Goal: Book appointment/travel/reservation

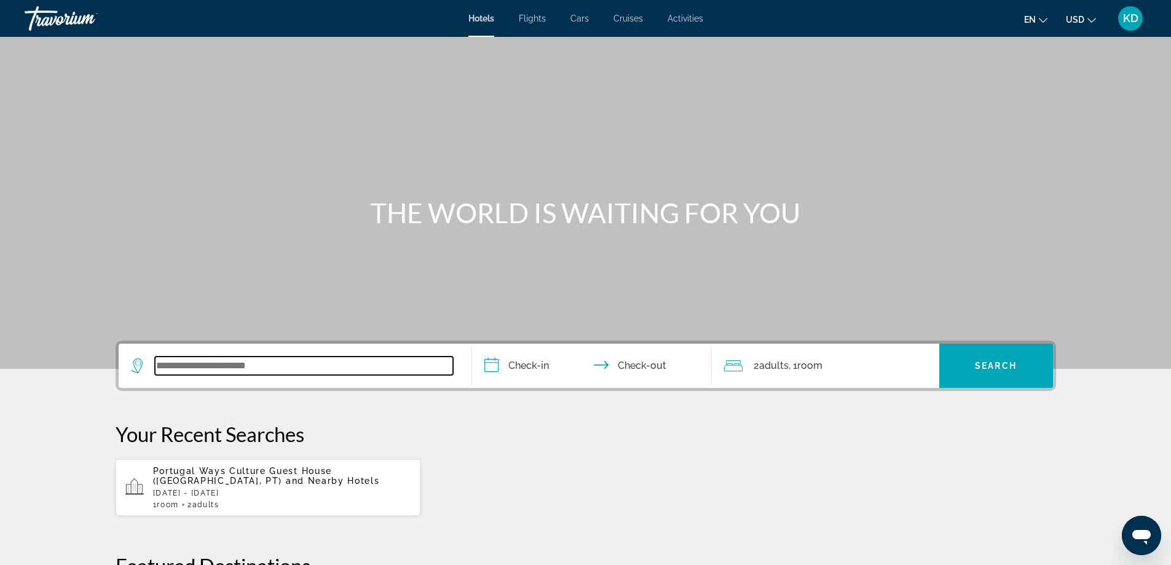
click at [221, 370] on input "Search widget" at bounding box center [304, 366] width 298 height 18
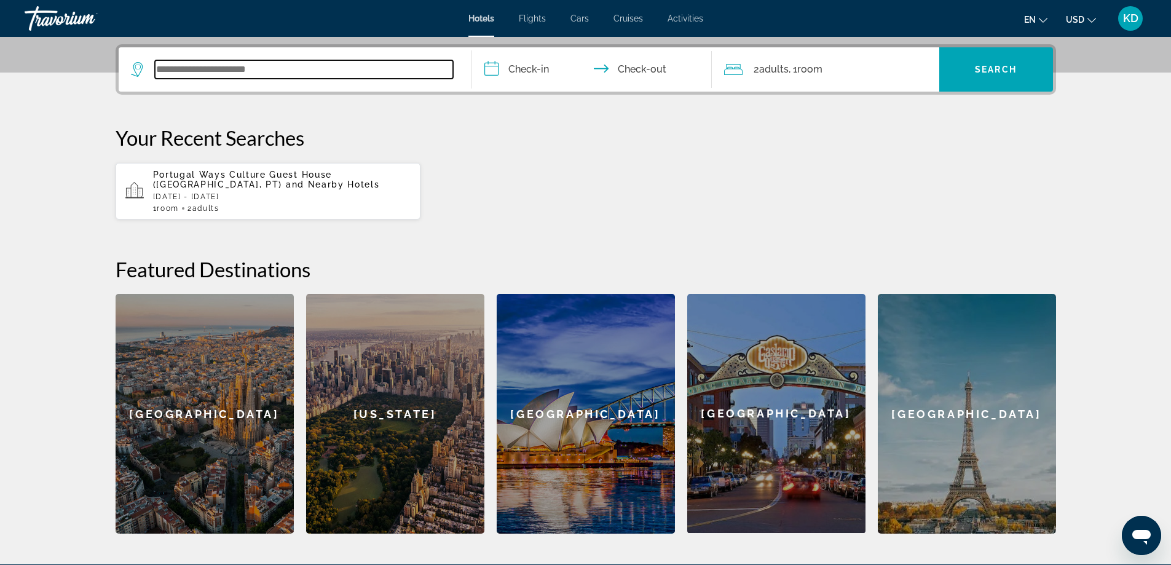
scroll to position [301, 0]
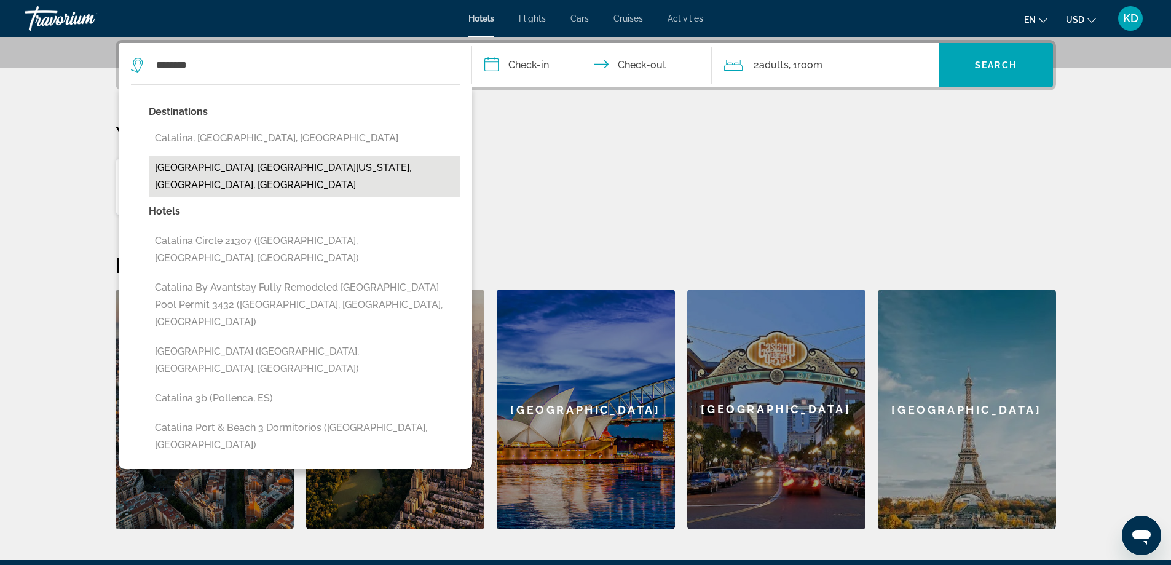
click at [282, 172] on button "[GEOGRAPHIC_DATA], [GEOGRAPHIC_DATA][US_STATE], [GEOGRAPHIC_DATA], [GEOGRAPHIC_…" at bounding box center [304, 176] width 311 height 41
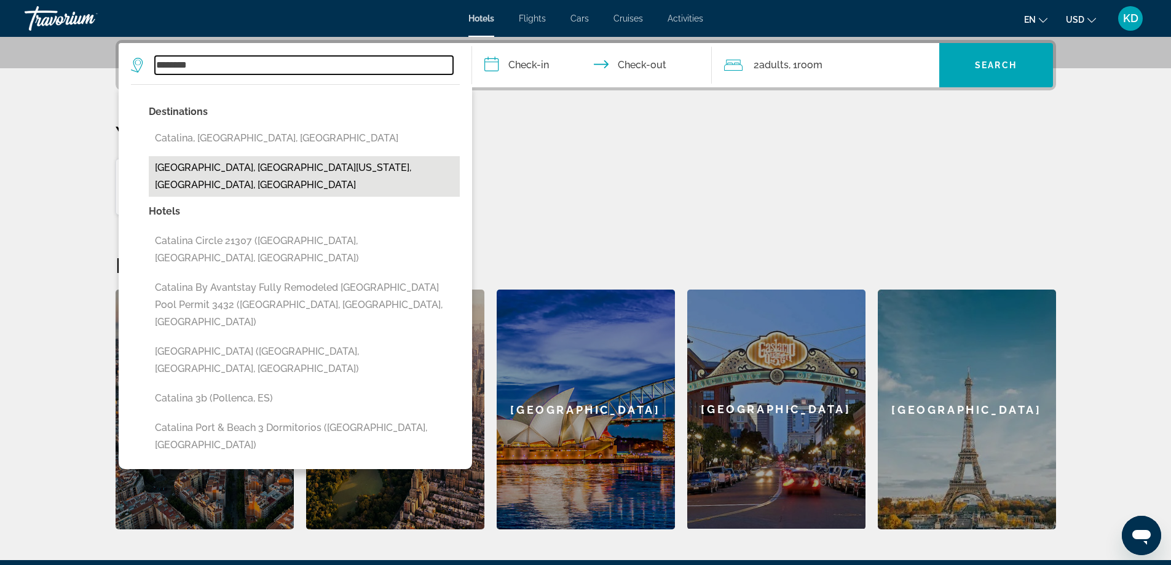
type input "**********"
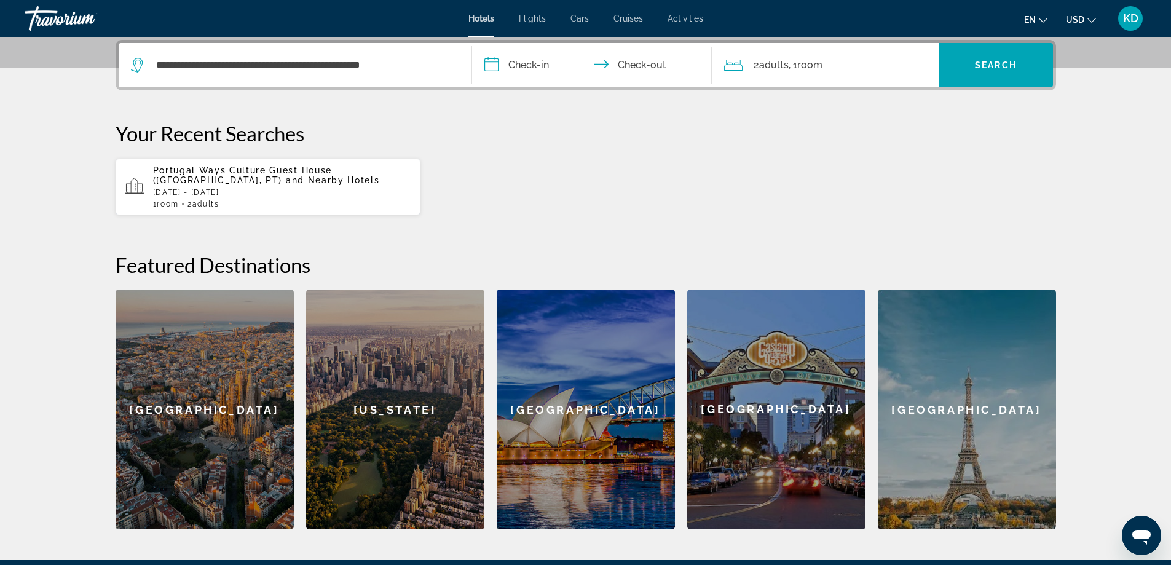
click at [514, 65] on input "**********" at bounding box center [594, 67] width 245 height 48
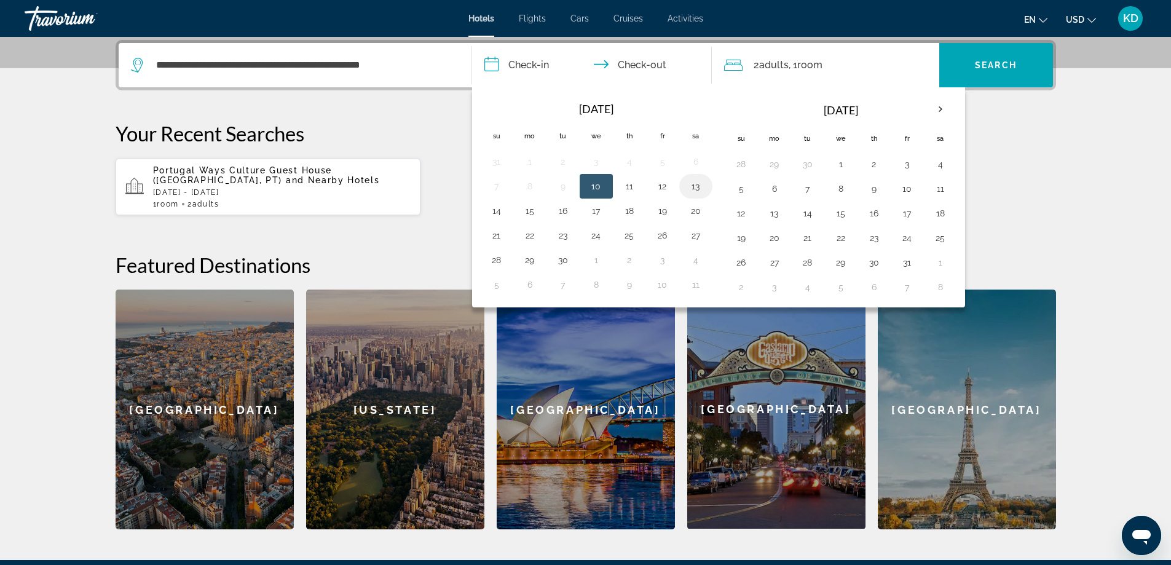
click at [696, 186] on button "13" at bounding box center [696, 186] width 20 height 17
click at [564, 210] on button "16" at bounding box center [563, 210] width 20 height 17
type input "**********"
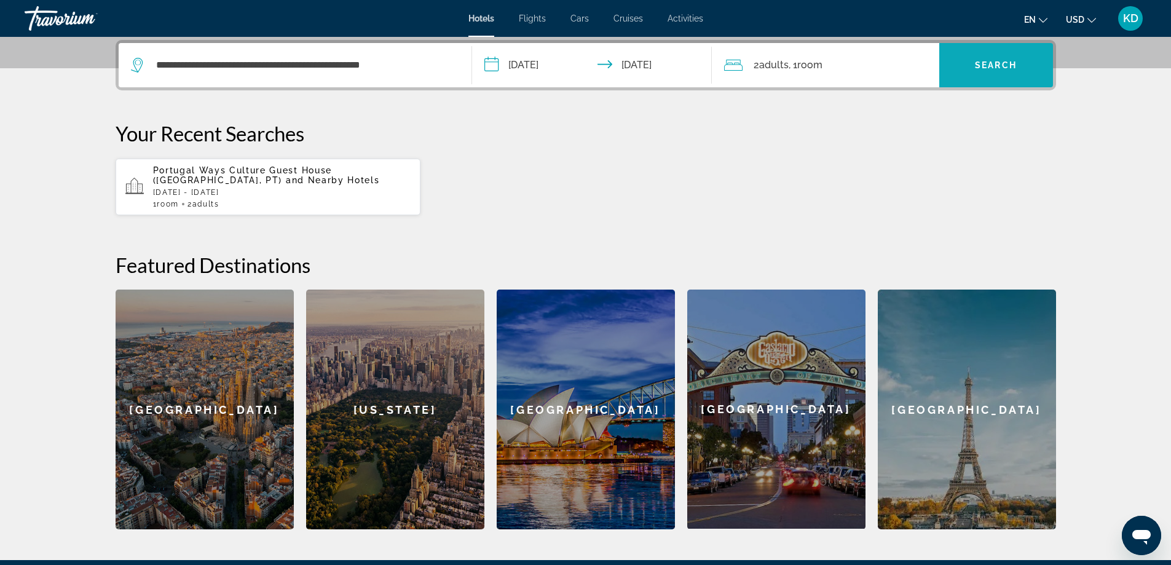
click at [1013, 65] on span "Search" at bounding box center [996, 65] width 42 height 10
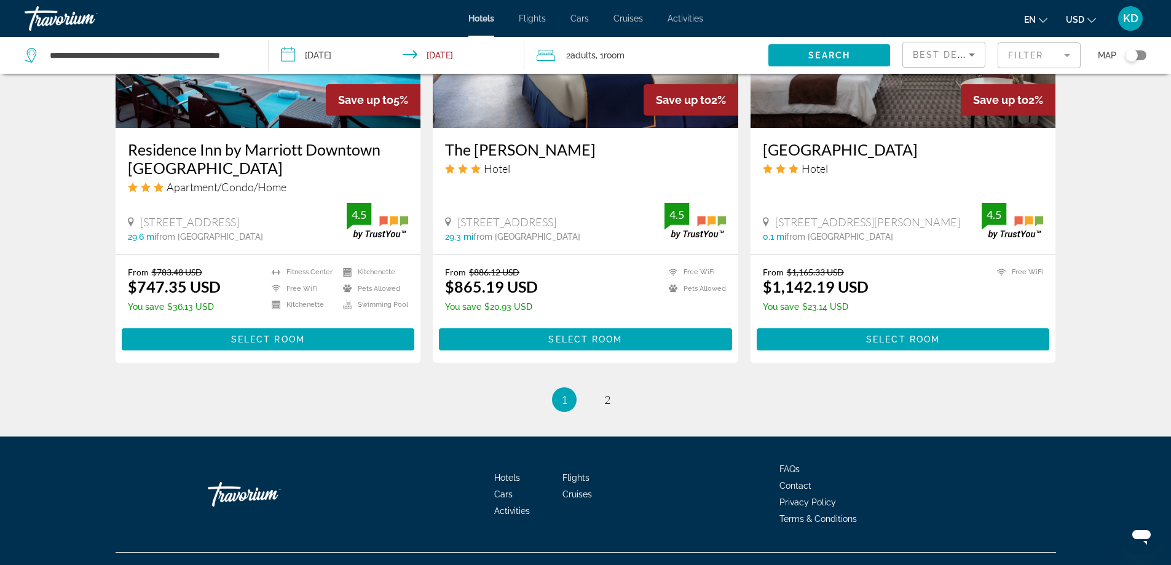
scroll to position [1560, 0]
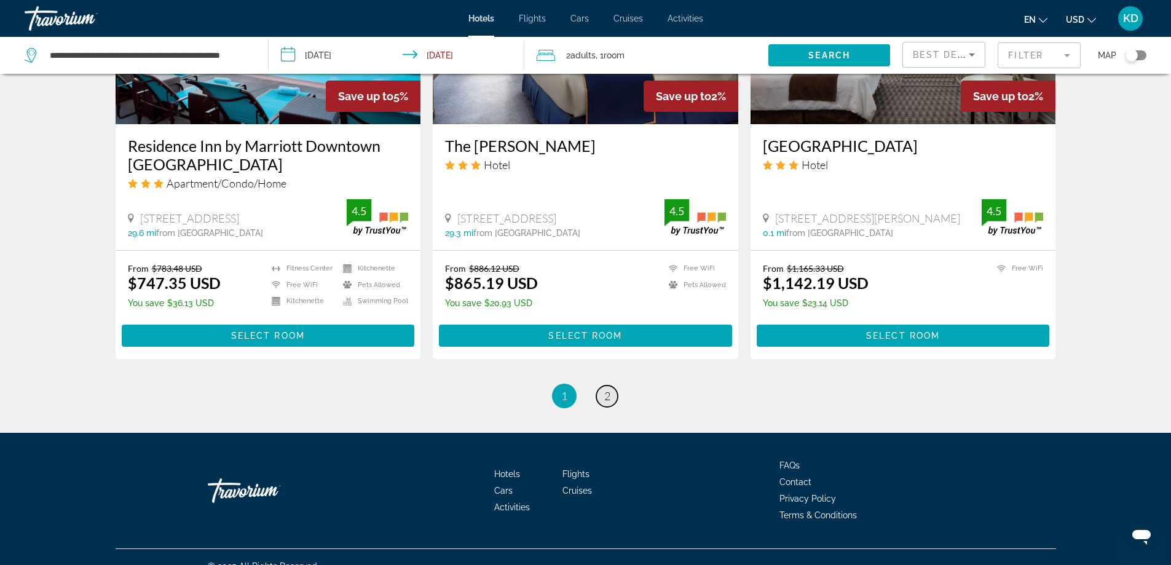
click at [607, 389] on span "2" at bounding box center [607, 396] width 6 height 14
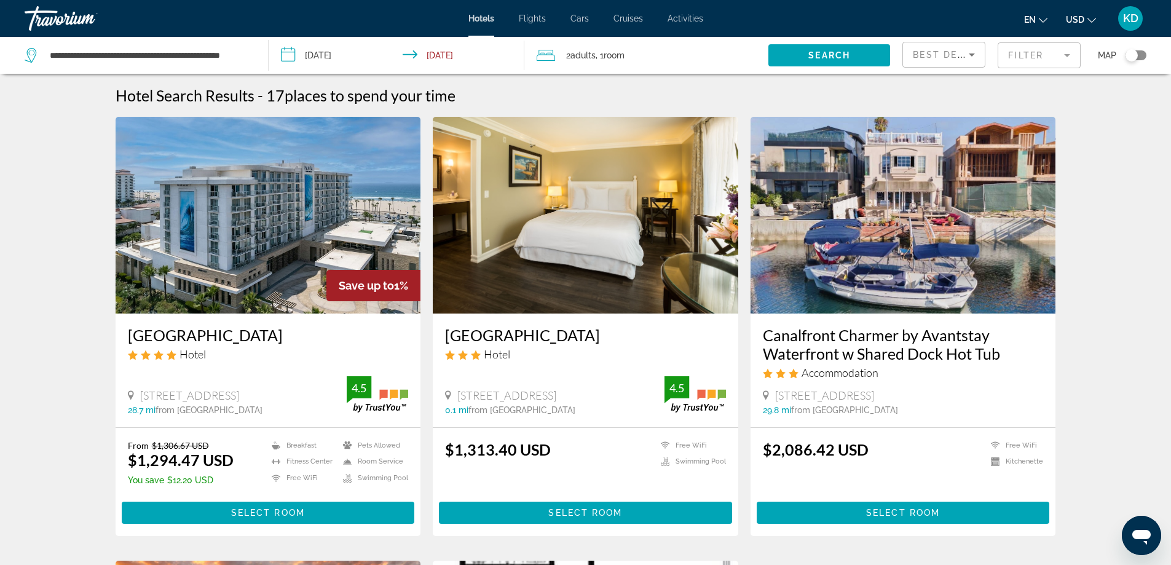
click at [309, 57] on input "**********" at bounding box center [399, 57] width 261 height 41
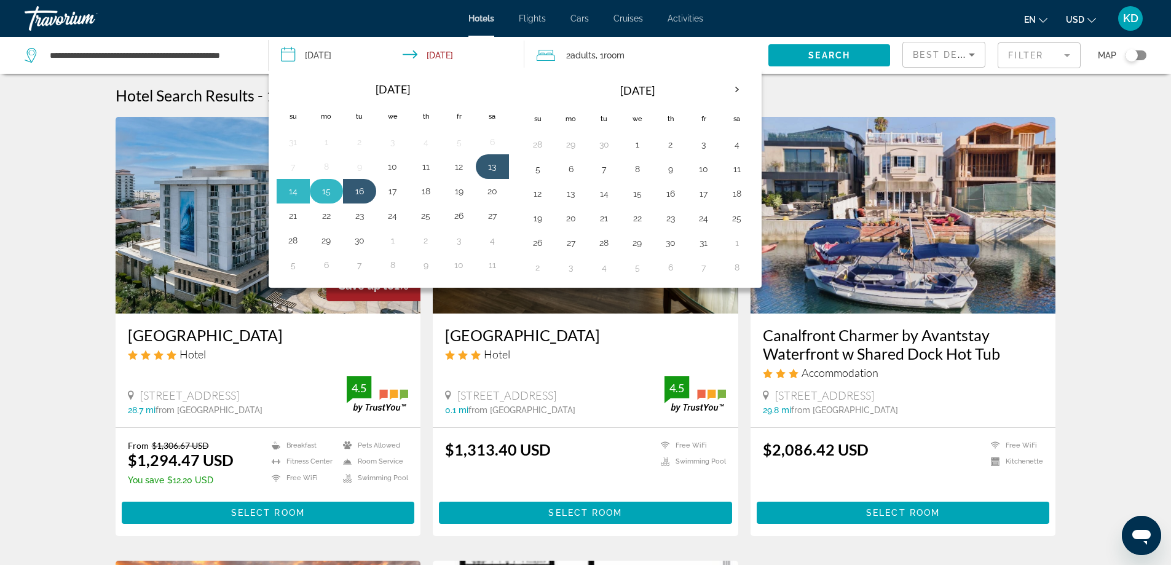
click at [326, 189] on button "15" at bounding box center [327, 191] width 20 height 17
click at [365, 192] on button "16" at bounding box center [360, 191] width 20 height 17
type input "**********"
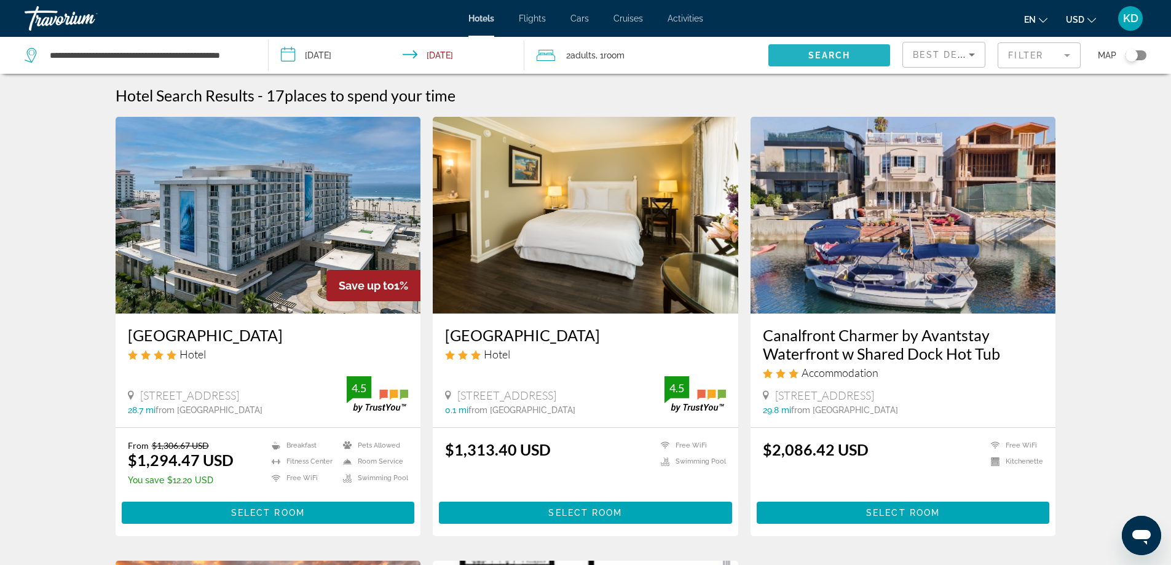
click at [843, 52] on span "Search" at bounding box center [829, 55] width 42 height 10
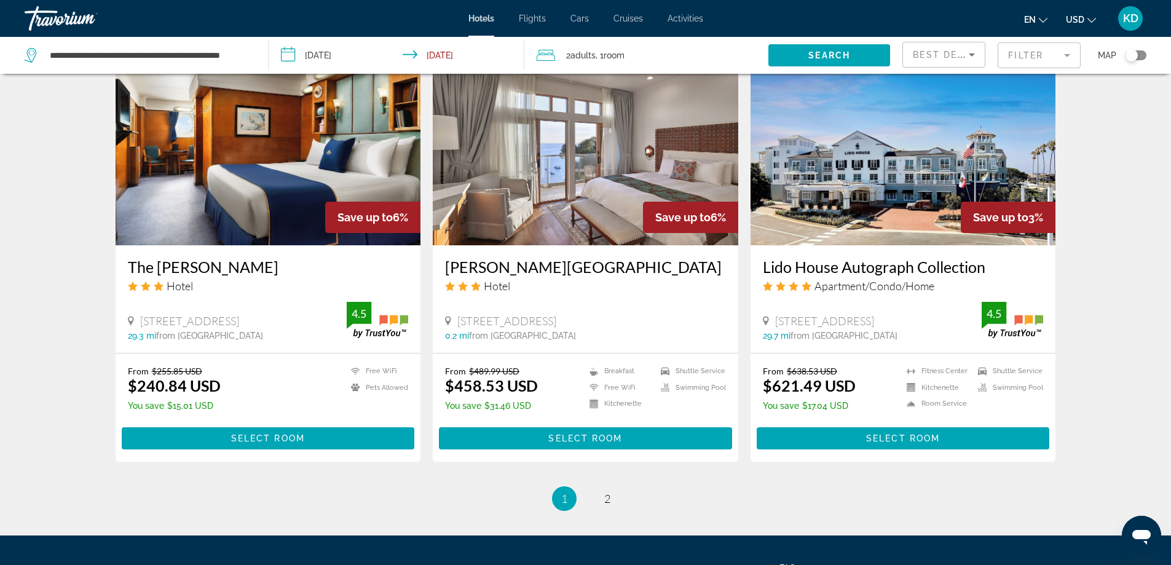
scroll to position [1475, 0]
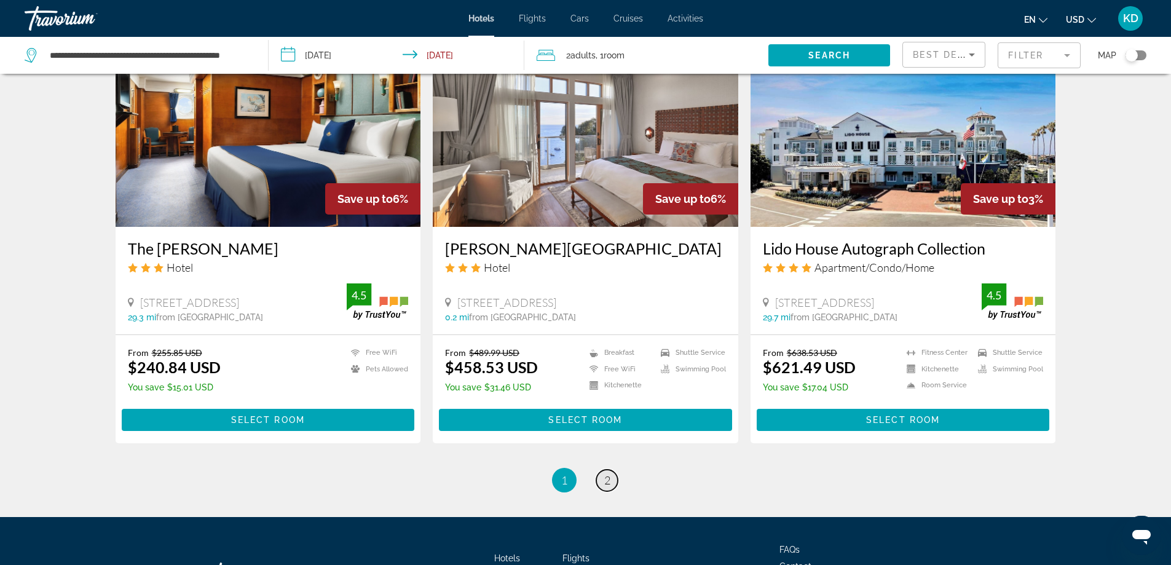
click at [606, 473] on span "2" at bounding box center [607, 480] width 6 height 14
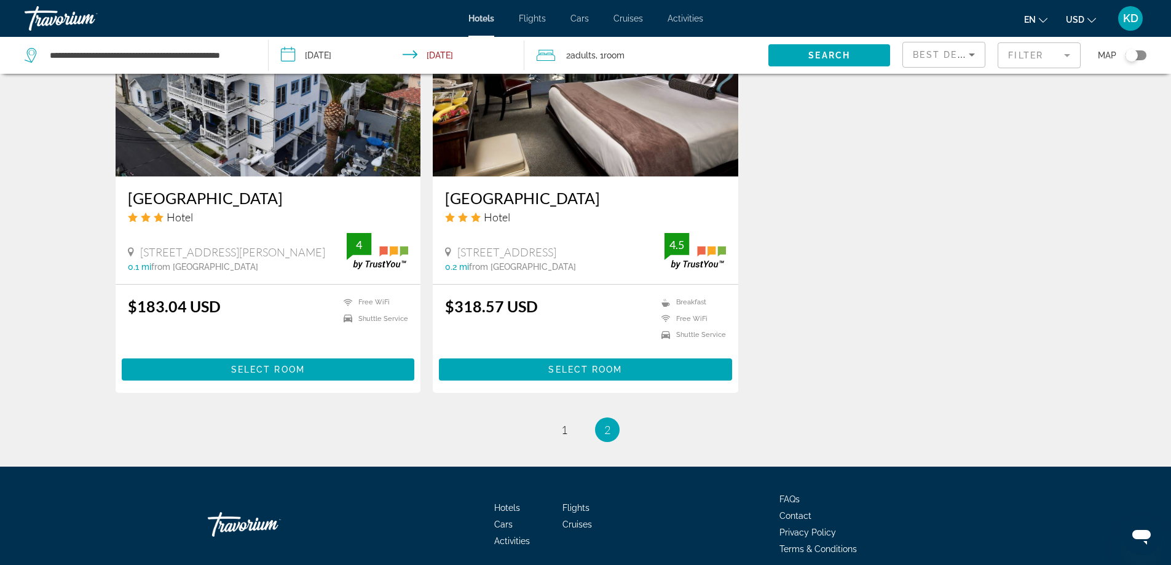
scroll to position [1504, 0]
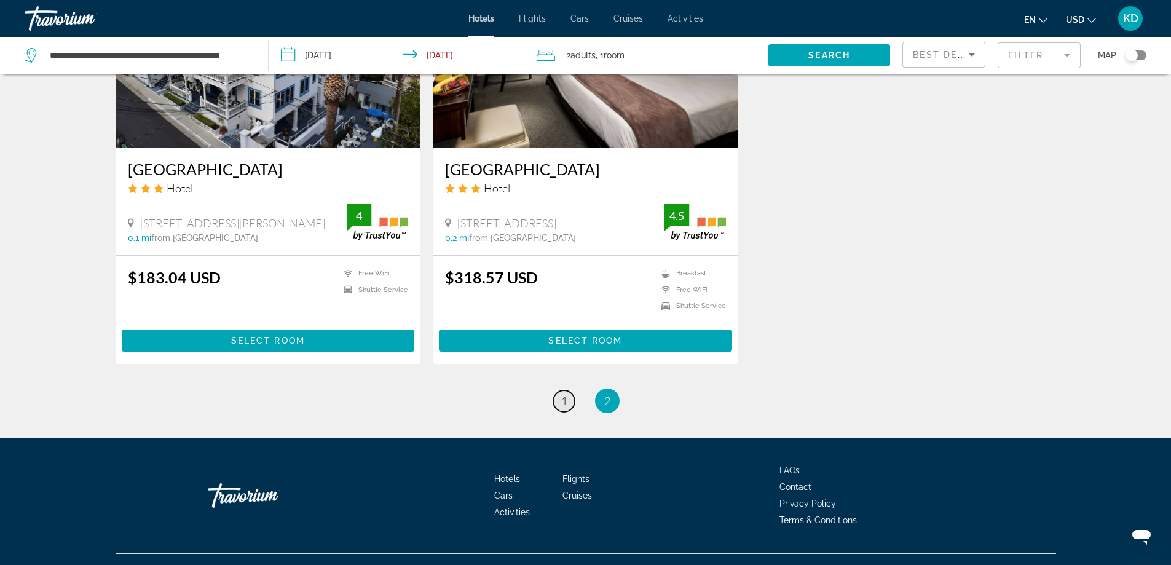
click at [566, 394] on span "1" at bounding box center [564, 401] width 6 height 14
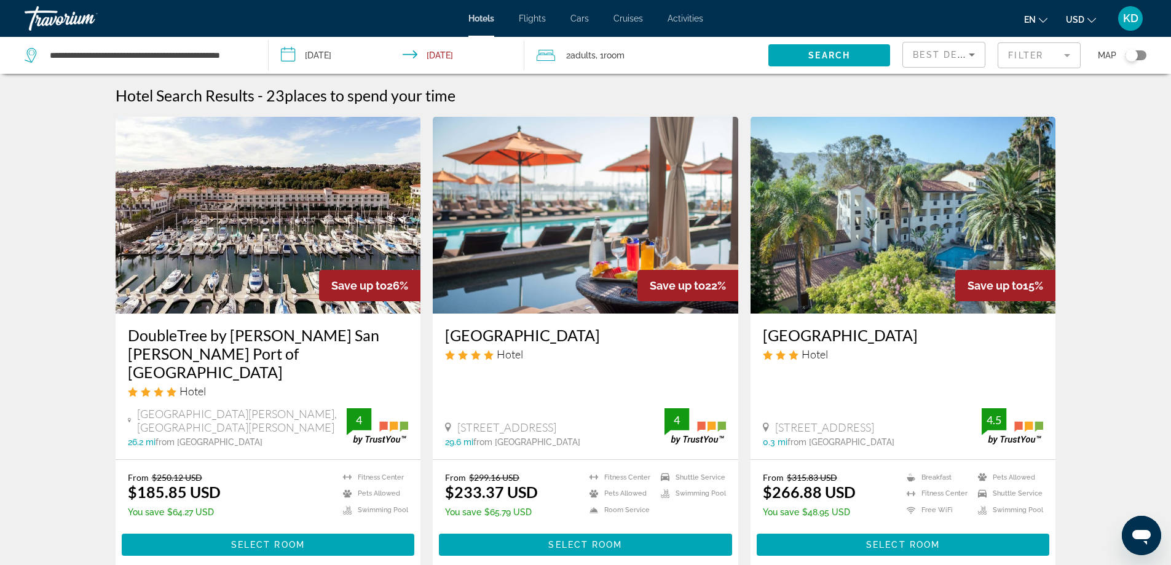
click at [632, 17] on span "Cruises" at bounding box center [629, 19] width 30 height 10
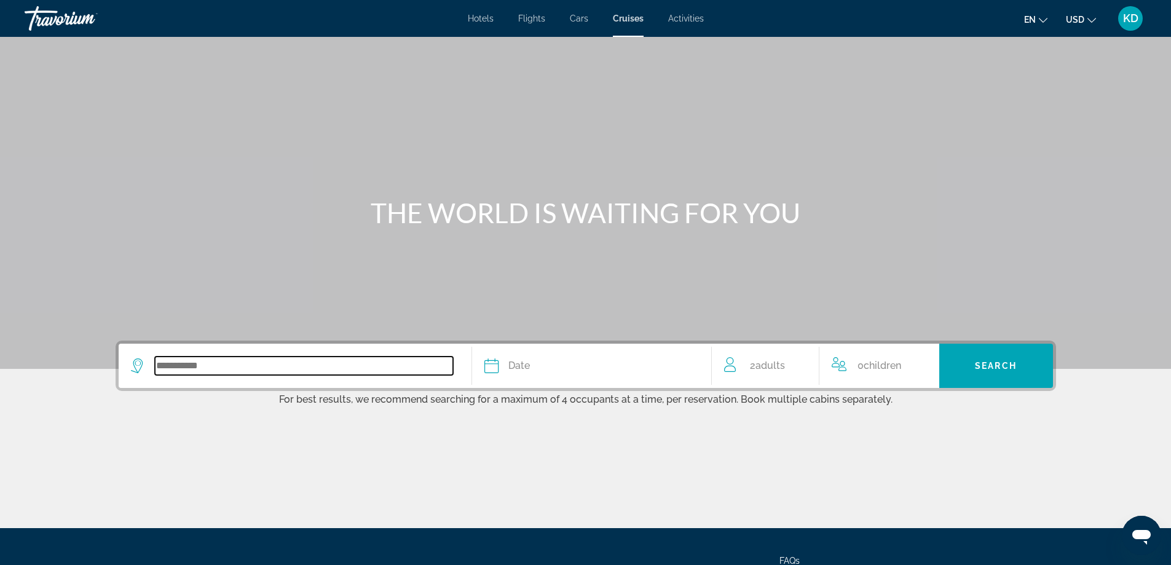
click at [358, 368] on input "Search widget" at bounding box center [304, 366] width 298 height 18
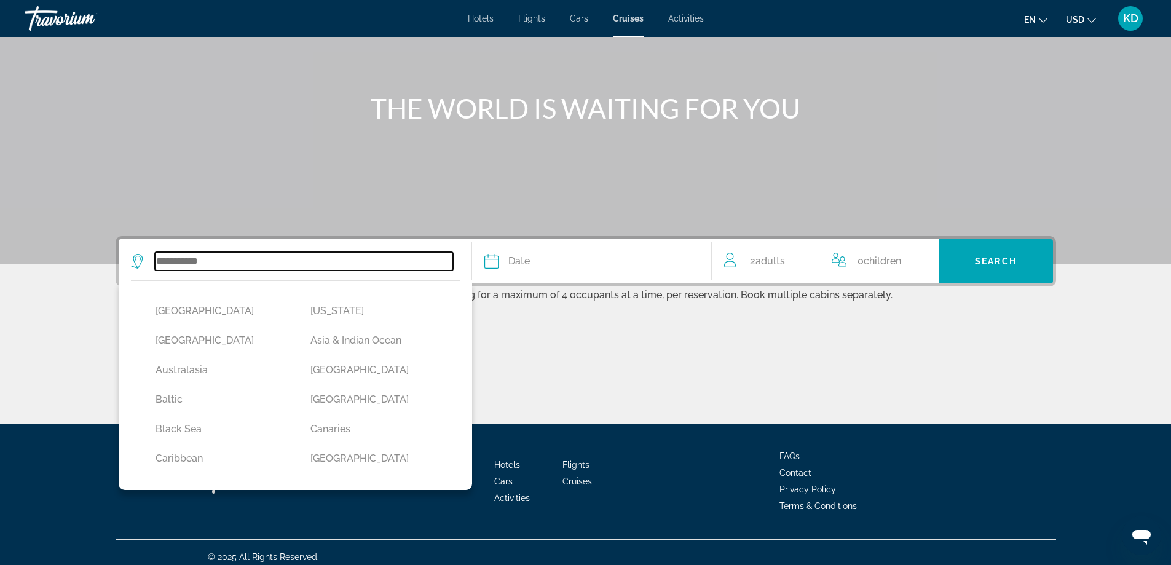
scroll to position [114, 0]
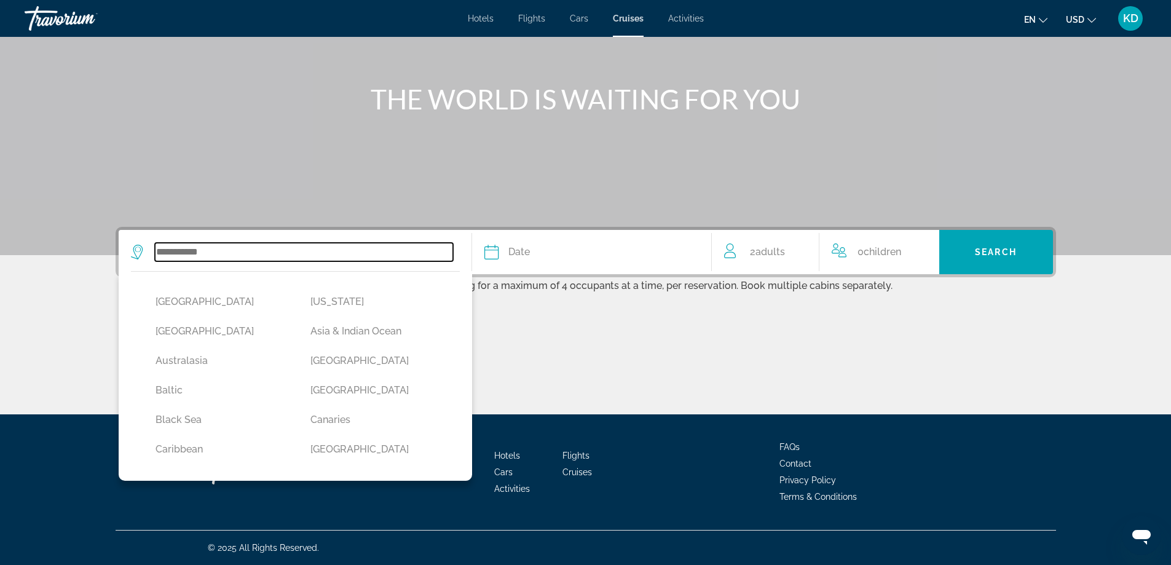
click at [274, 253] on input "Search widget" at bounding box center [304, 252] width 298 height 18
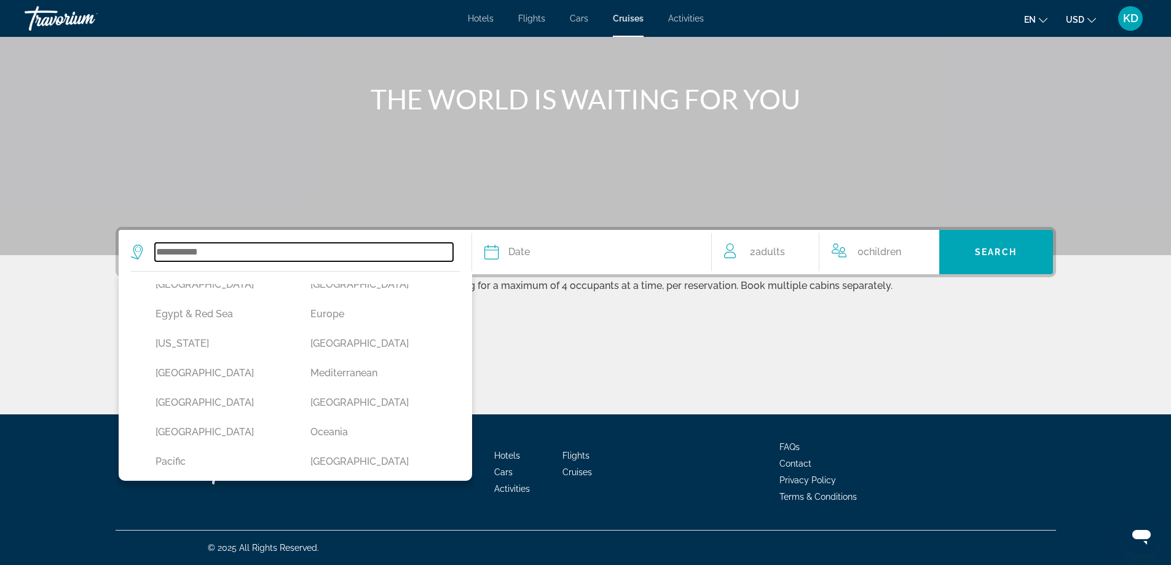
click at [223, 251] on input "Search widget" at bounding box center [304, 252] width 298 height 18
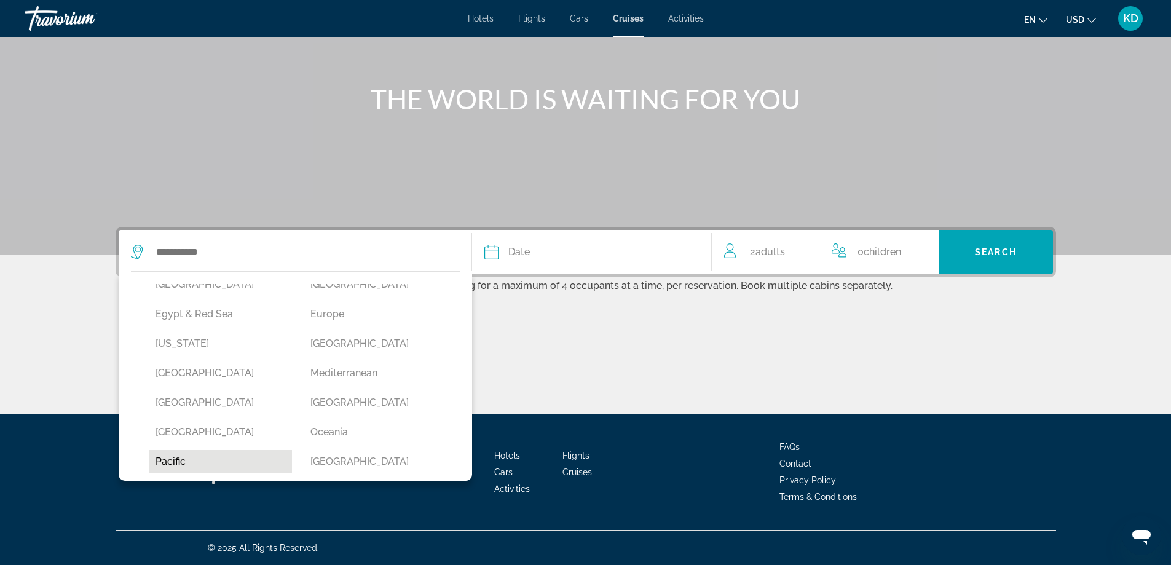
click at [205, 464] on button "Pacific" at bounding box center [220, 461] width 143 height 23
type input "*******"
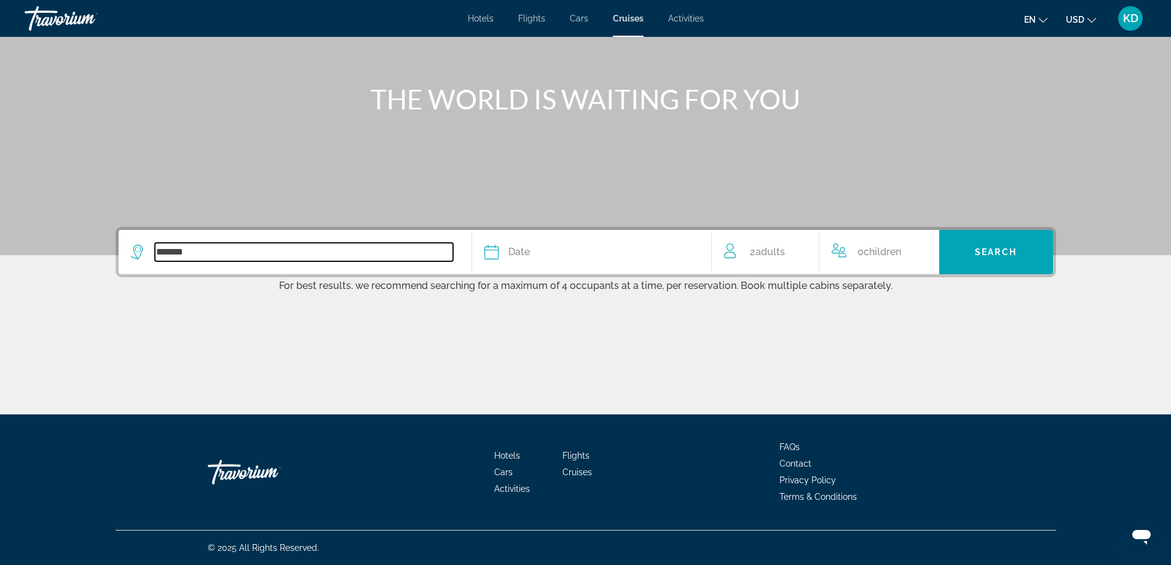
click at [424, 251] on input "*******" at bounding box center [304, 252] width 298 height 18
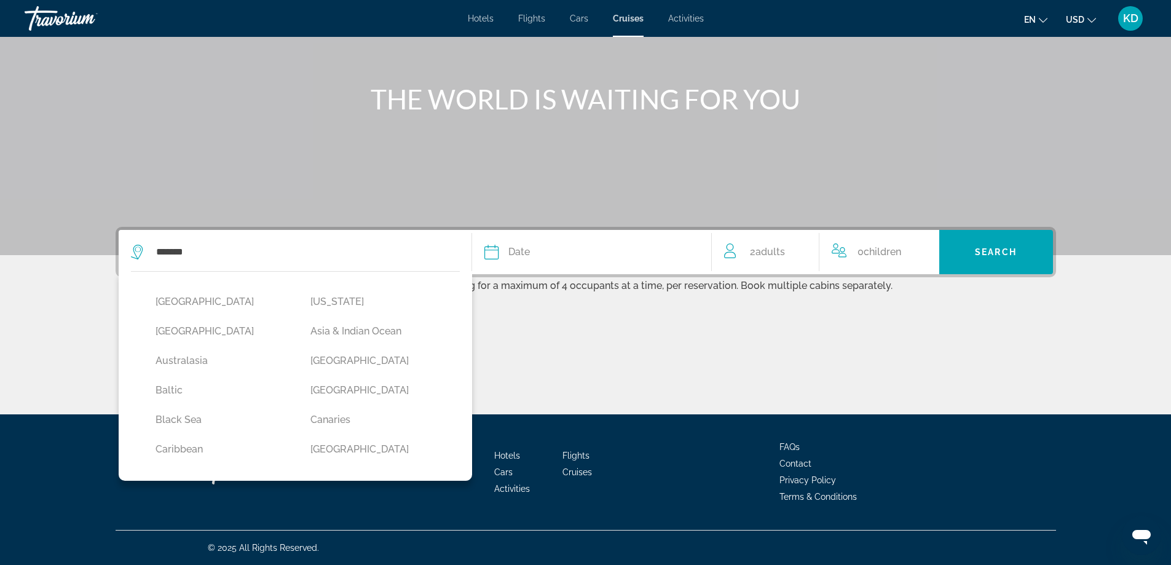
click at [696, 17] on span "Activities" at bounding box center [686, 19] width 36 height 10
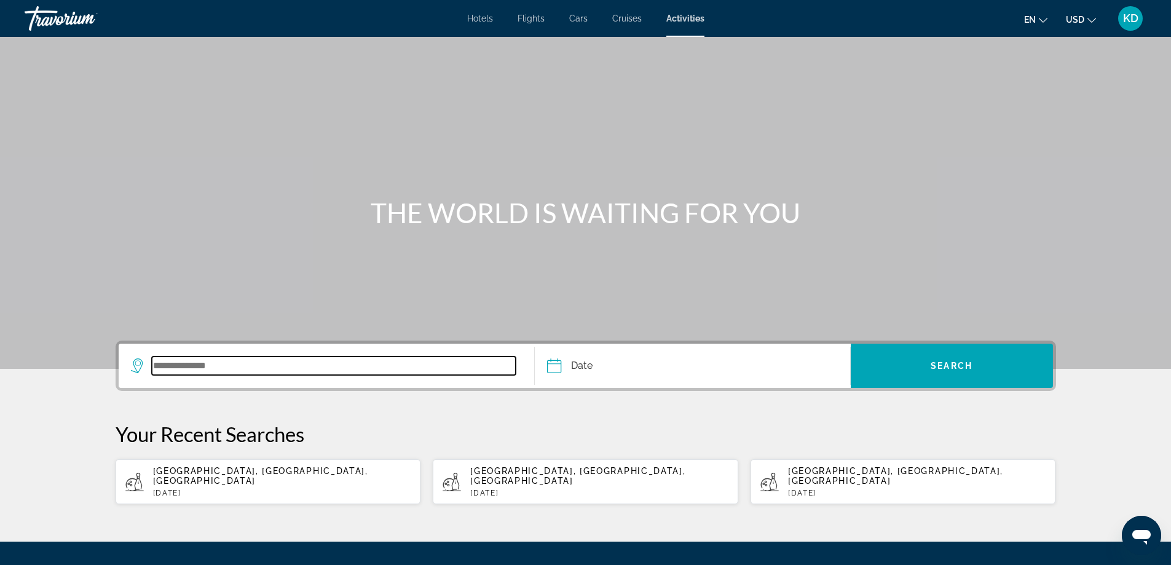
click at [274, 368] on input "Search widget" at bounding box center [334, 366] width 365 height 18
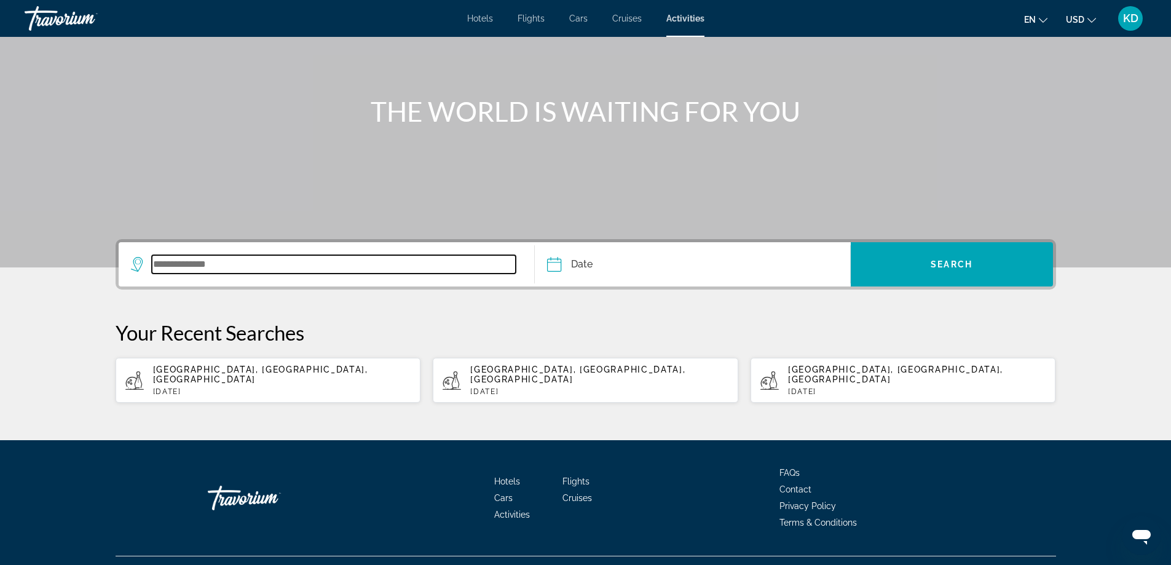
scroll to position [117, 0]
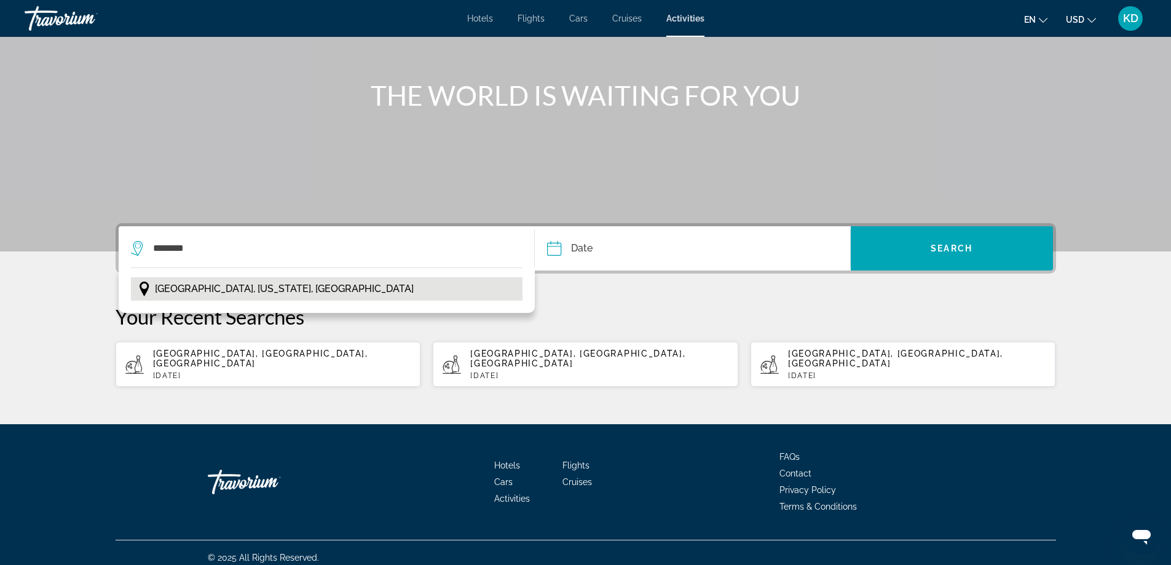
click at [264, 282] on span "[GEOGRAPHIC_DATA], [US_STATE], [GEOGRAPHIC_DATA]" at bounding box center [284, 288] width 259 height 17
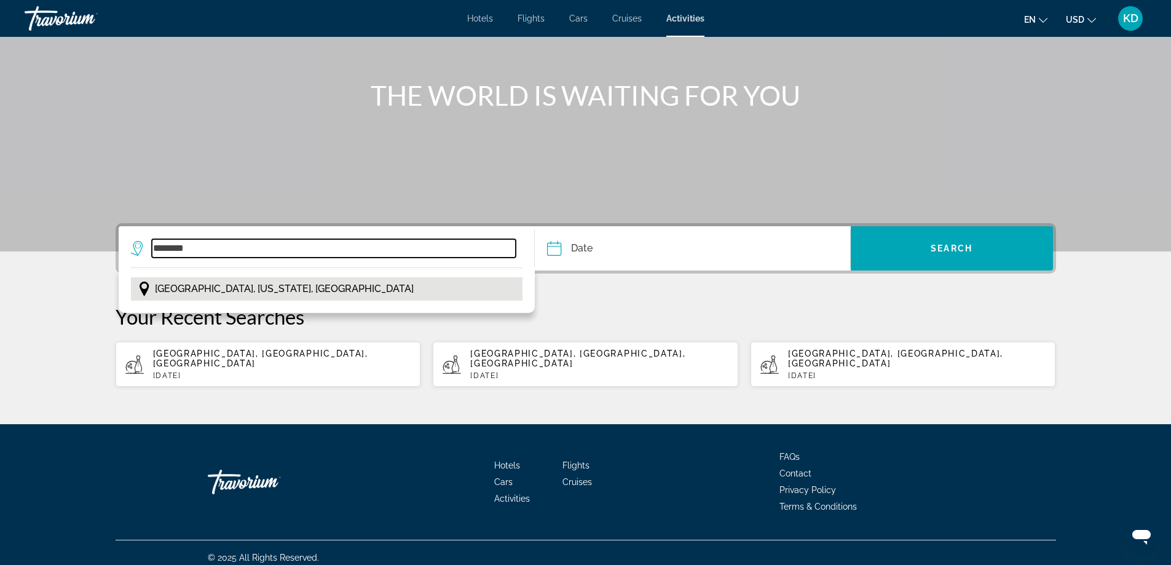
type input "**********"
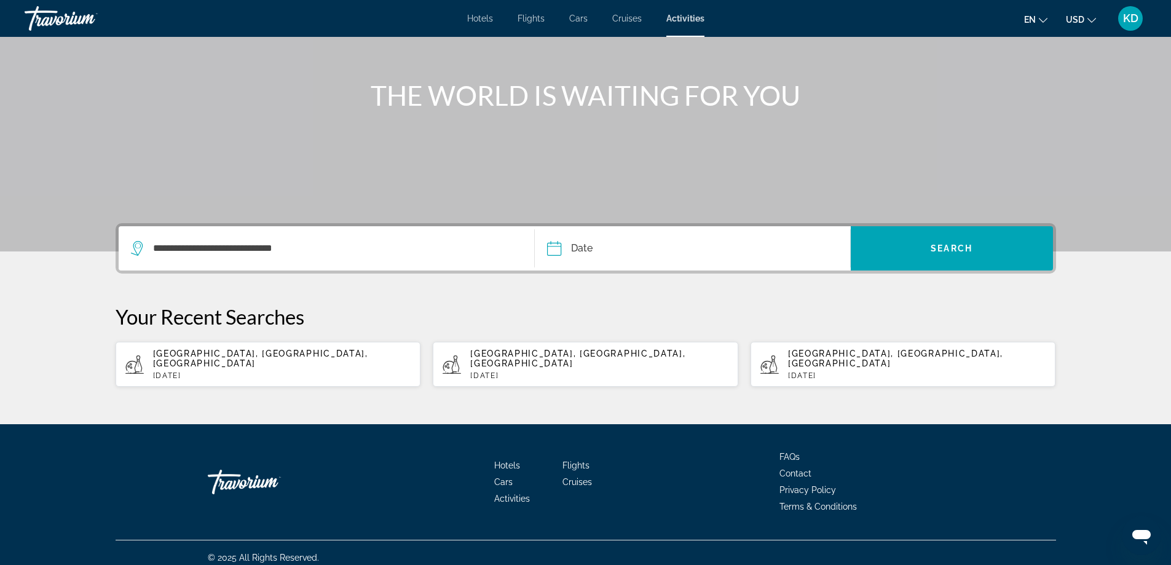
click at [572, 250] on input "Date" at bounding box center [622, 250] width 156 height 48
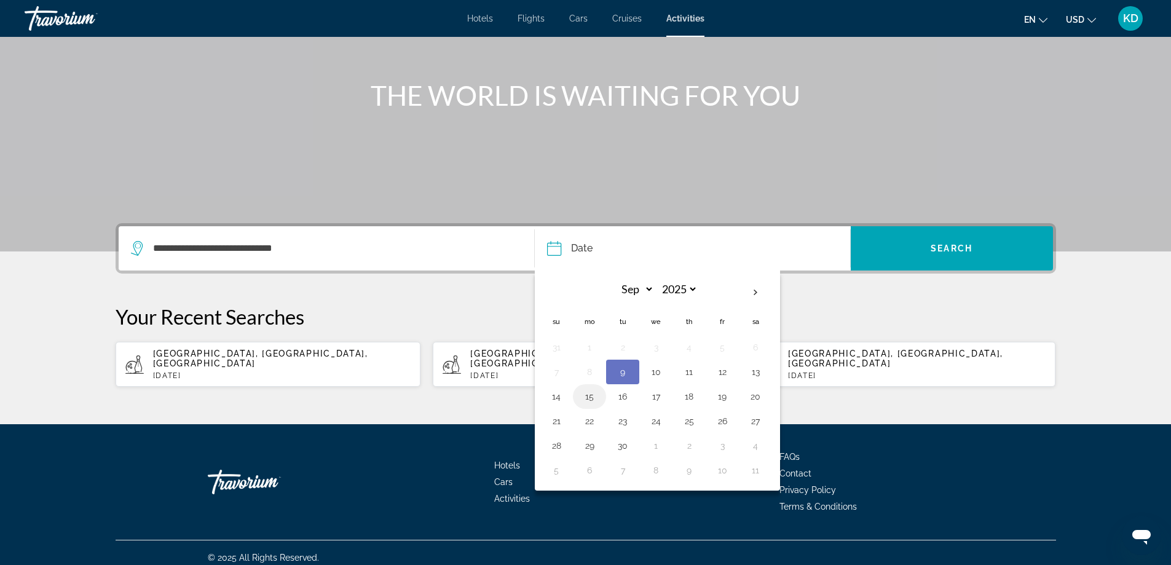
click at [584, 400] on button "15" at bounding box center [590, 396] width 20 height 17
type input "**********"
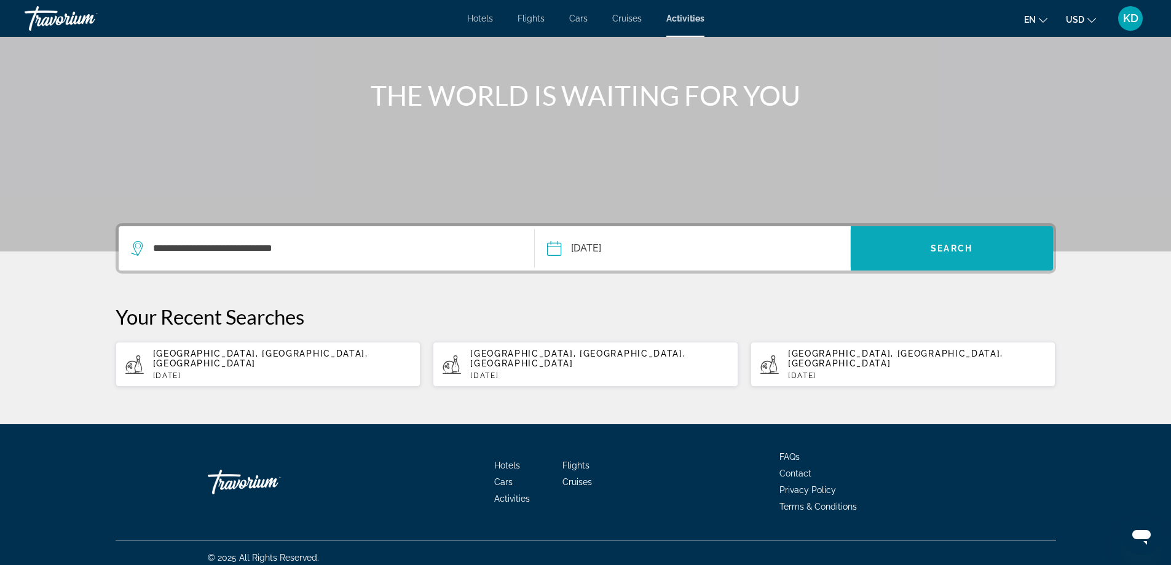
click at [962, 246] on span "Search" at bounding box center [952, 248] width 42 height 10
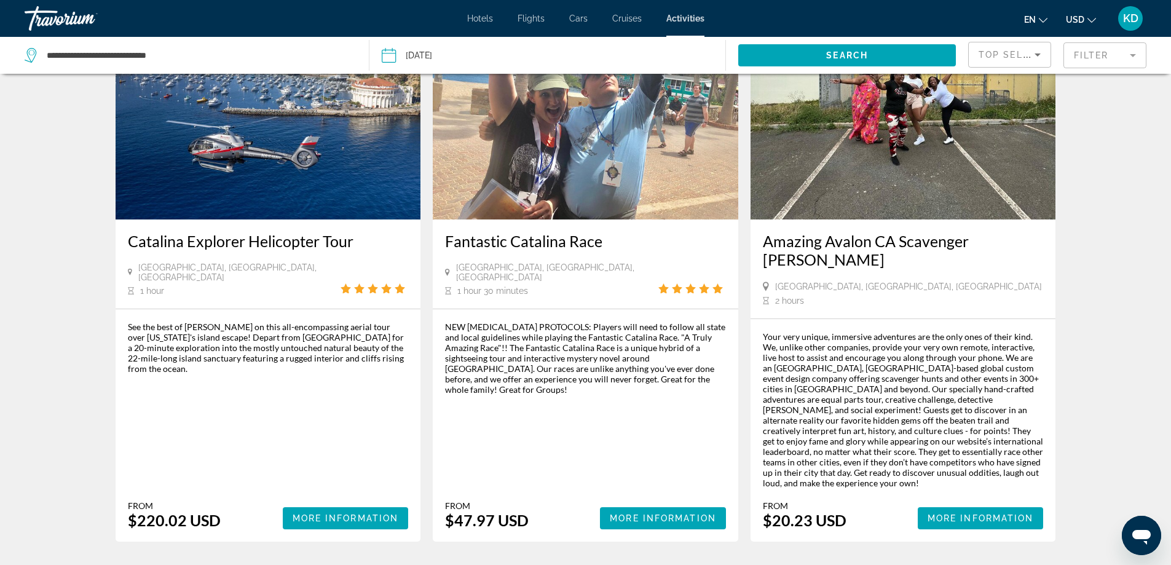
scroll to position [1721, 0]
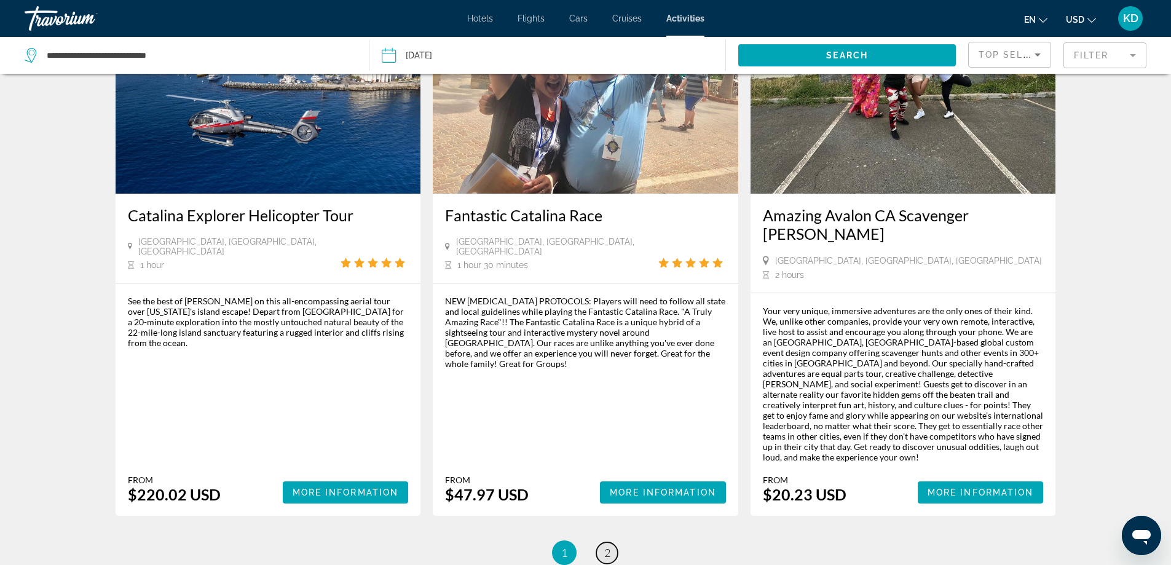
click at [606, 546] on span "2" at bounding box center [607, 553] width 6 height 14
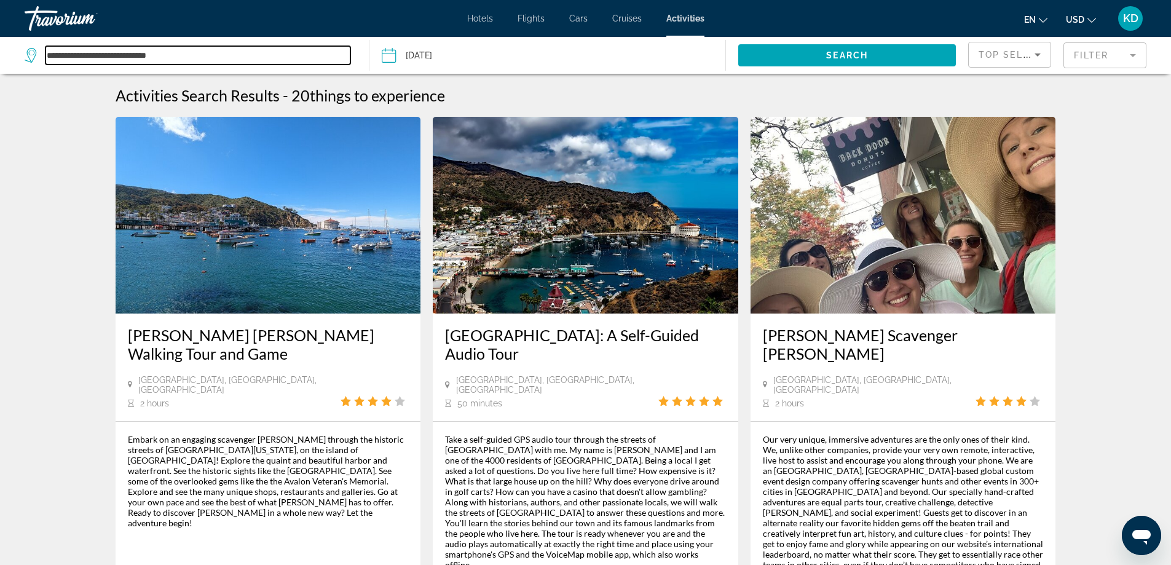
click at [293, 52] on input "**********" at bounding box center [197, 55] width 305 height 18
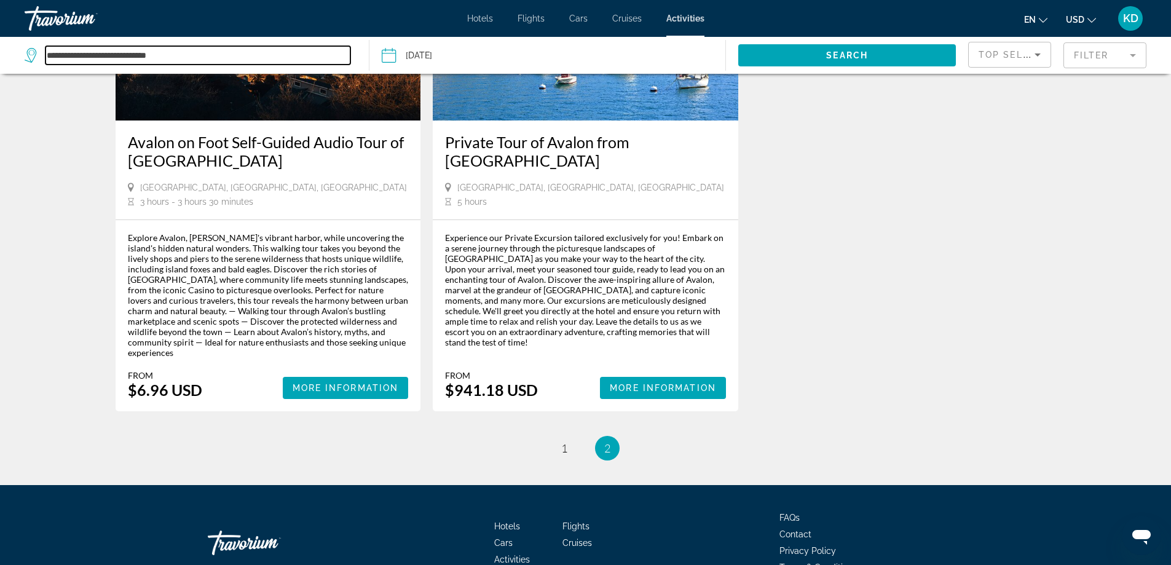
scroll to position [1301, 0]
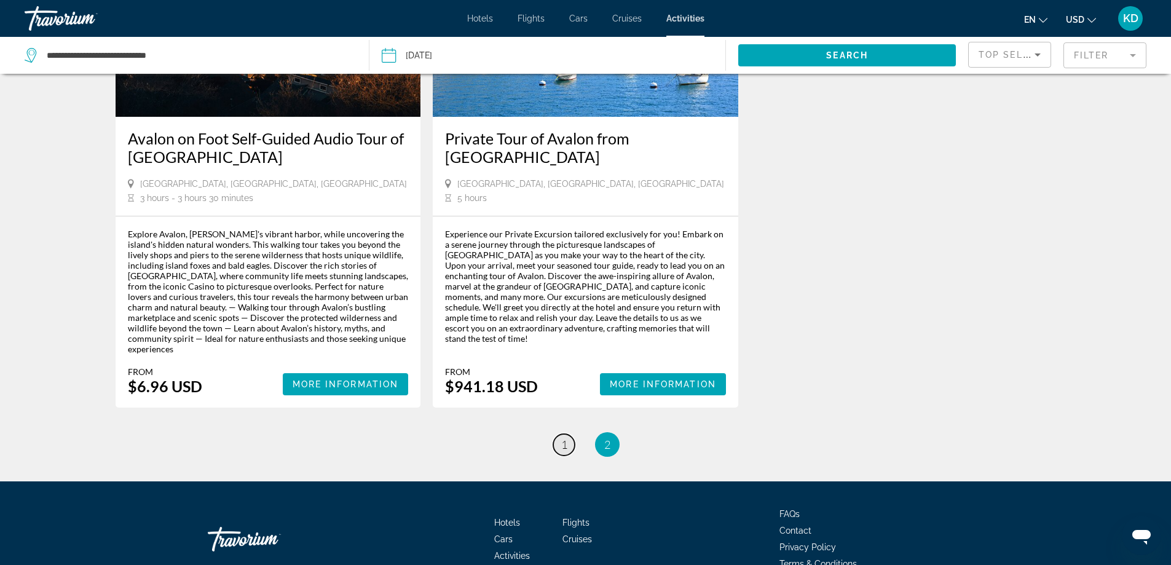
click at [561, 438] on span "1" at bounding box center [564, 445] width 6 height 14
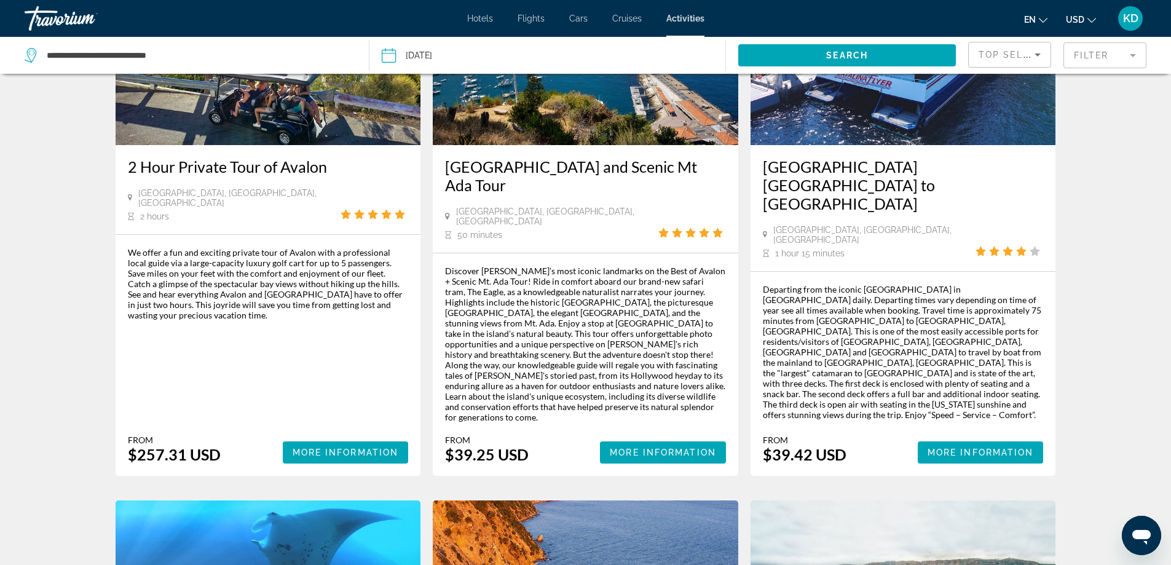
scroll to position [615, 0]
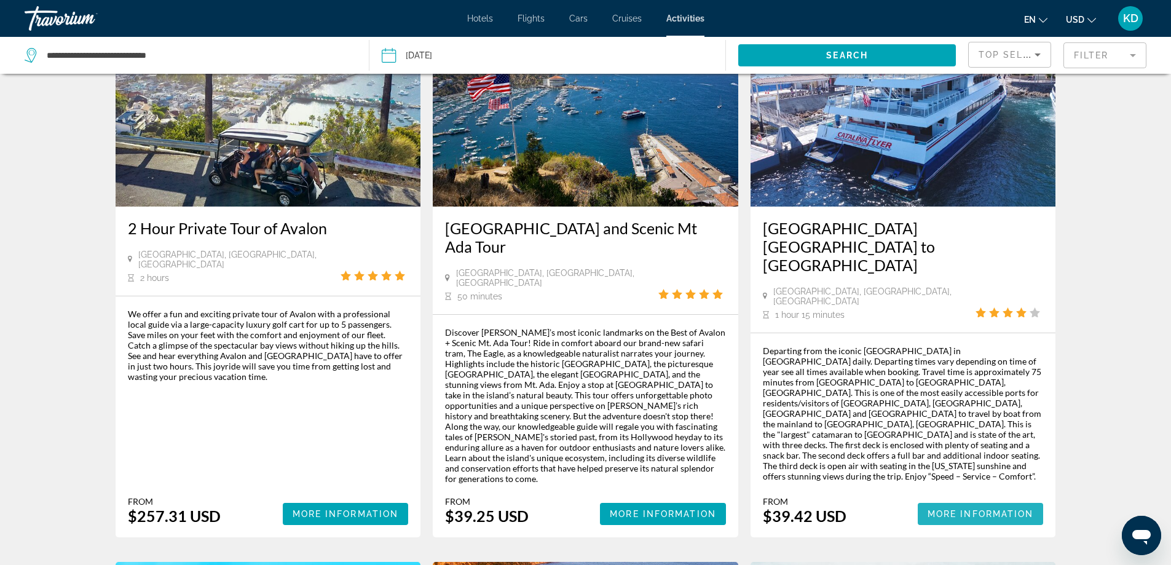
click at [962, 509] on span "More Information" at bounding box center [981, 514] width 106 height 10
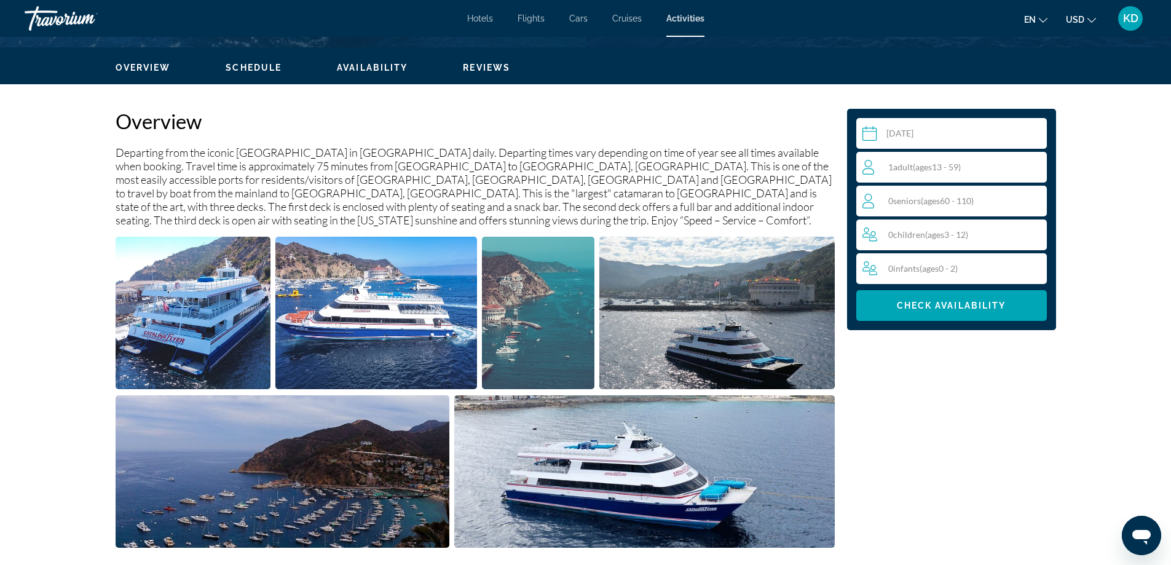
scroll to position [341, 0]
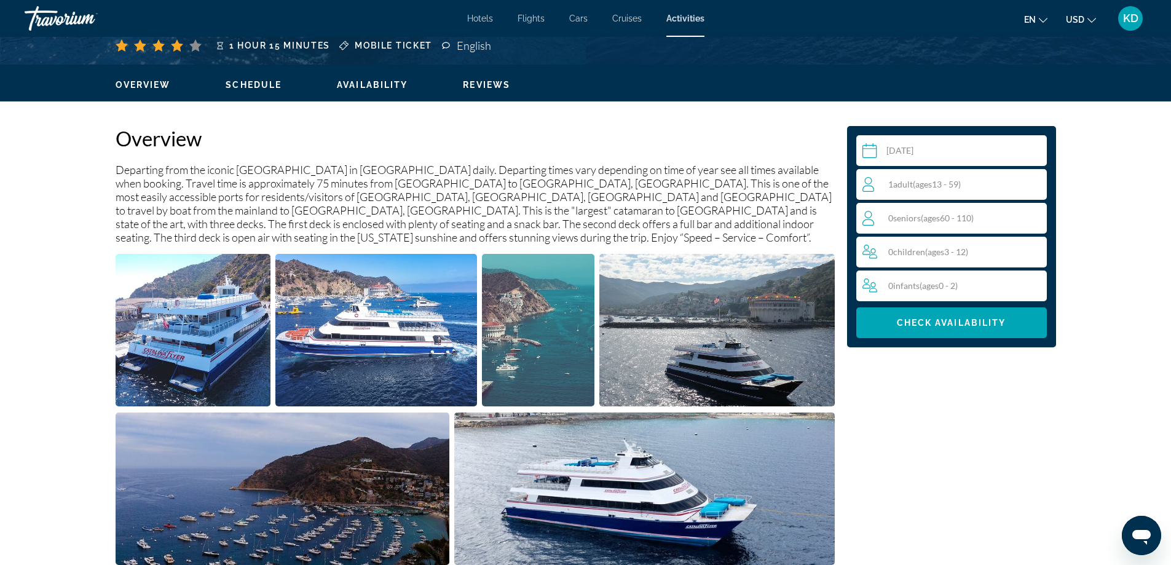
click at [253, 86] on span "Schedule" at bounding box center [254, 85] width 56 height 10
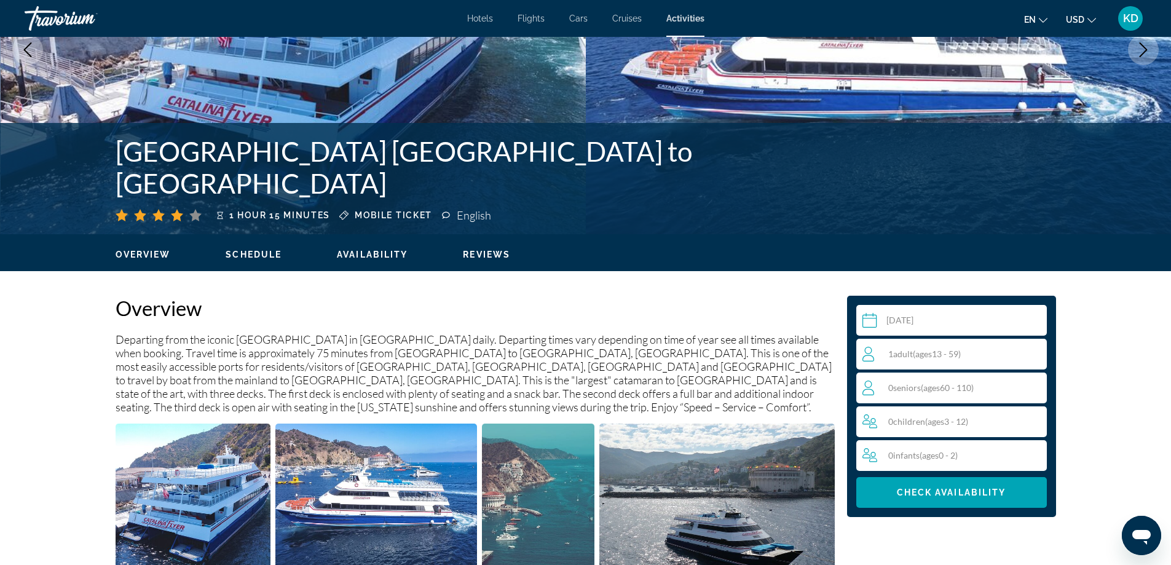
scroll to position [85, 0]
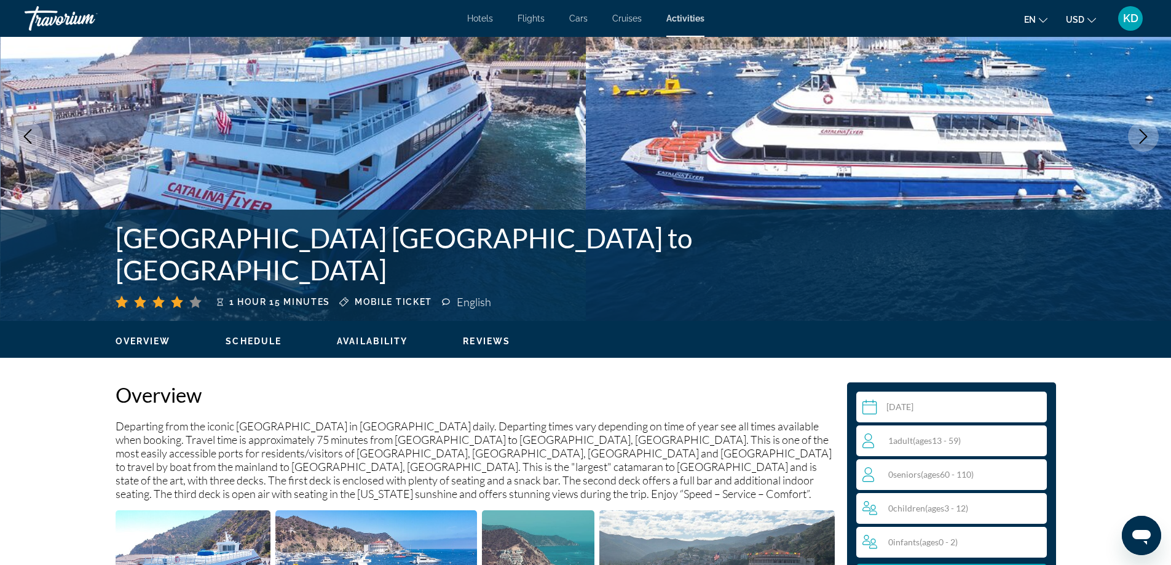
click at [476, 339] on span "Reviews" at bounding box center [486, 341] width 47 height 10
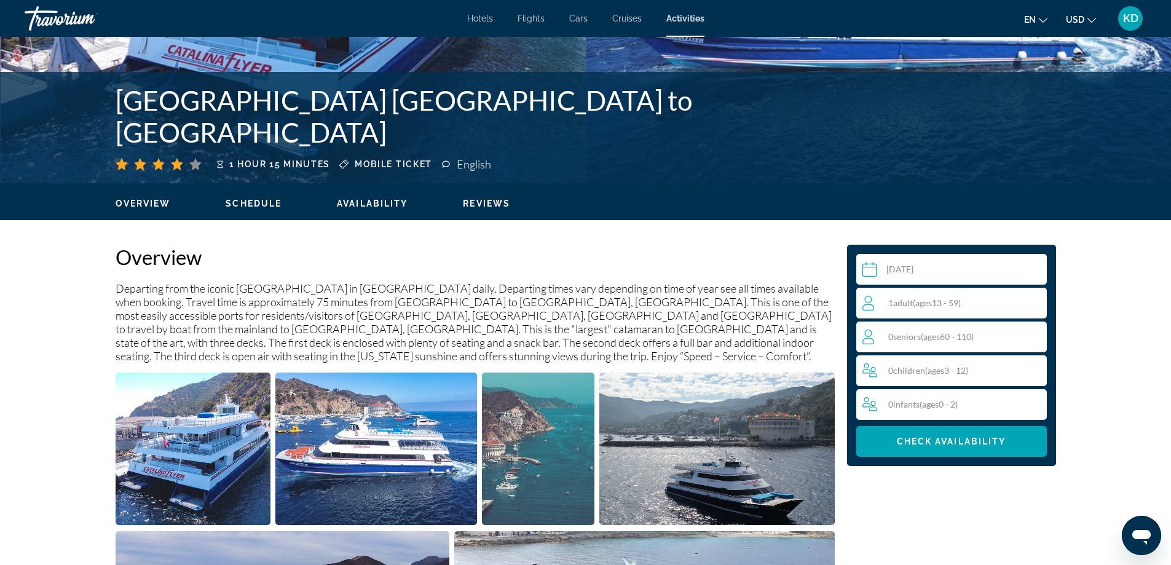
scroll to position [192, 0]
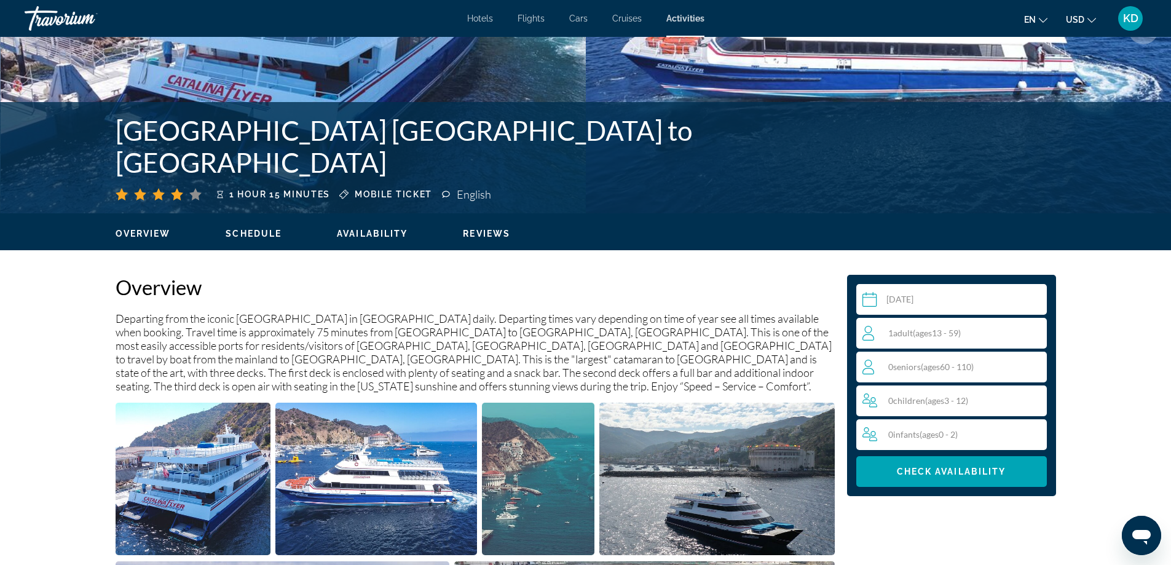
click at [264, 235] on span "Schedule" at bounding box center [254, 234] width 56 height 10
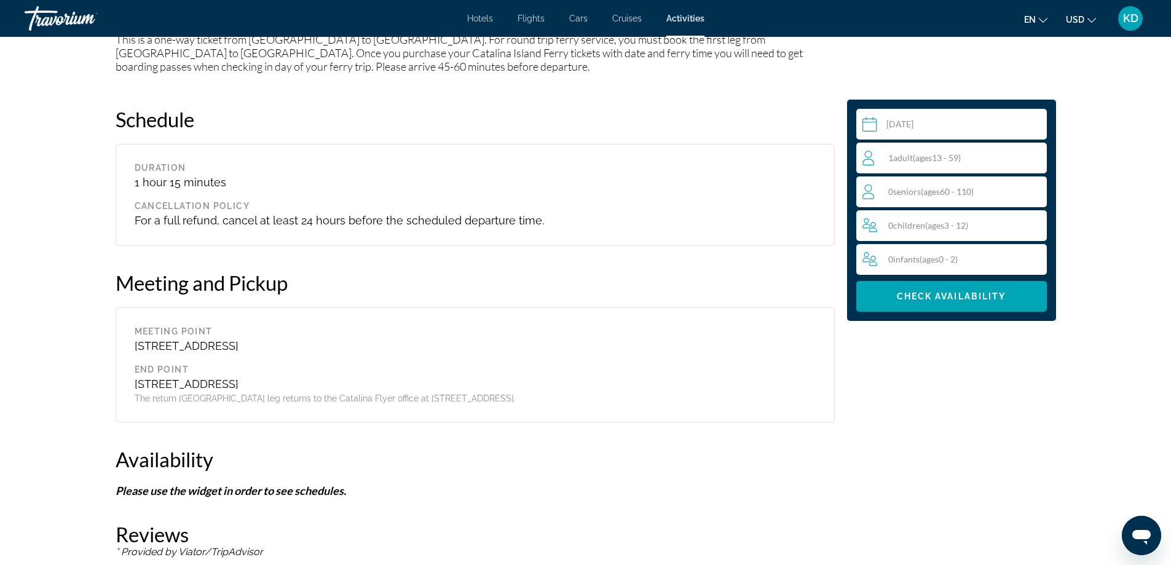
scroll to position [1191, 0]
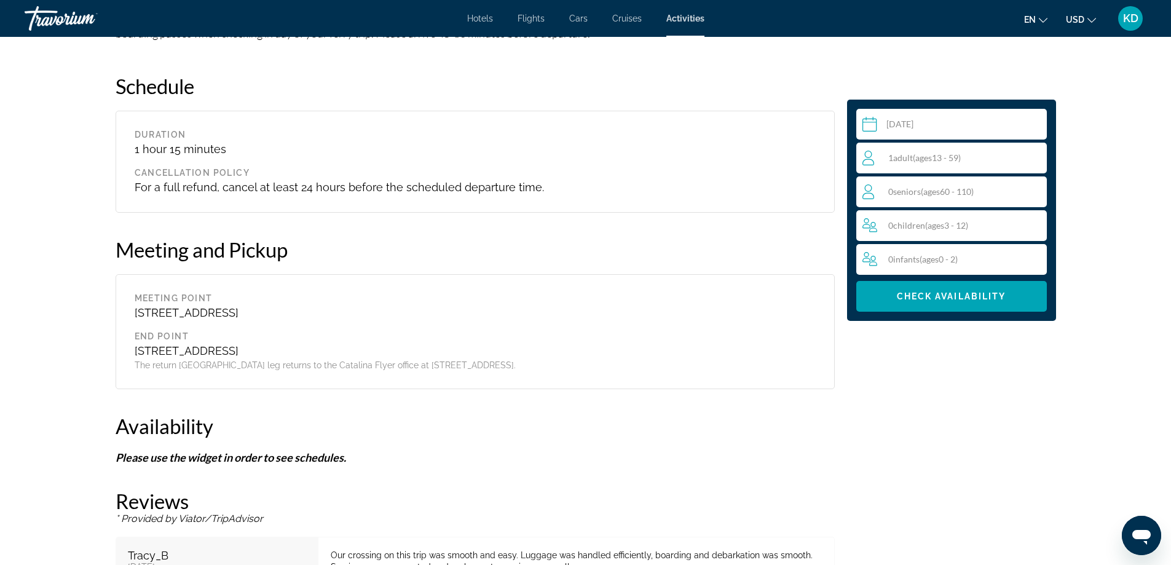
click at [899, 155] on span "Adult" at bounding box center [903, 157] width 20 height 10
click at [1030, 159] on icon "Increment adults" at bounding box center [1034, 157] width 11 height 15
click at [951, 294] on span "Check Availability" at bounding box center [951, 296] width 109 height 10
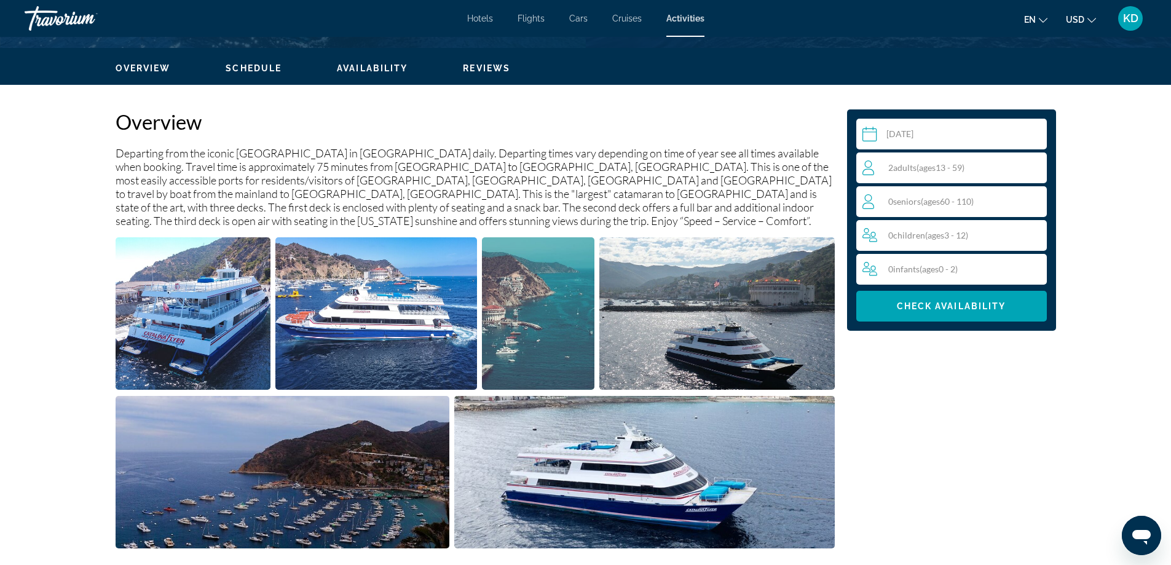
scroll to position [112, 0]
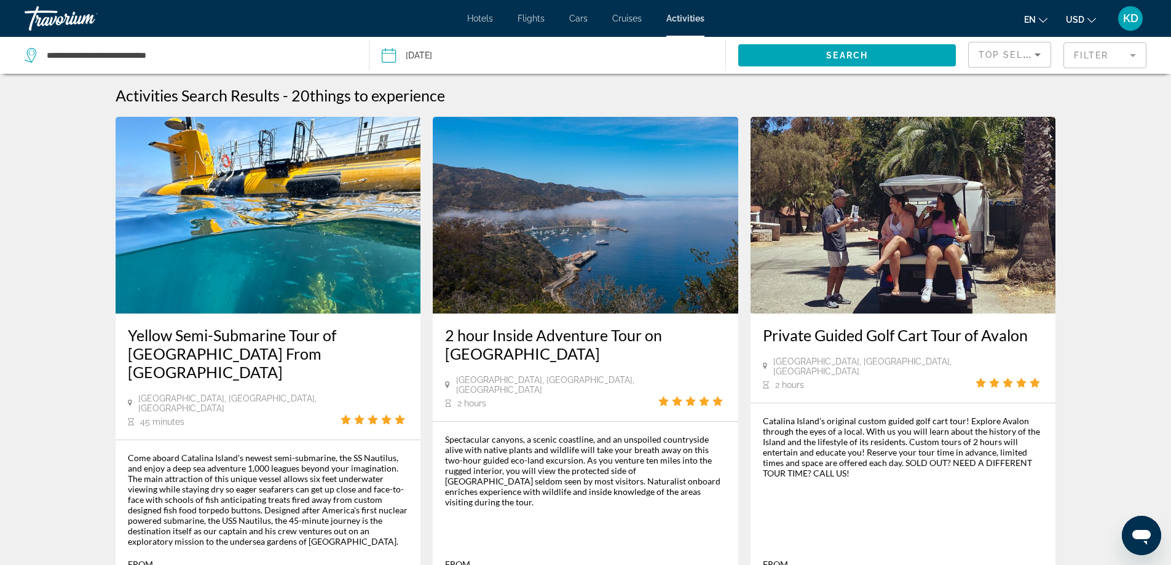
click at [268, 266] on img "Main content" at bounding box center [269, 215] width 306 height 197
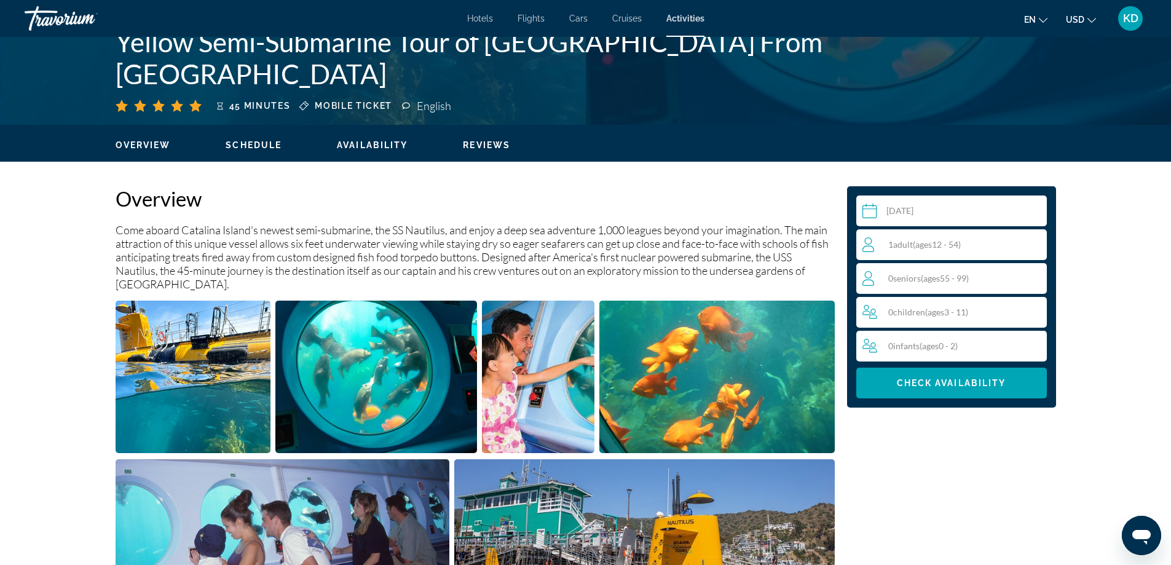
scroll to position [246, 0]
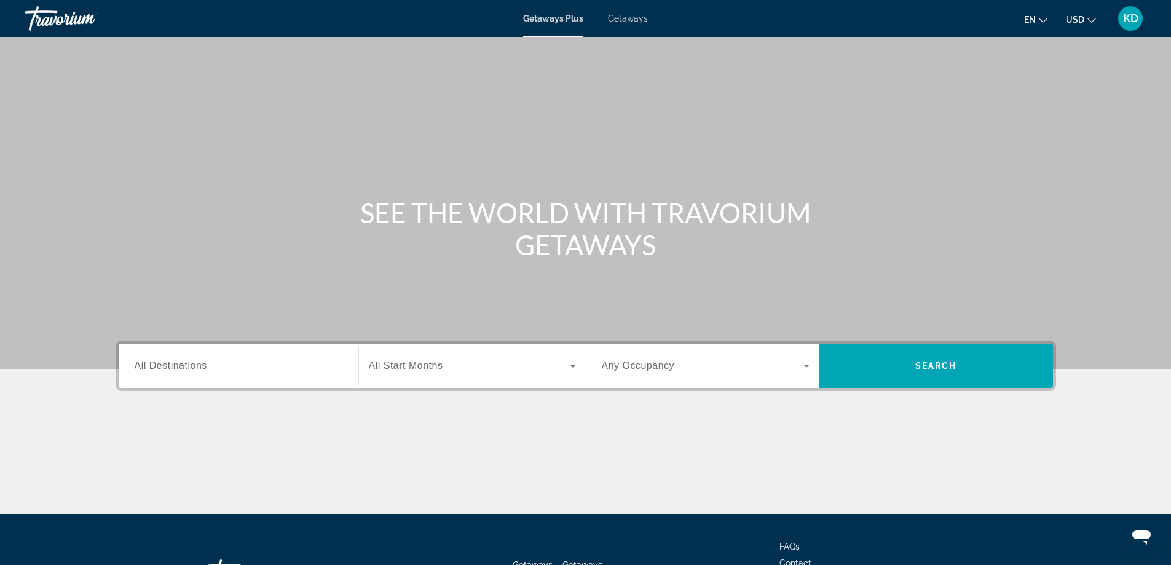
click at [259, 380] on div "Search widget" at bounding box center [239, 366] width 208 height 35
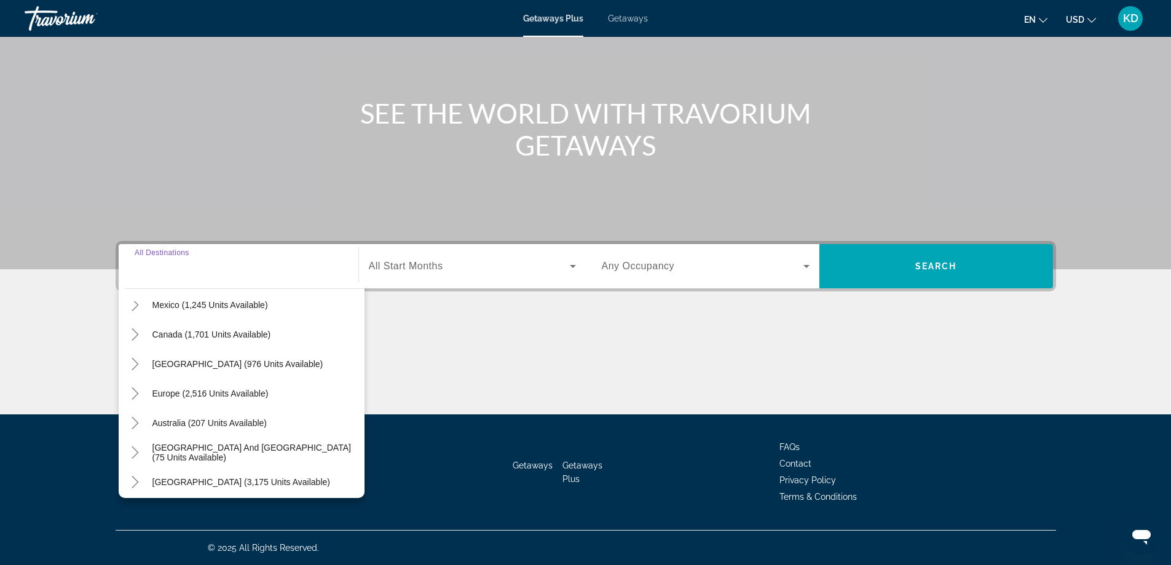
scroll to position [15, 0]
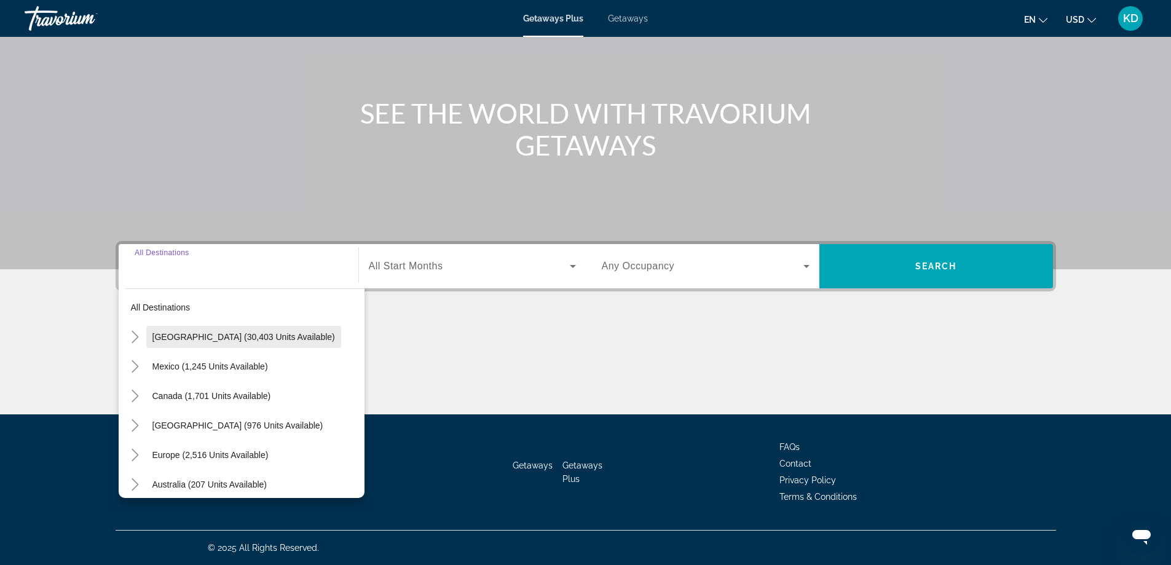
click at [276, 341] on span "United States (30,403 units available)" at bounding box center [243, 337] width 183 height 10
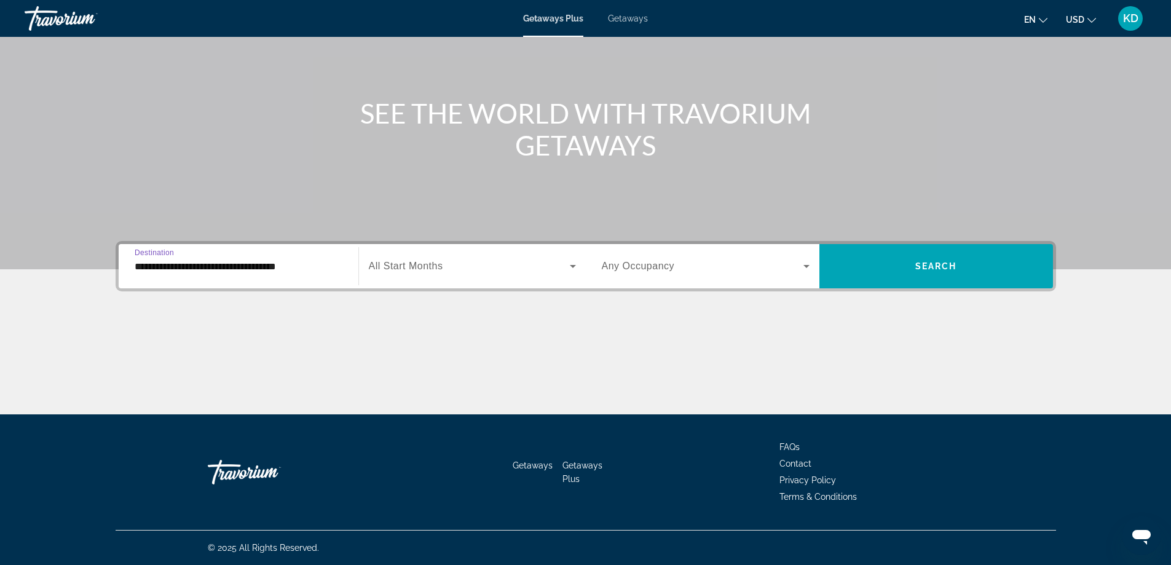
click at [405, 264] on span "All Start Months" at bounding box center [406, 266] width 74 height 10
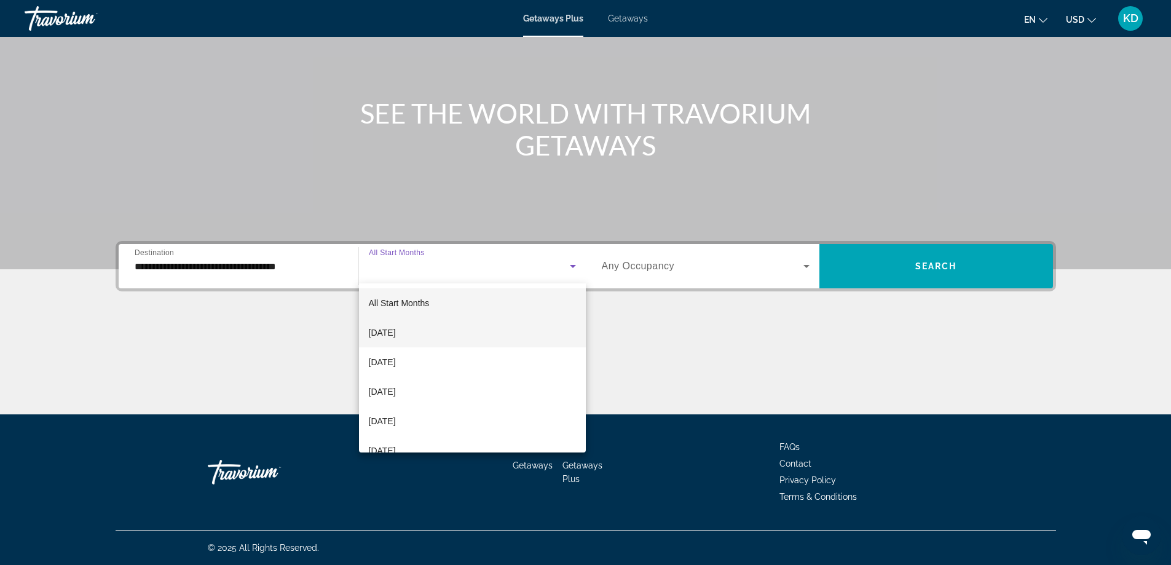
click at [396, 335] on span "September 2025" at bounding box center [382, 332] width 27 height 15
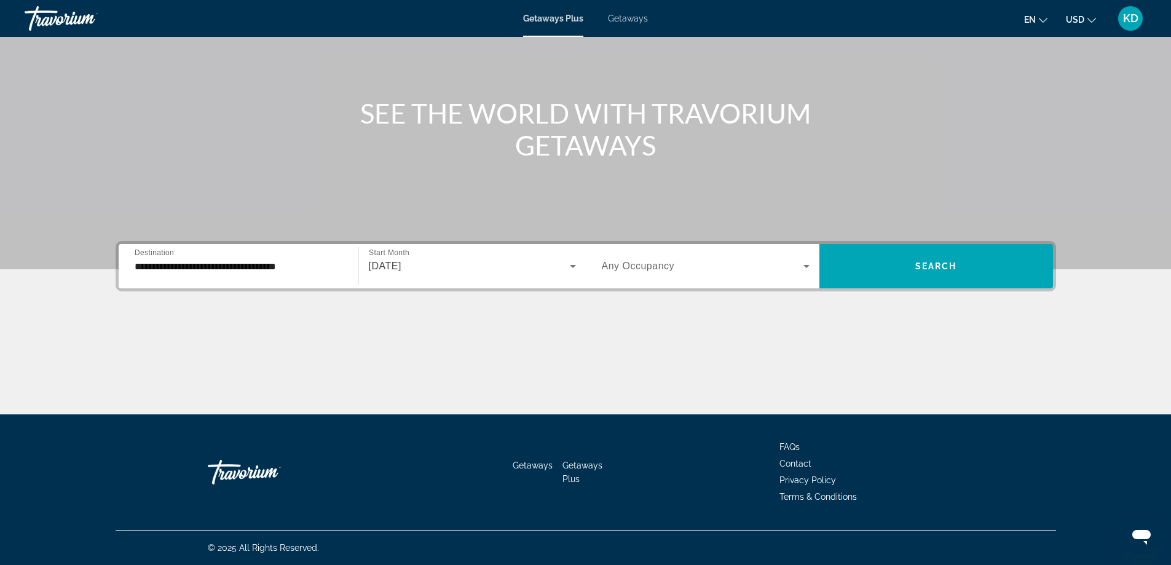
click at [634, 264] on span "Any Occupancy" at bounding box center [638, 266] width 73 height 10
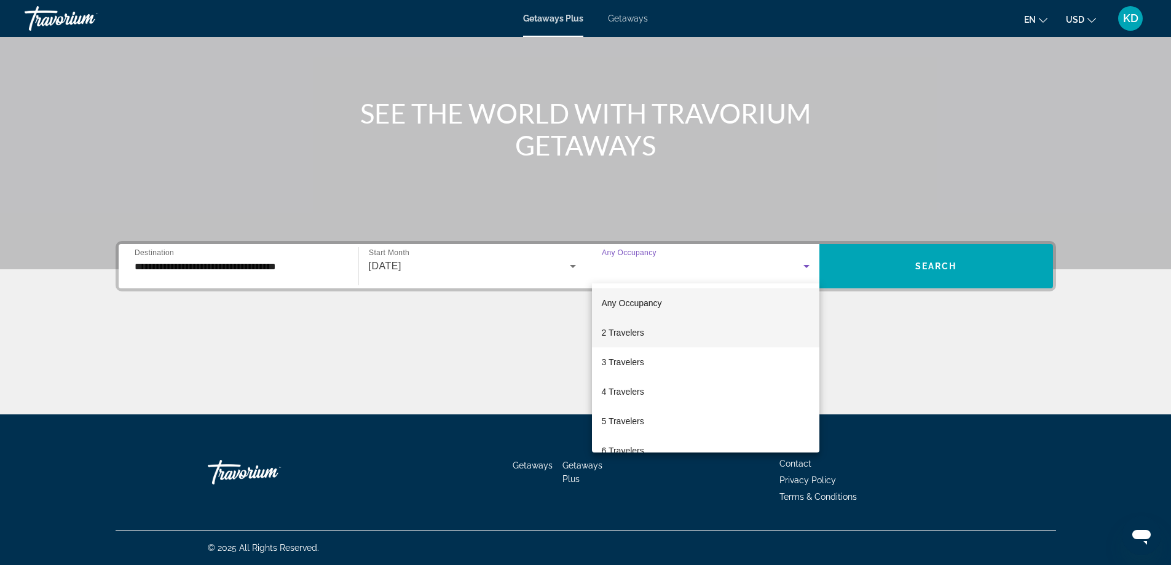
click at [616, 334] on span "2 Travelers" at bounding box center [623, 332] width 42 height 15
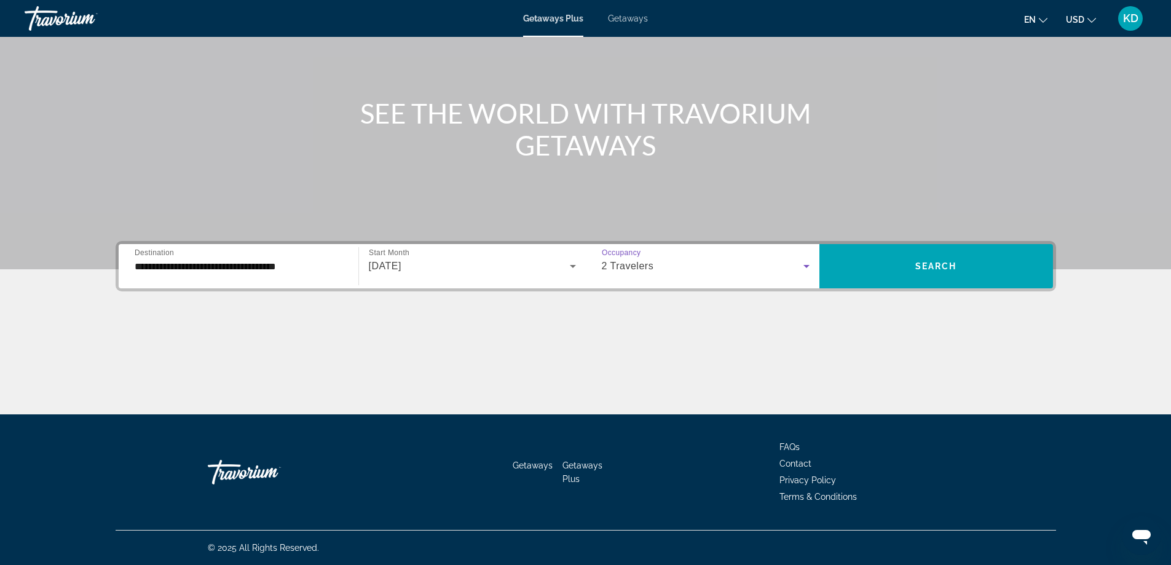
click at [253, 266] on input "**********" at bounding box center [239, 266] width 208 height 15
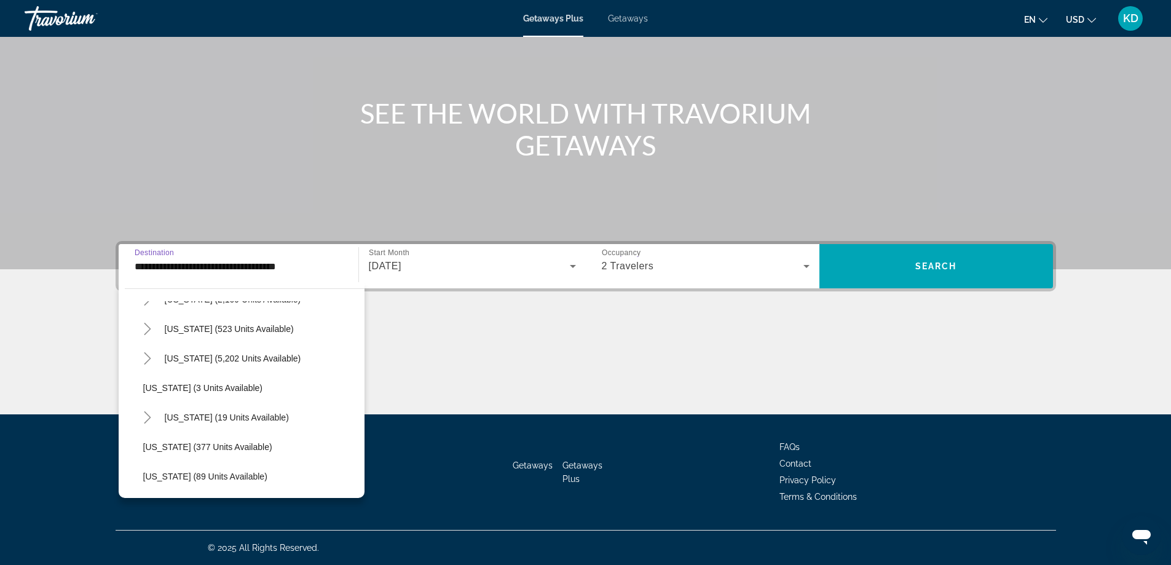
scroll to position [123, 0]
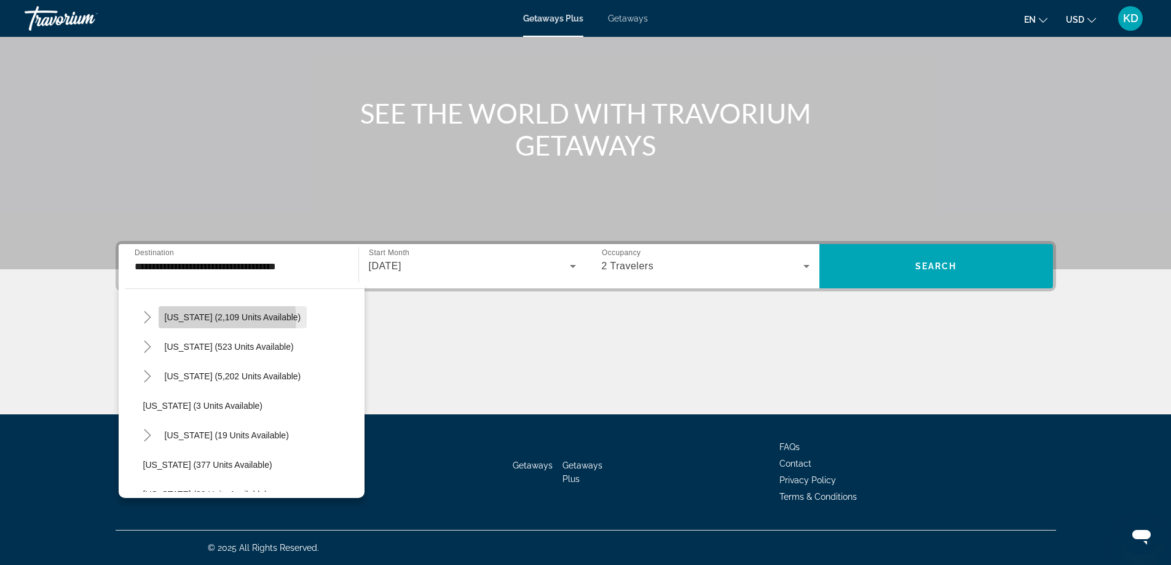
click at [205, 320] on span "California (2,109 units available)" at bounding box center [233, 317] width 136 height 10
type input "**********"
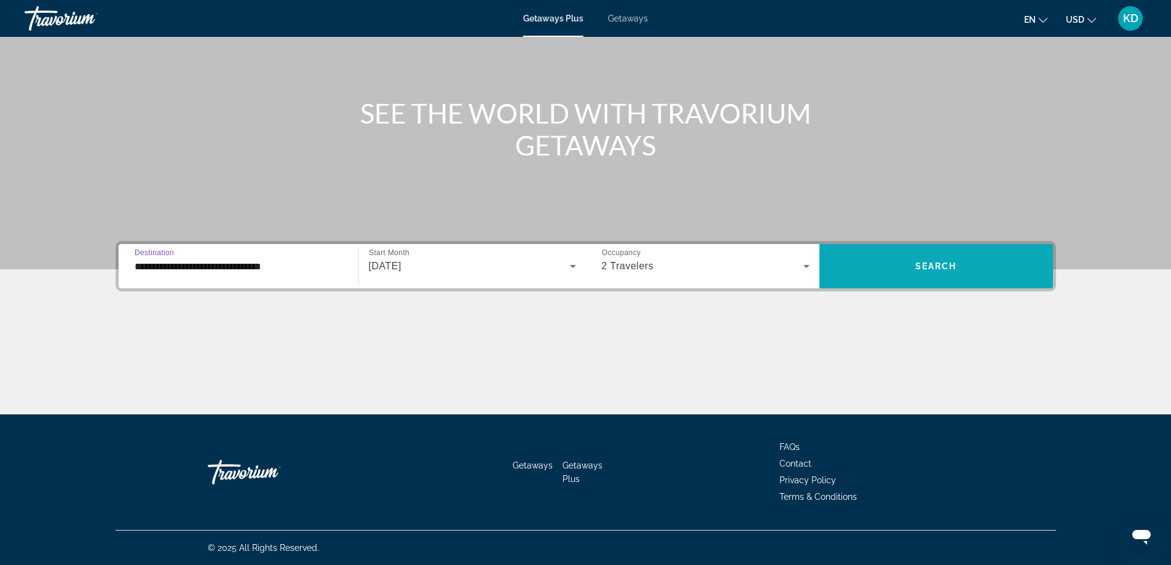
click at [931, 267] on span "Search" at bounding box center [936, 266] width 42 height 10
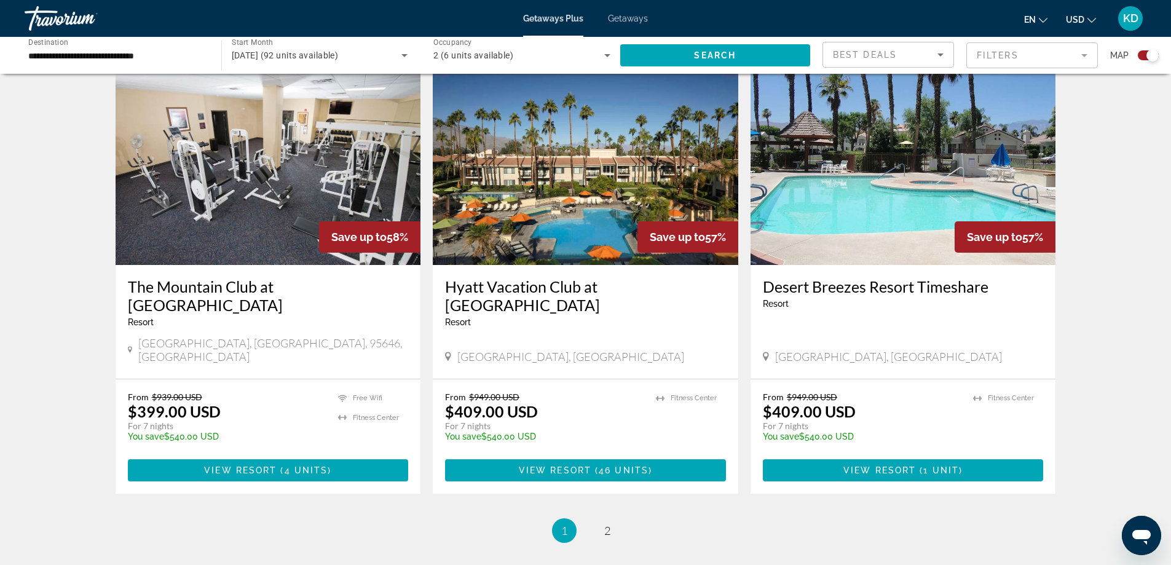
scroll to position [1805, 0]
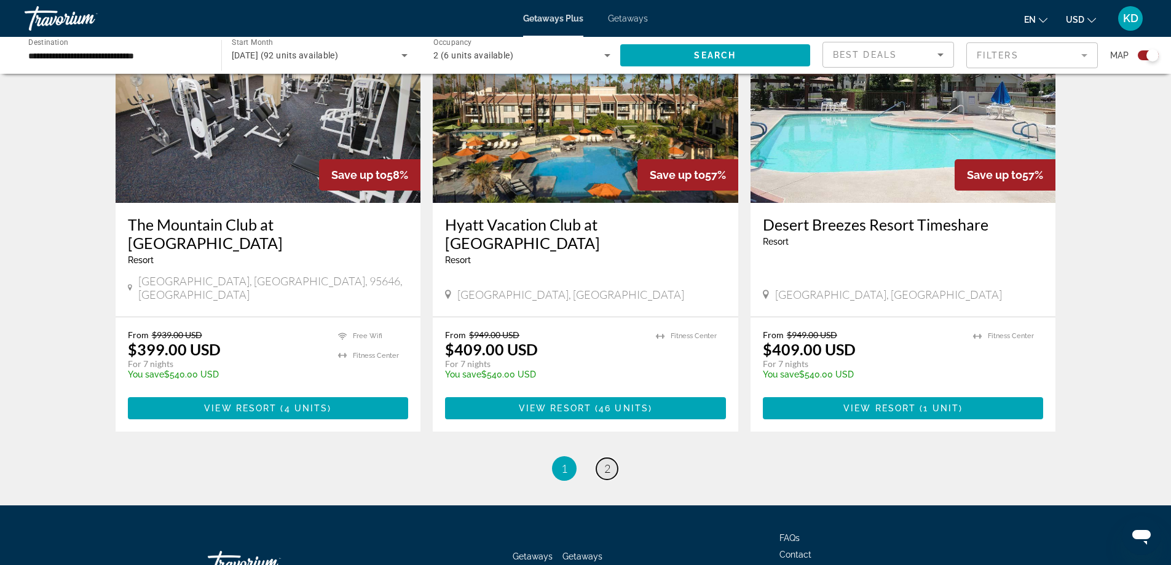
click at [603, 458] on link "page 2" at bounding box center [607, 469] width 22 height 22
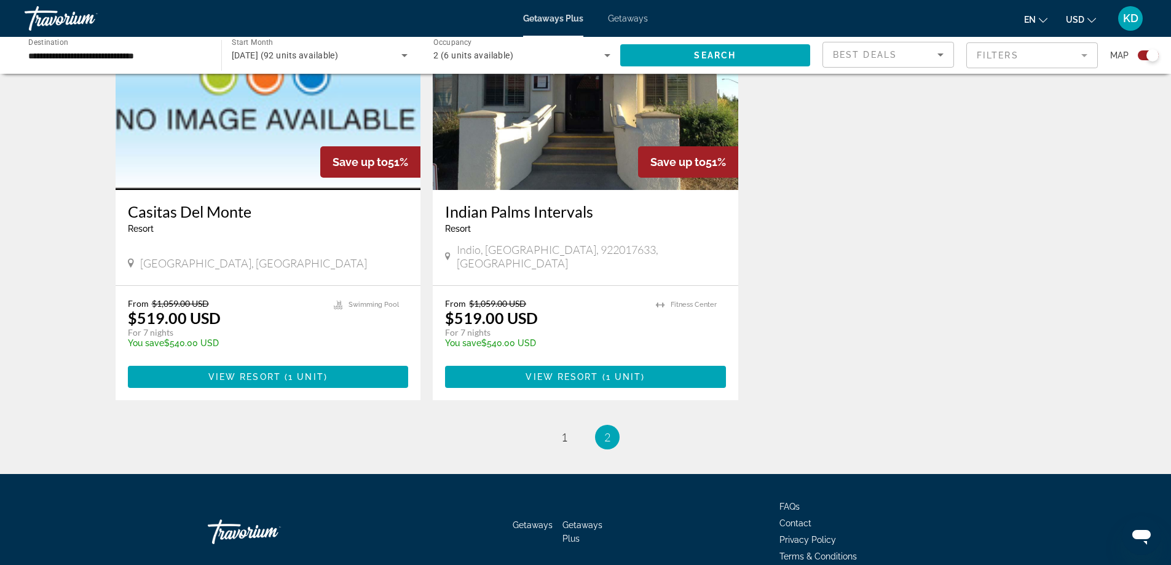
scroll to position [969, 0]
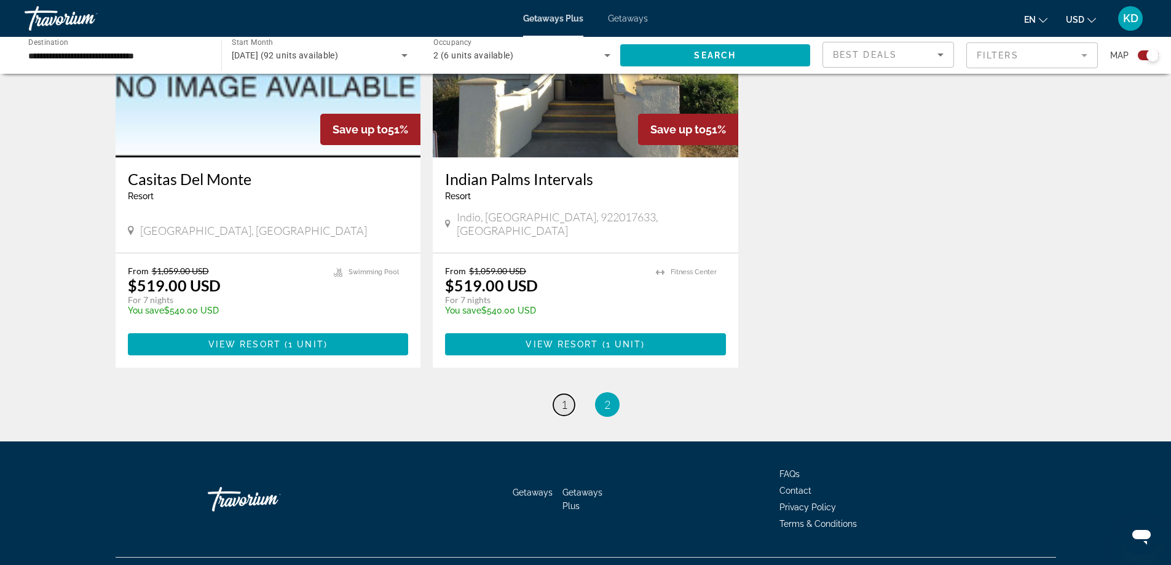
click at [561, 398] on span "1" at bounding box center [564, 405] width 6 height 14
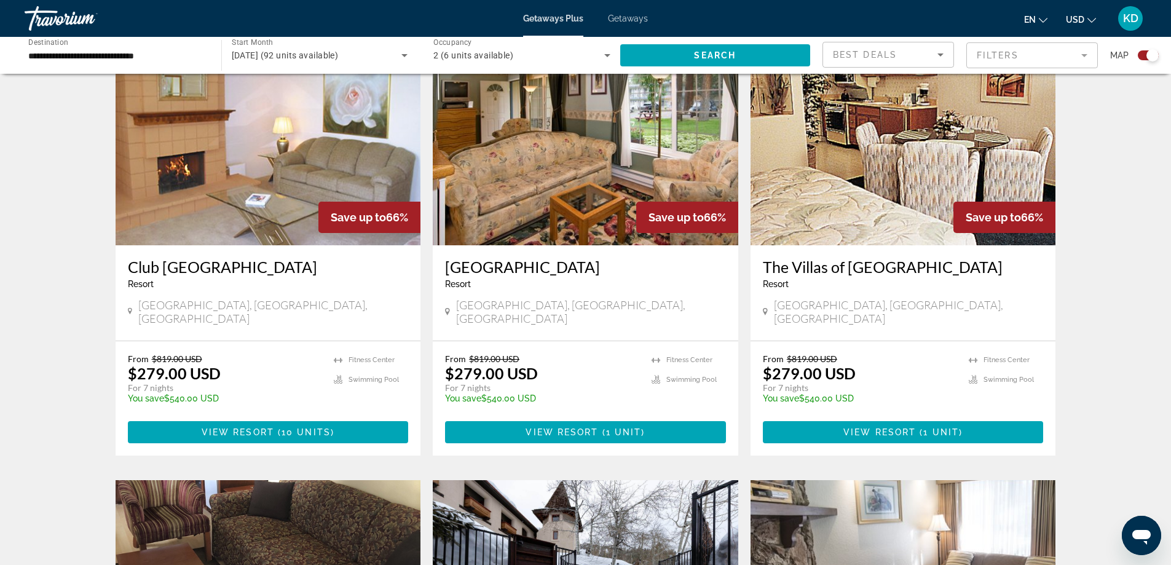
scroll to position [430, 0]
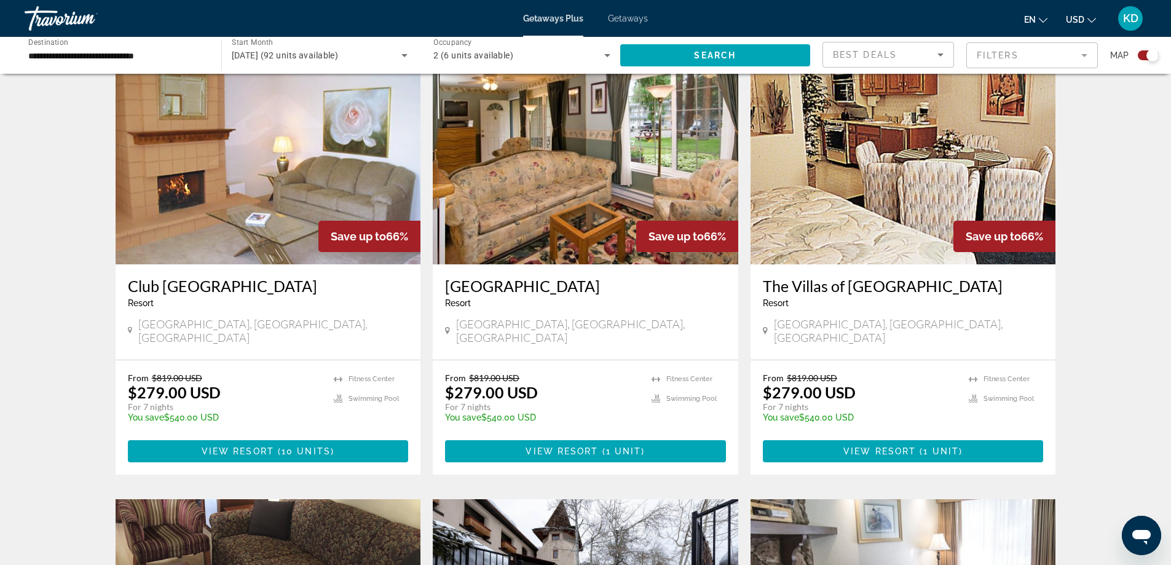
click at [311, 167] on img "Main content" at bounding box center [269, 166] width 306 height 197
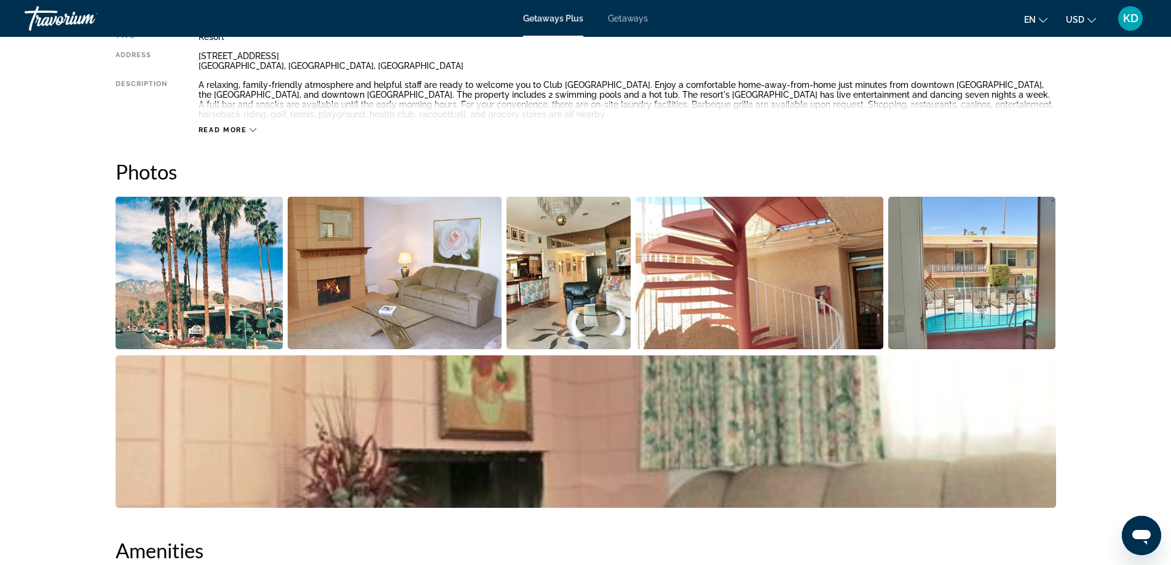
scroll to position [492, 0]
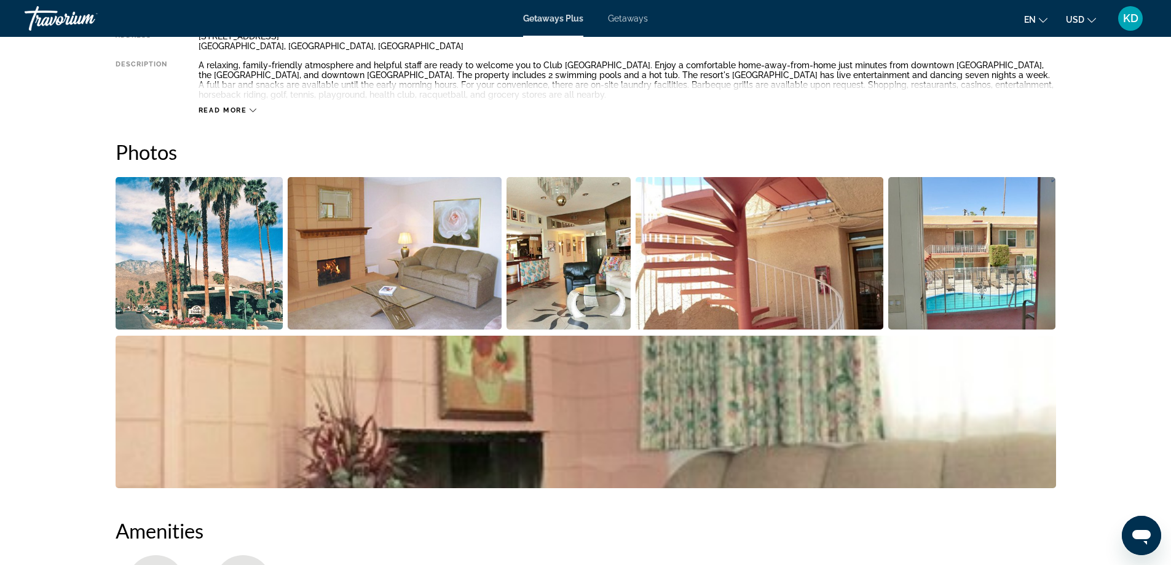
click at [408, 280] on img "Open full-screen image slider" at bounding box center [395, 253] width 214 height 152
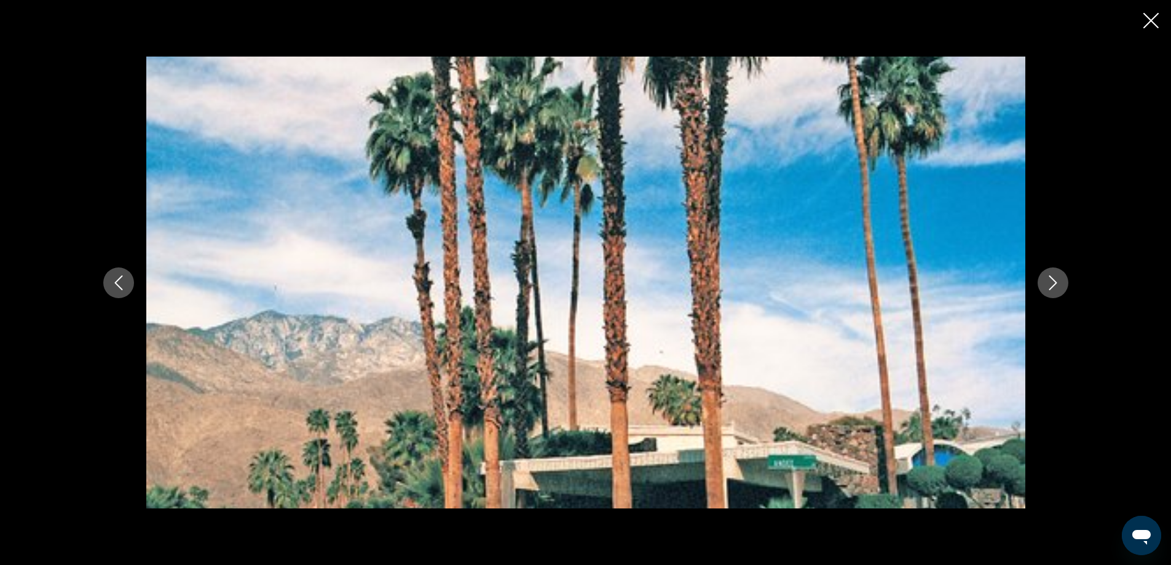
click at [1048, 286] on icon "Next image" at bounding box center [1053, 282] width 15 height 15
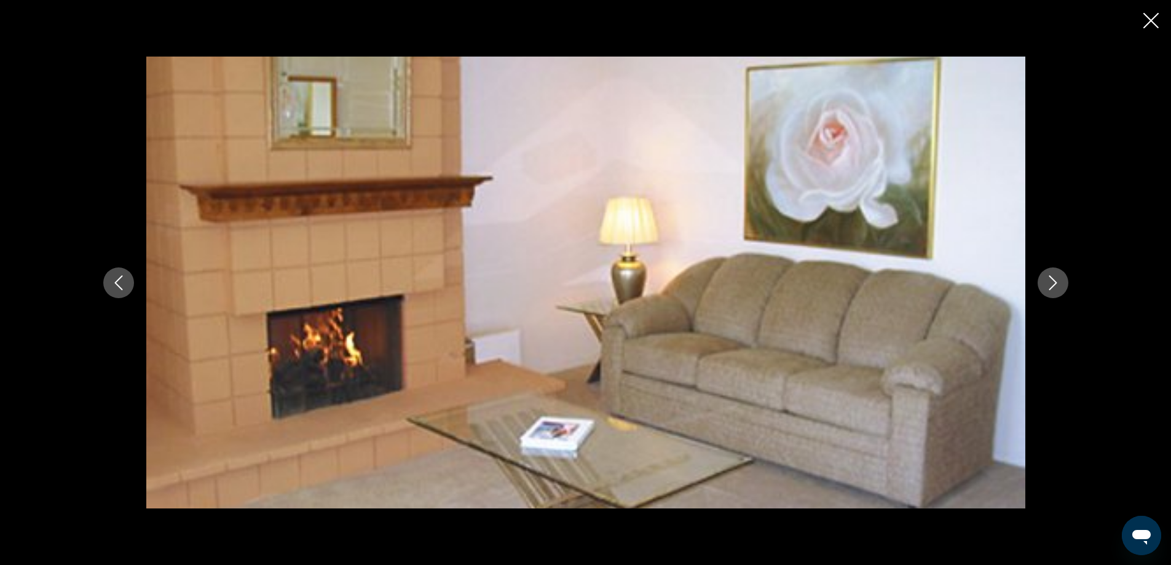
click at [1048, 286] on icon "Next image" at bounding box center [1053, 282] width 15 height 15
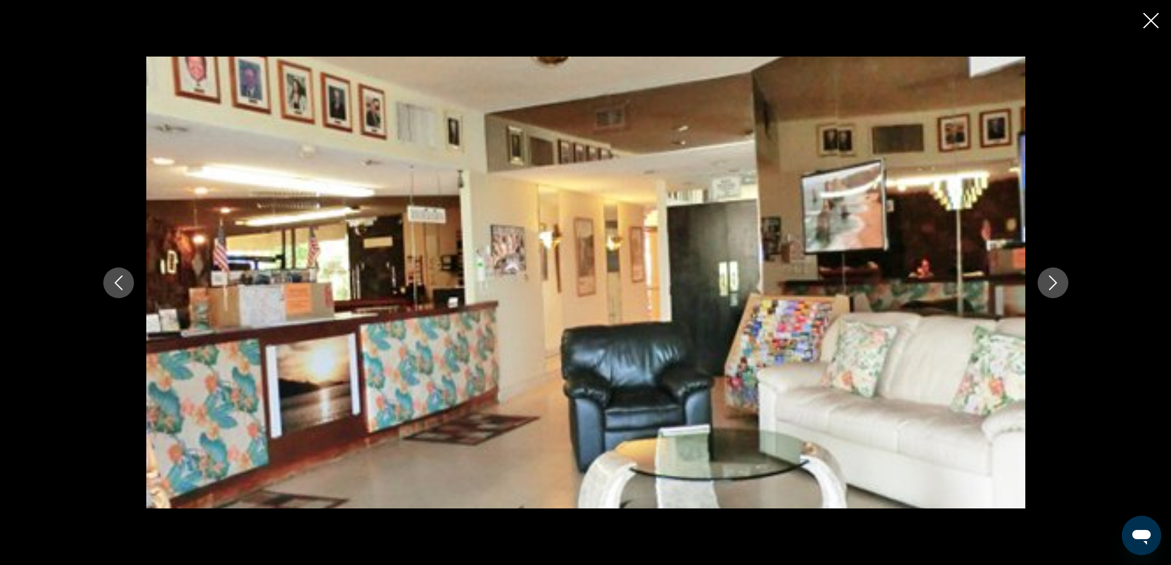
click at [1048, 286] on icon "Next image" at bounding box center [1053, 282] width 15 height 15
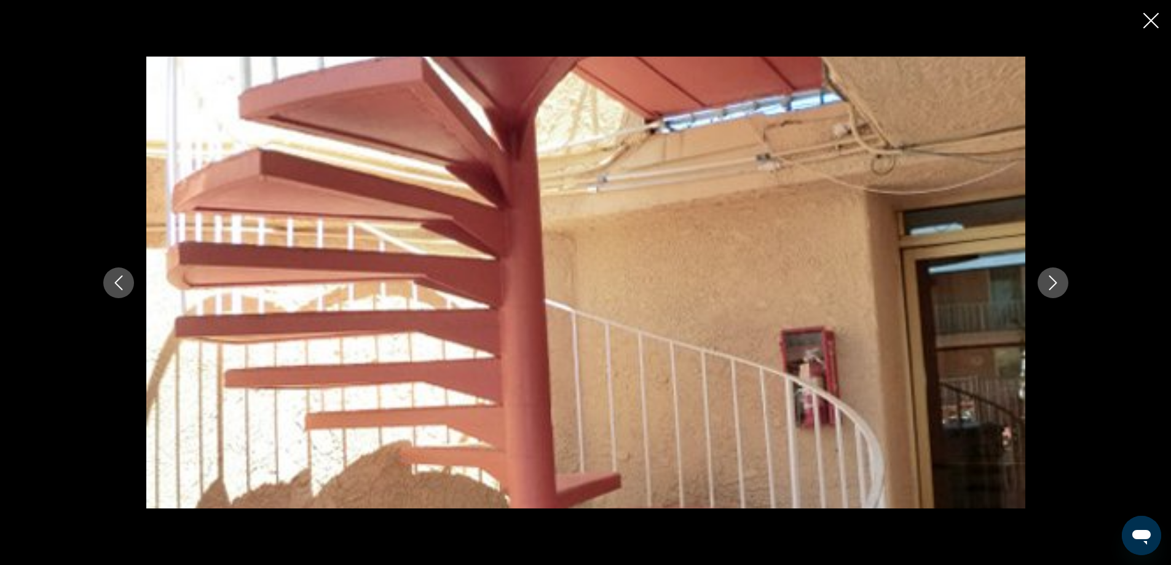
click at [1048, 286] on icon "Next image" at bounding box center [1053, 282] width 15 height 15
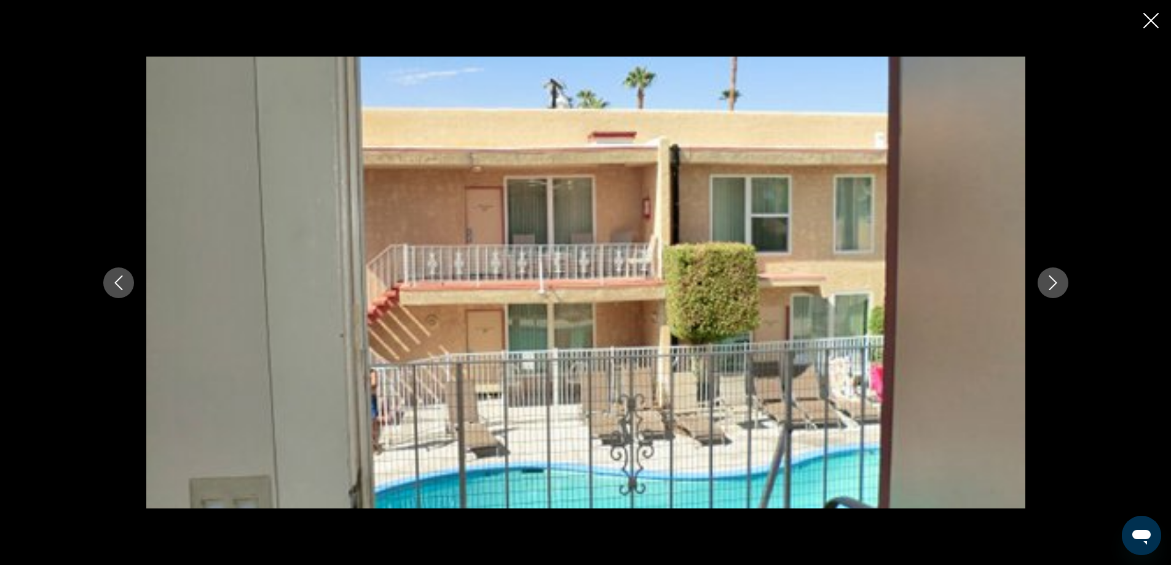
click at [1048, 286] on icon "Next image" at bounding box center [1053, 282] width 15 height 15
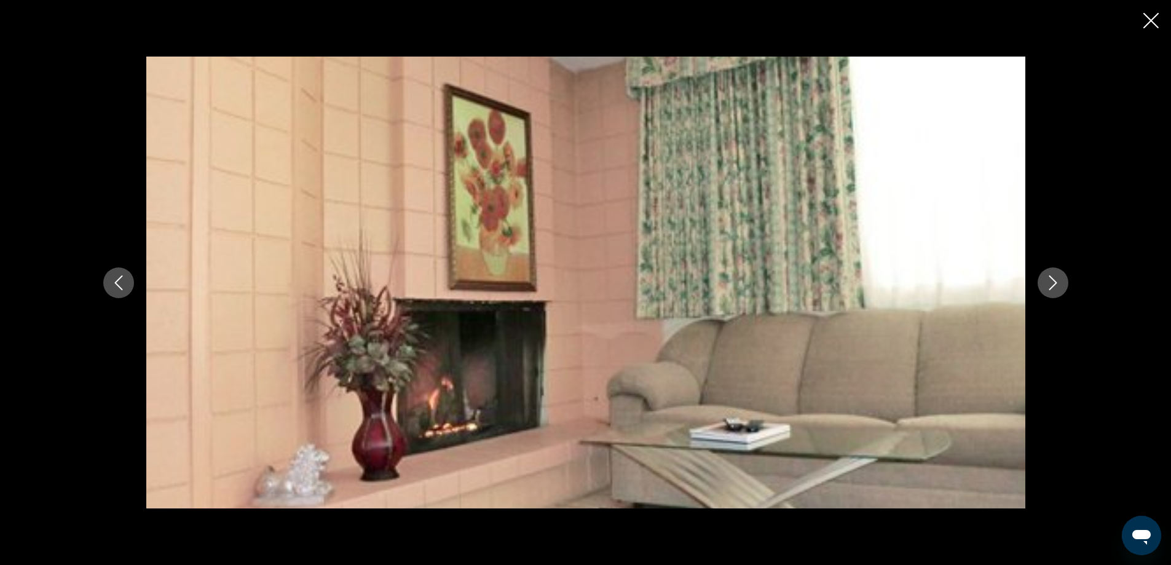
click at [1048, 286] on icon "Next image" at bounding box center [1053, 282] width 15 height 15
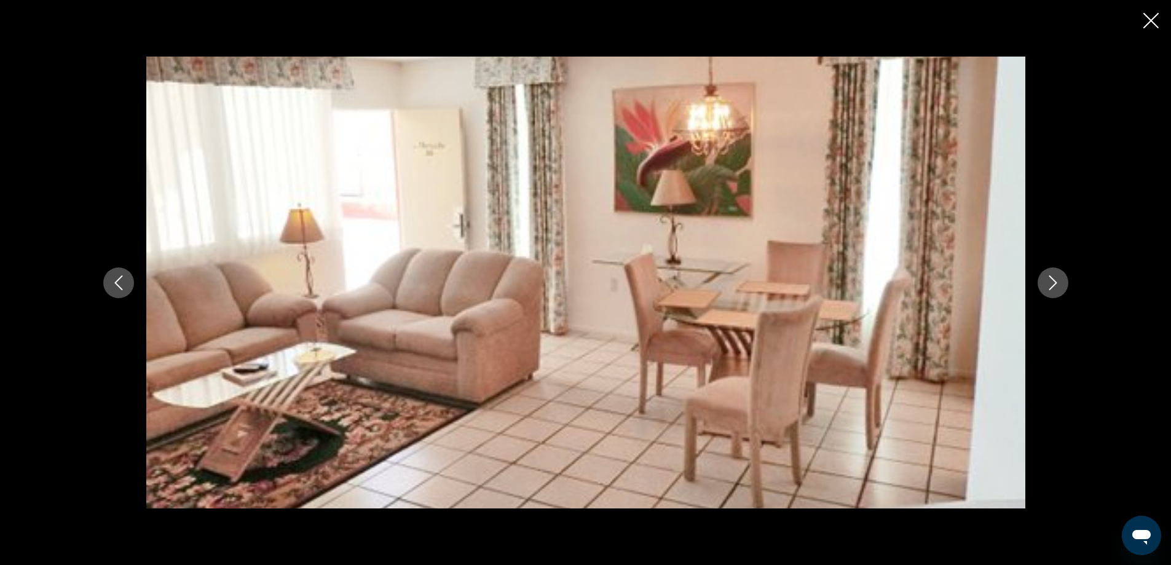
click at [1048, 286] on icon "Next image" at bounding box center [1053, 282] width 15 height 15
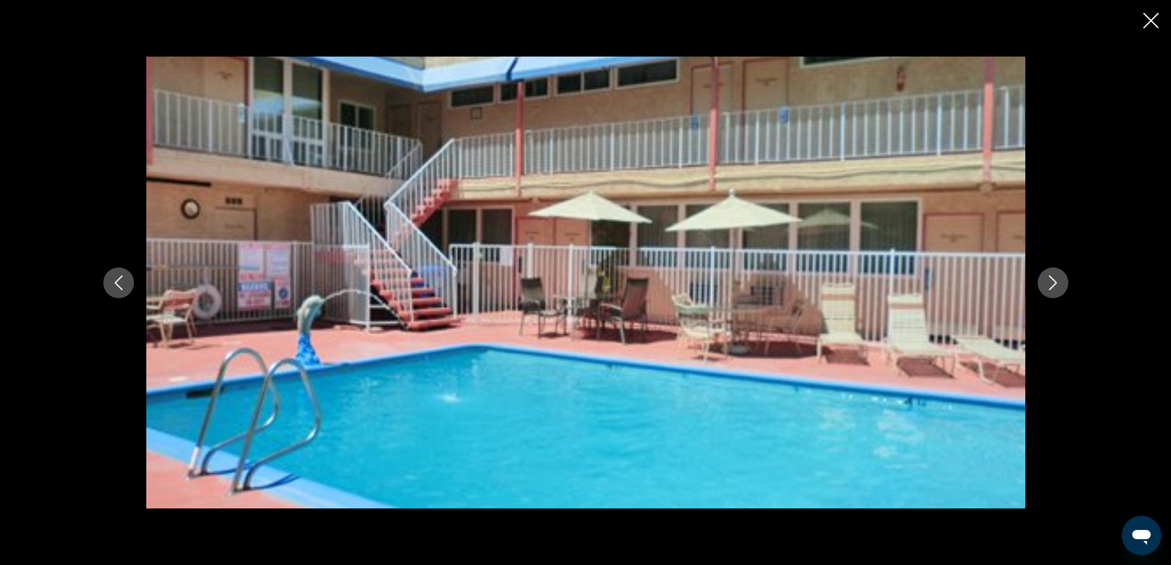
click at [1048, 286] on icon "Next image" at bounding box center [1053, 282] width 15 height 15
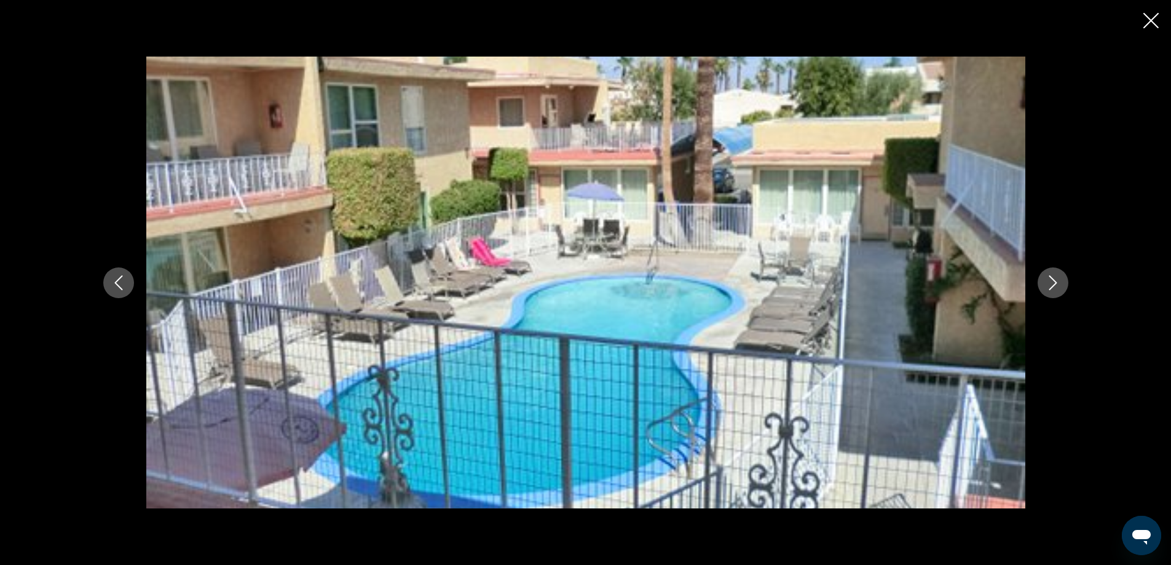
click at [1048, 286] on icon "Next image" at bounding box center [1053, 282] width 15 height 15
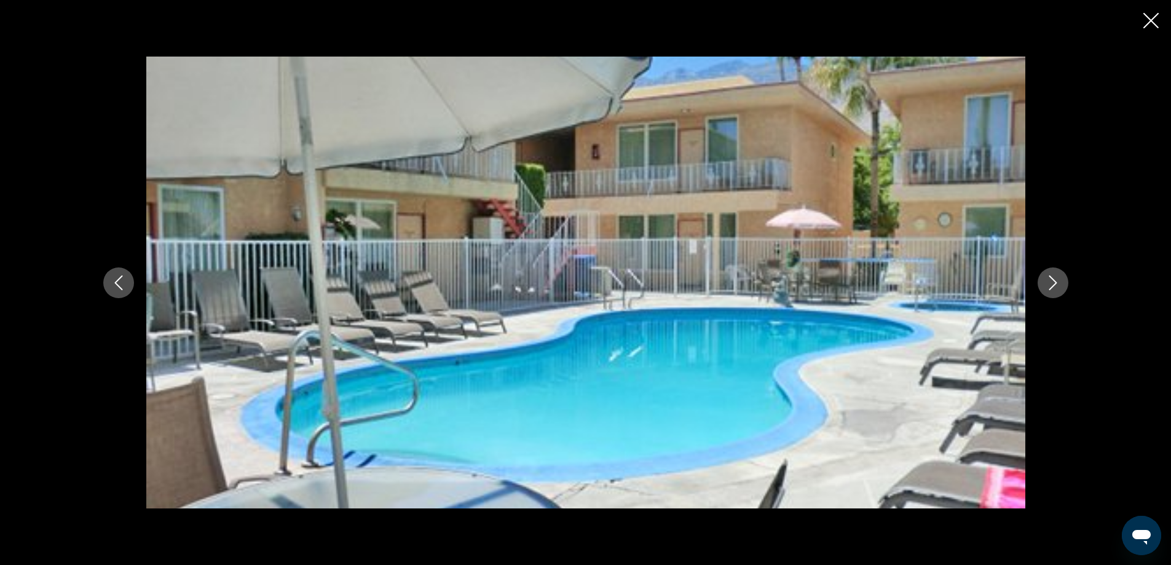
click at [1048, 286] on icon "Next image" at bounding box center [1053, 282] width 15 height 15
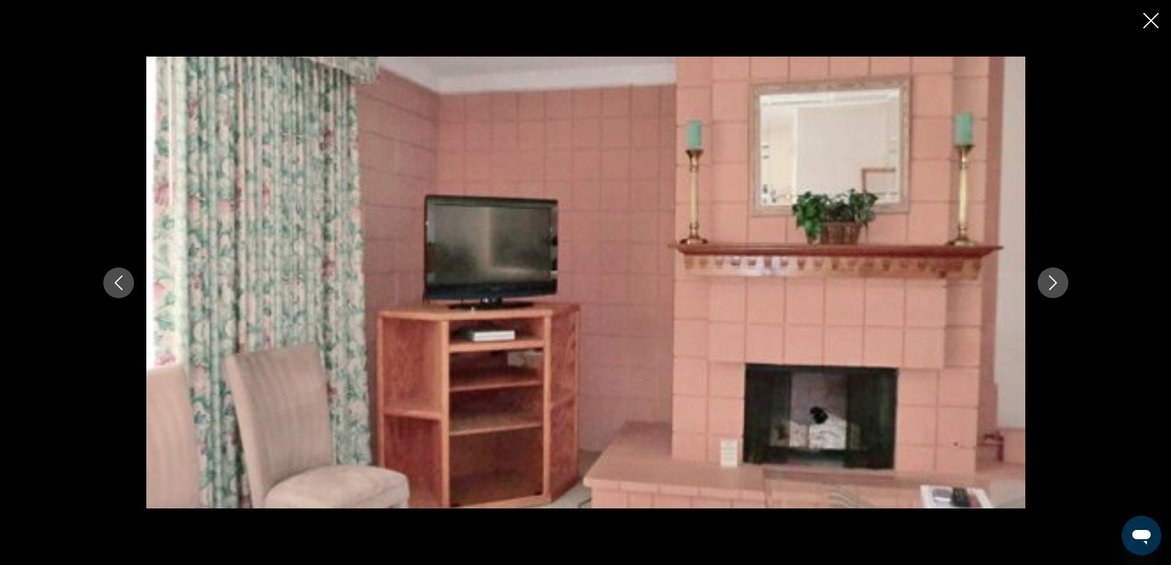
click at [1056, 286] on icon "Next image" at bounding box center [1053, 282] width 15 height 15
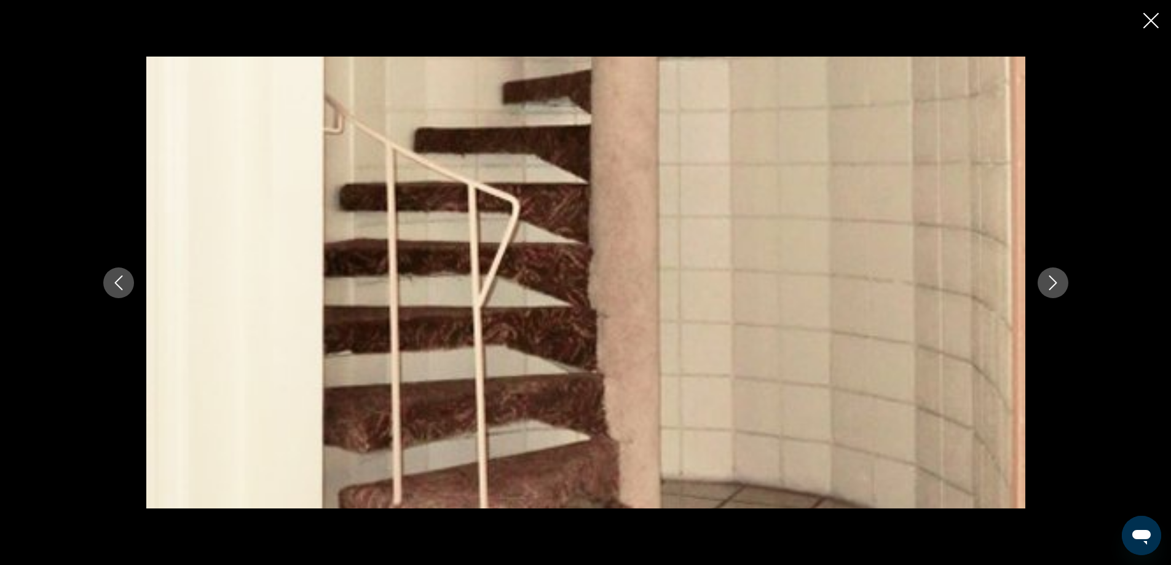
click at [1055, 282] on icon "Next image" at bounding box center [1053, 282] width 15 height 15
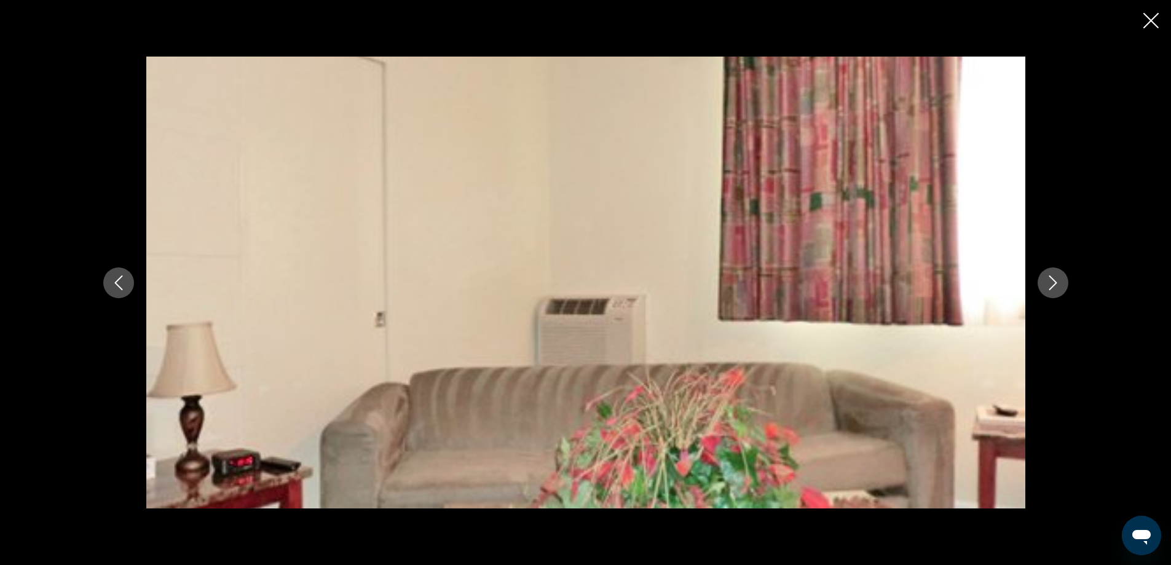
click at [1048, 283] on icon "Next image" at bounding box center [1053, 282] width 15 height 15
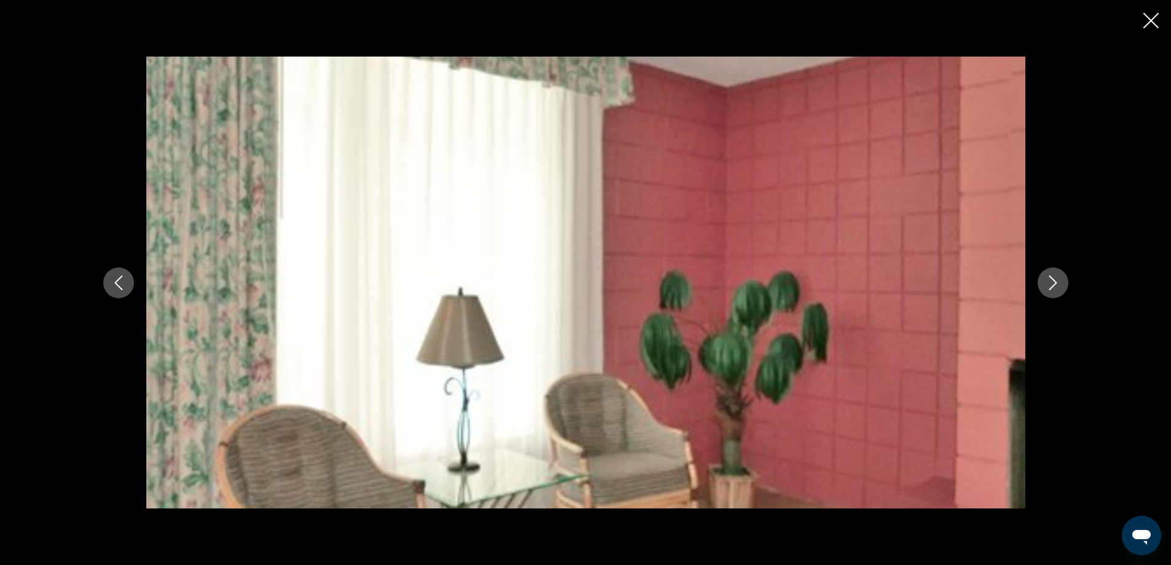
click at [1048, 284] on icon "Next image" at bounding box center [1053, 282] width 15 height 15
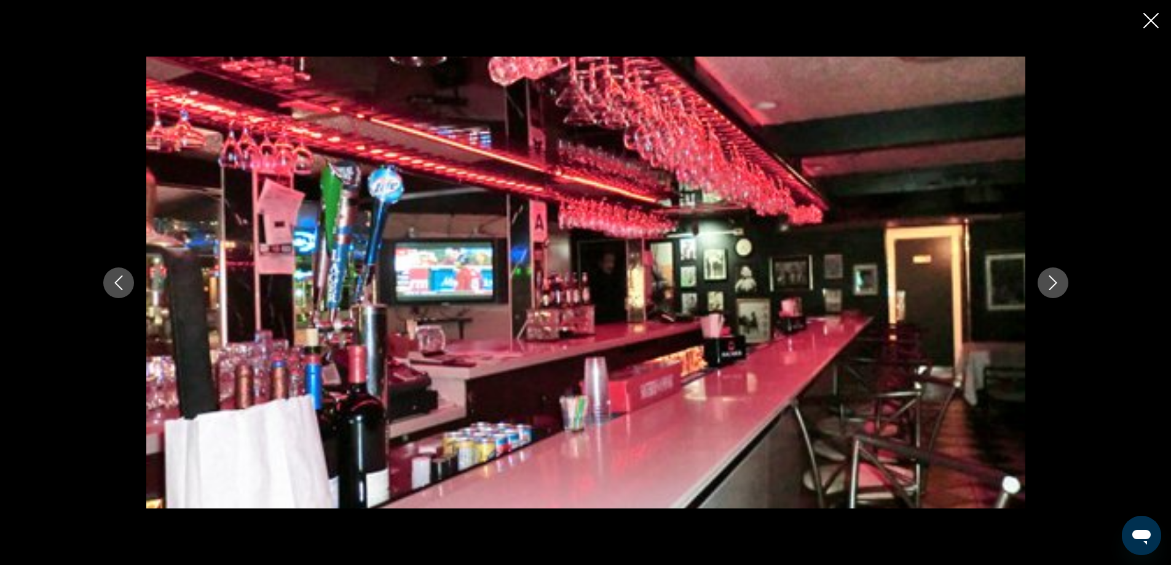
click at [1048, 284] on icon "Next image" at bounding box center [1053, 282] width 15 height 15
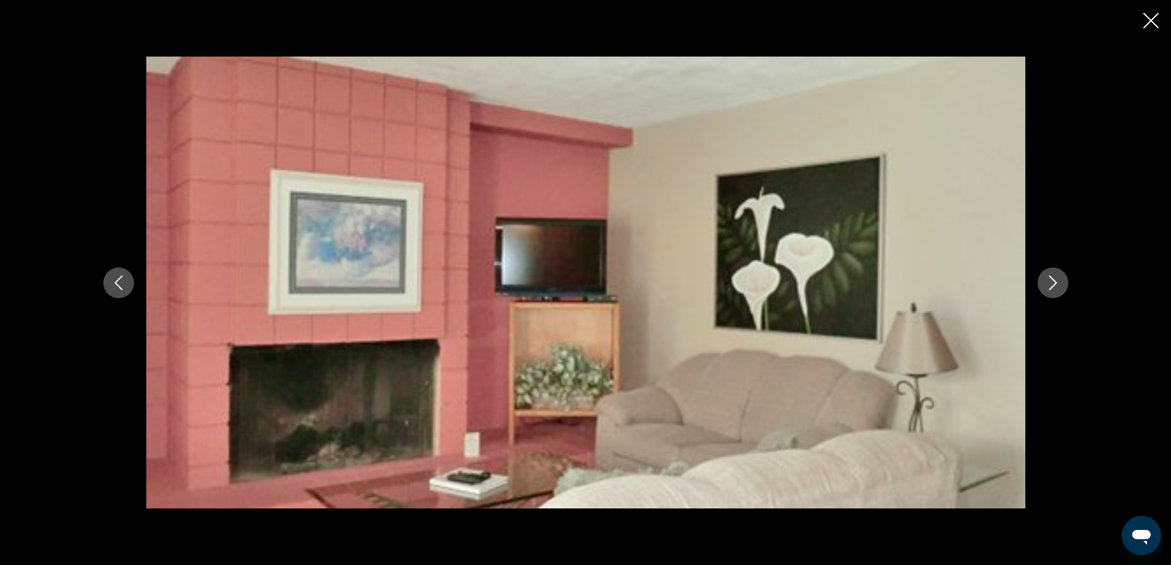
click at [1048, 284] on icon "Next image" at bounding box center [1053, 282] width 15 height 15
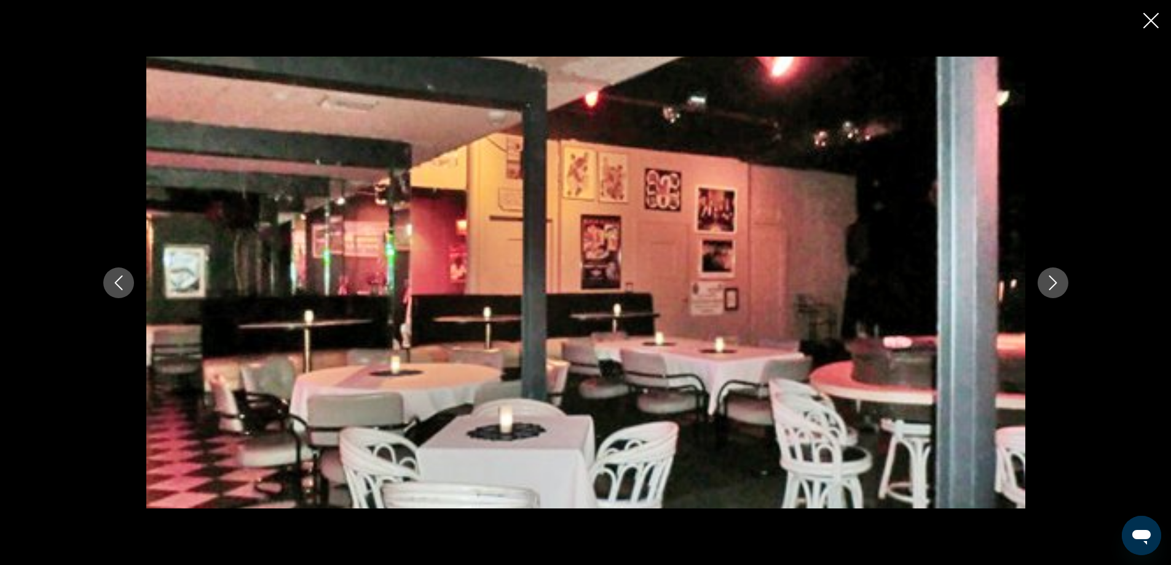
click at [1048, 284] on icon "Next image" at bounding box center [1053, 282] width 15 height 15
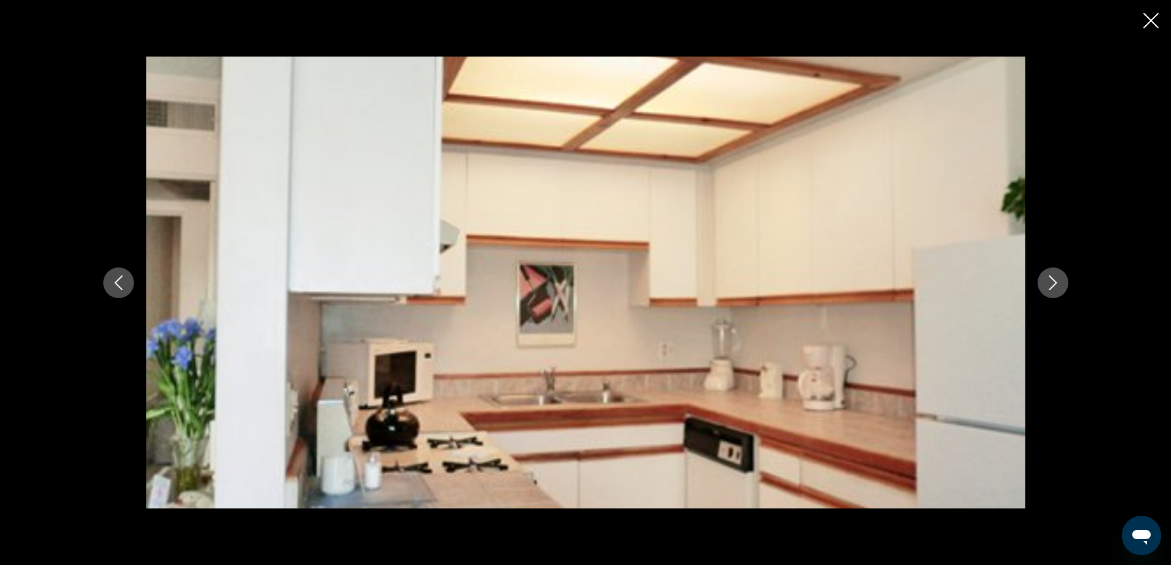
click at [1049, 276] on icon "Next image" at bounding box center [1053, 282] width 15 height 15
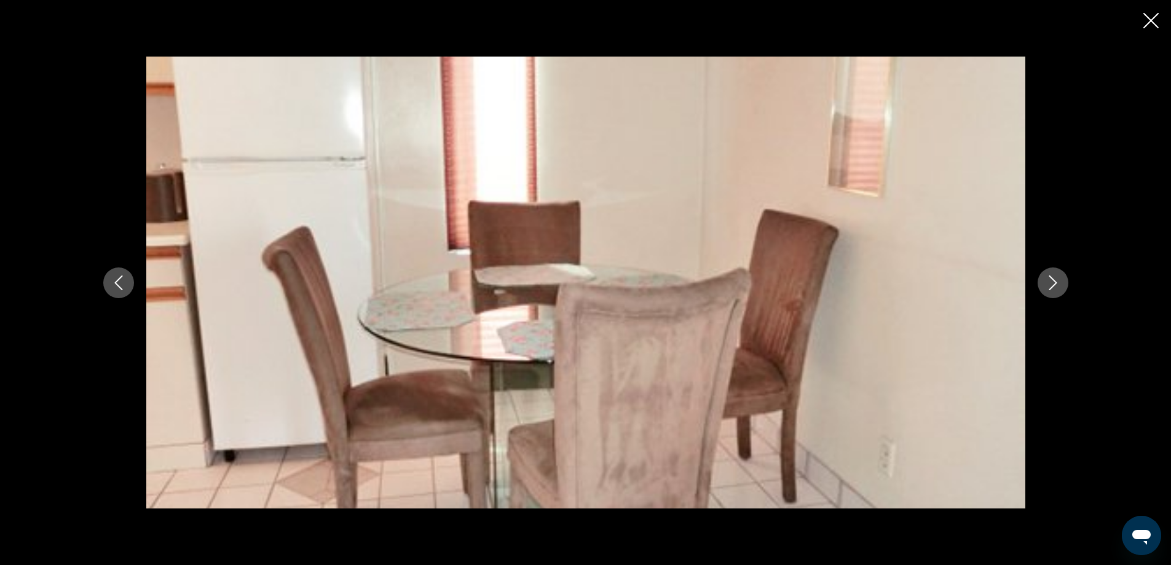
click at [1049, 276] on icon "Next image" at bounding box center [1053, 282] width 15 height 15
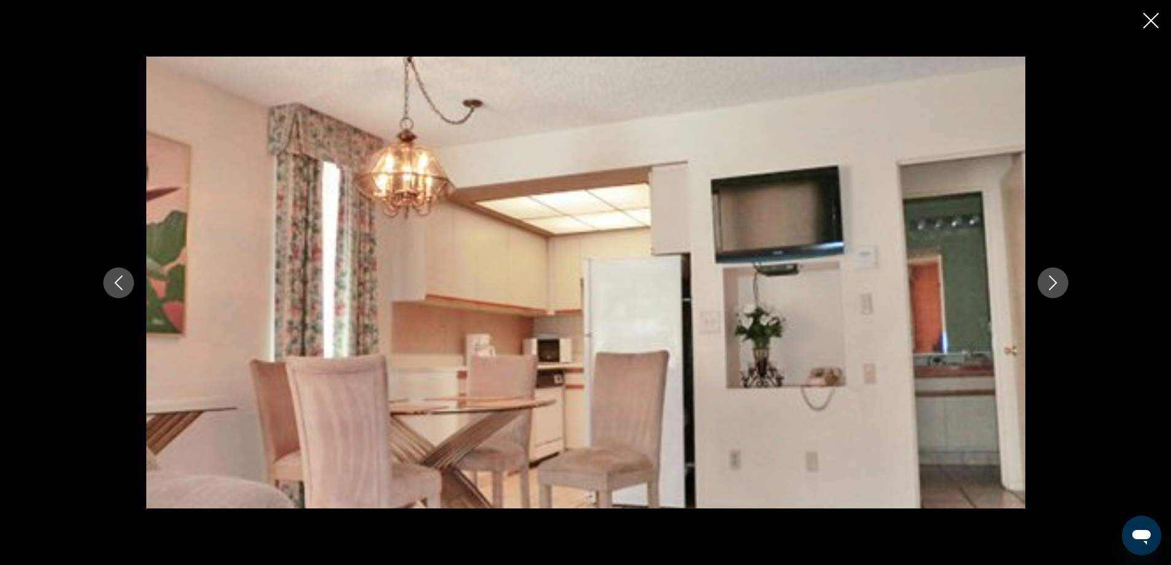
click at [1049, 276] on icon "Next image" at bounding box center [1053, 282] width 15 height 15
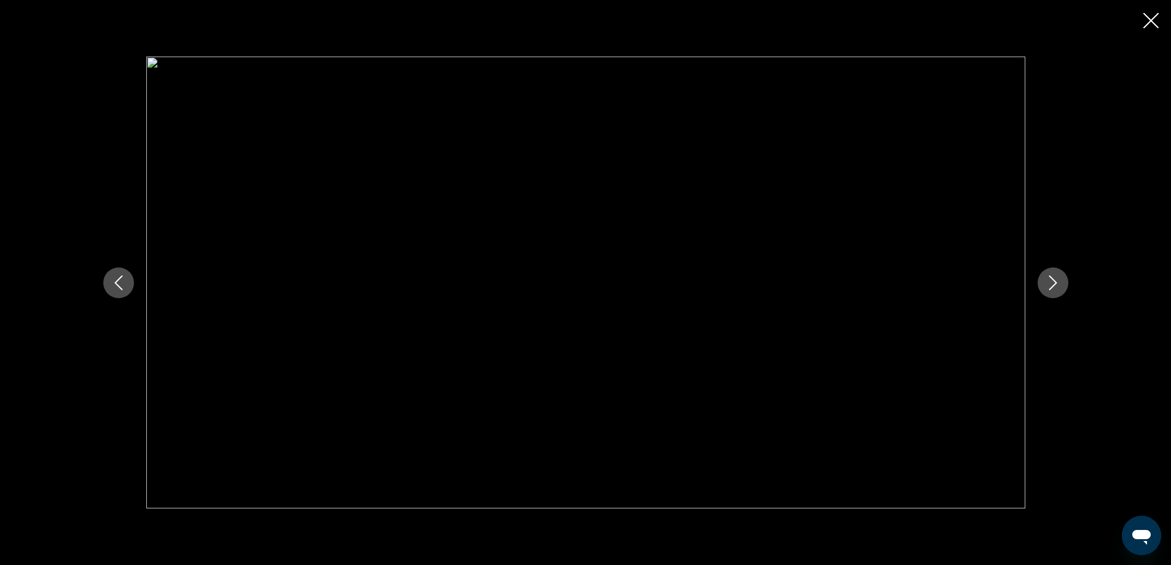
click at [1152, 15] on icon "Close slideshow" at bounding box center [1150, 20] width 15 height 15
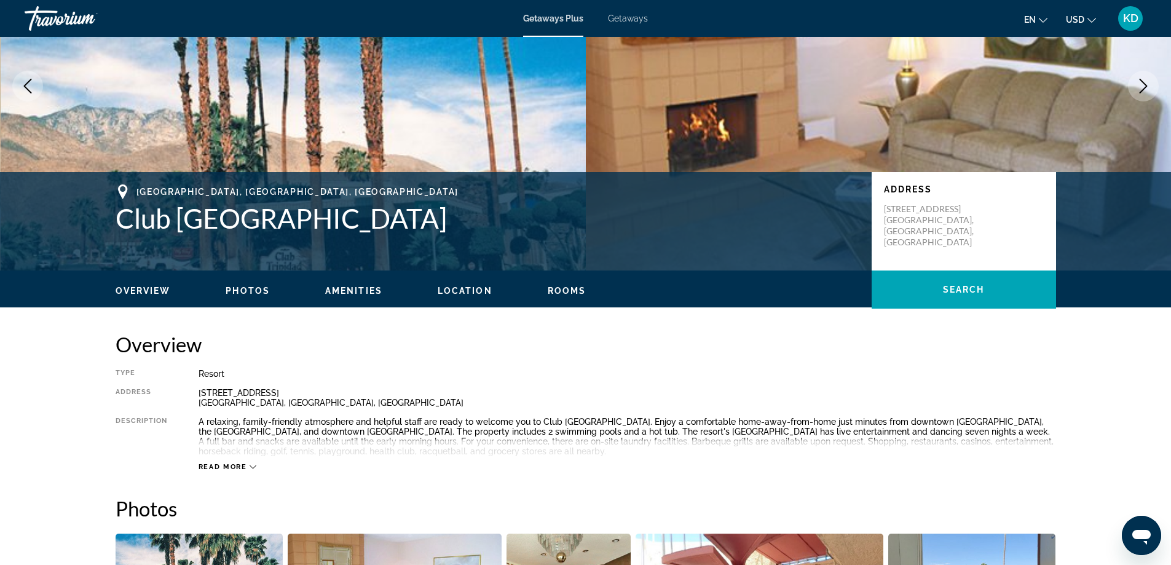
scroll to position [0, 0]
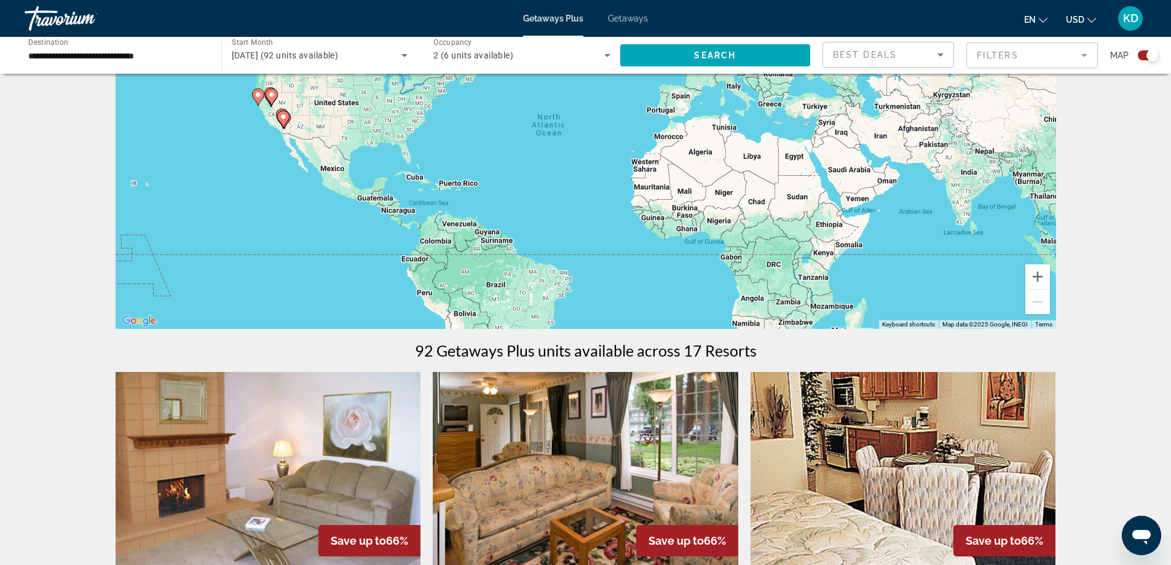
scroll to position [184, 0]
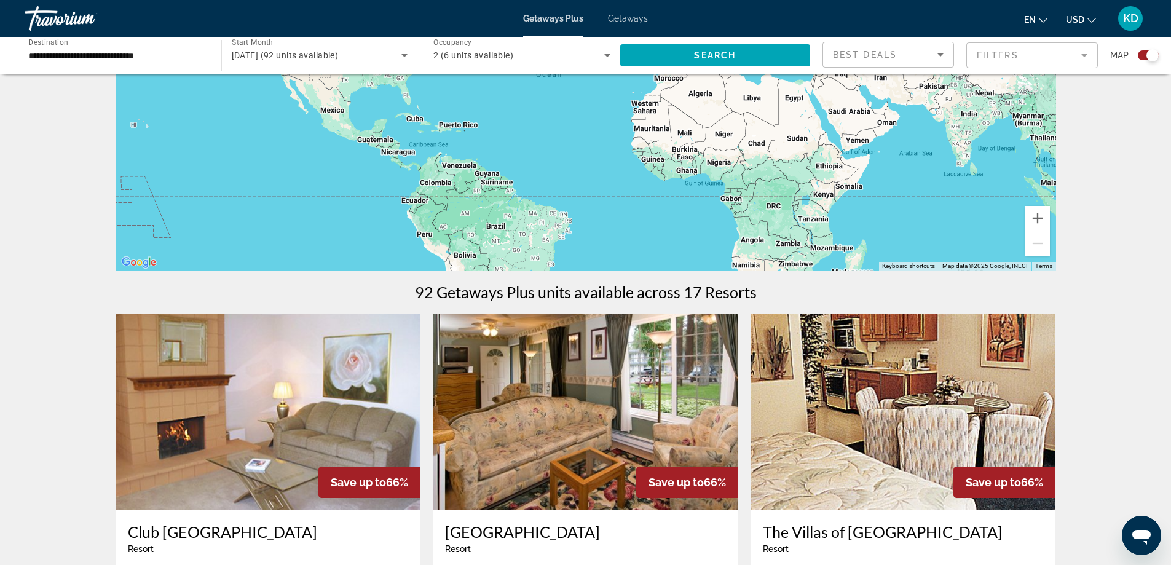
click at [620, 14] on span "Getaways" at bounding box center [628, 19] width 40 height 10
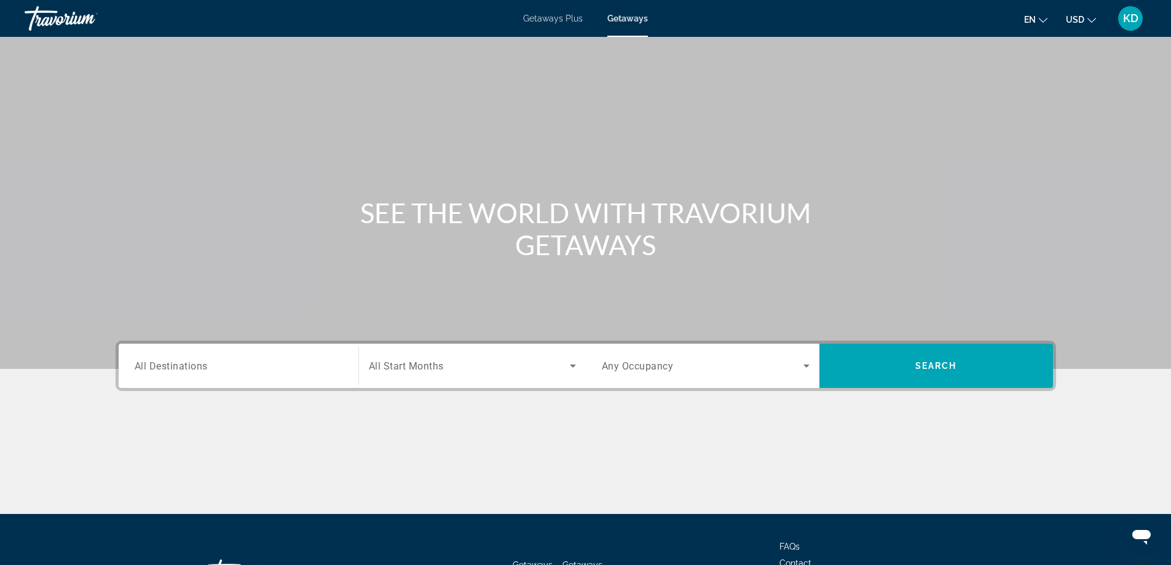
click at [251, 378] on div "Search widget" at bounding box center [239, 366] width 208 height 35
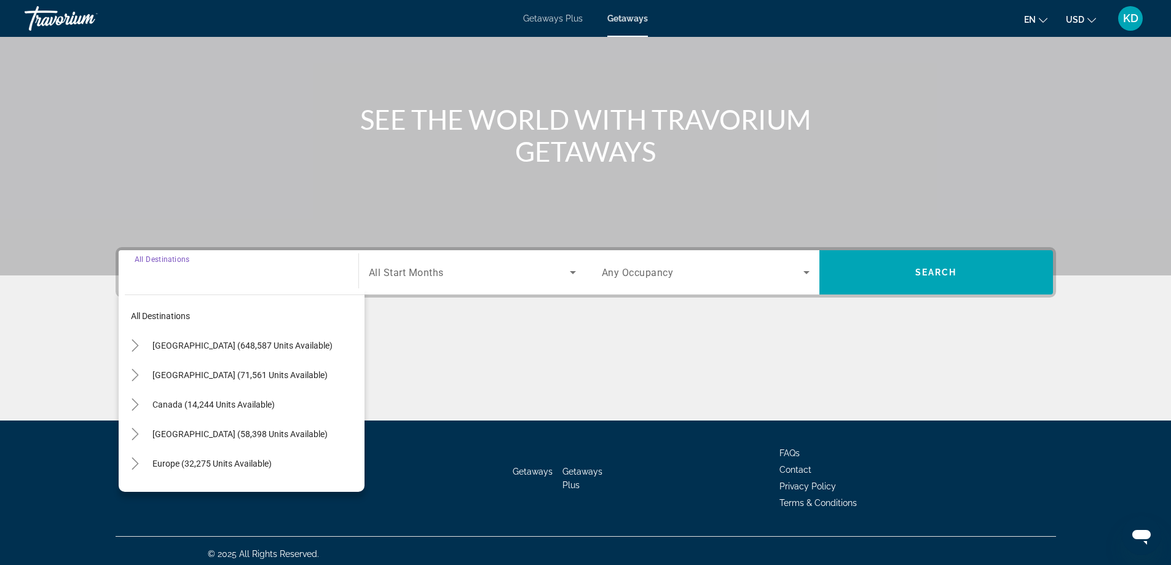
scroll to position [100, 0]
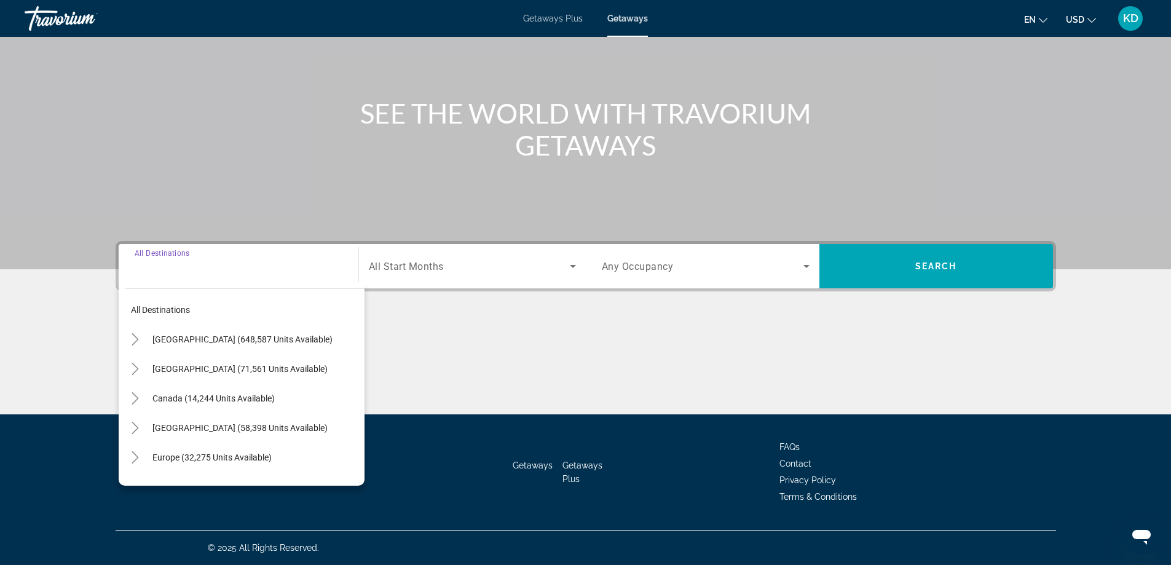
click at [269, 342] on span "United States (648,587 units available)" at bounding box center [242, 339] width 180 height 10
type input "**********"
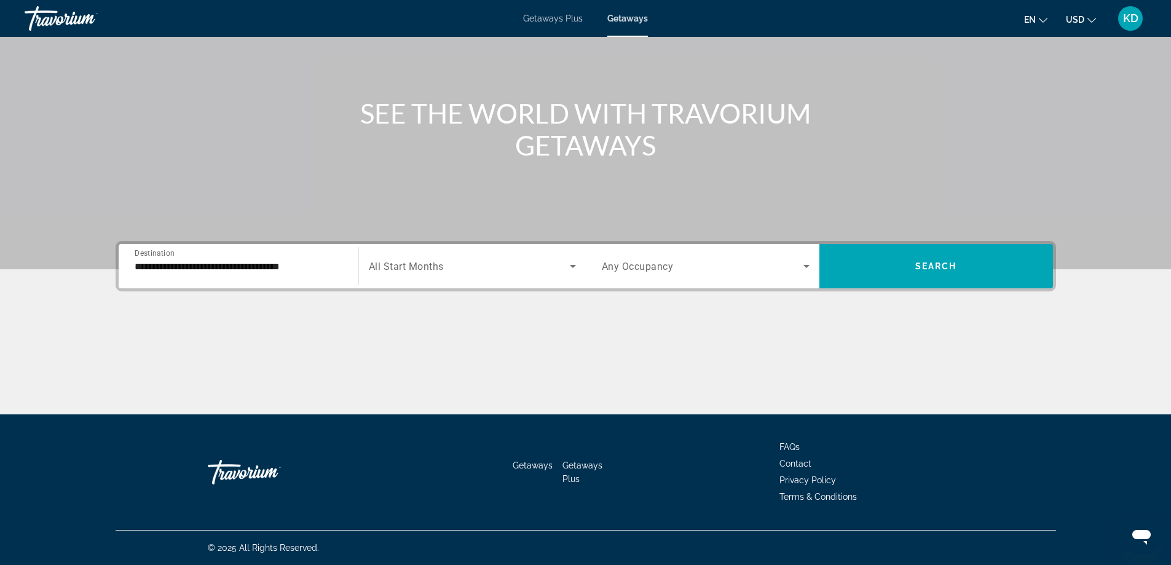
click at [386, 266] on span "All Start Months" at bounding box center [406, 267] width 75 height 12
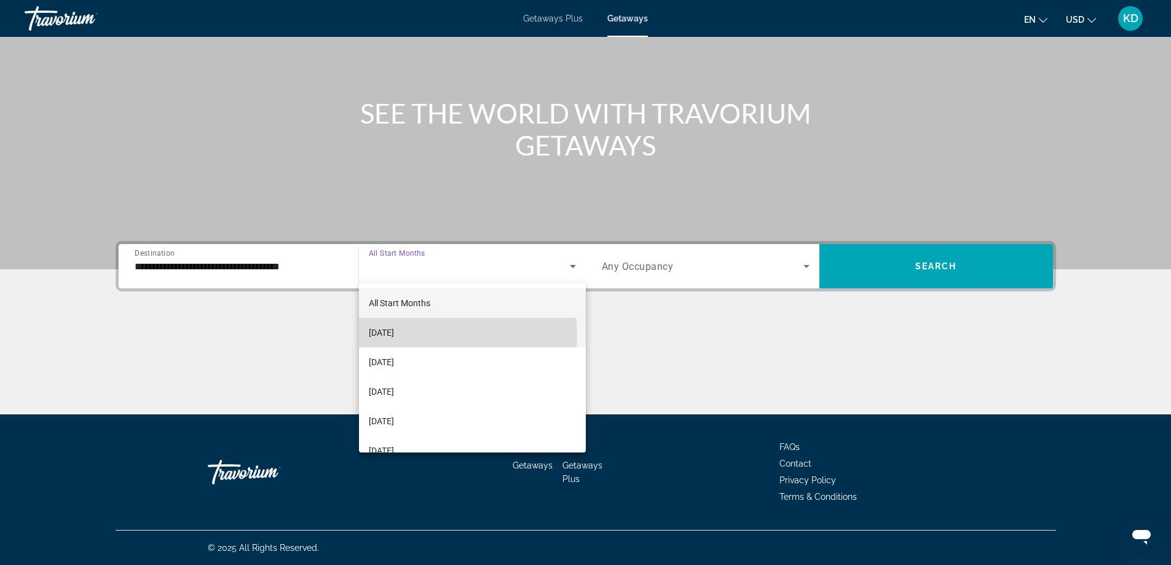
click at [394, 336] on span "September 2025" at bounding box center [381, 332] width 25 height 15
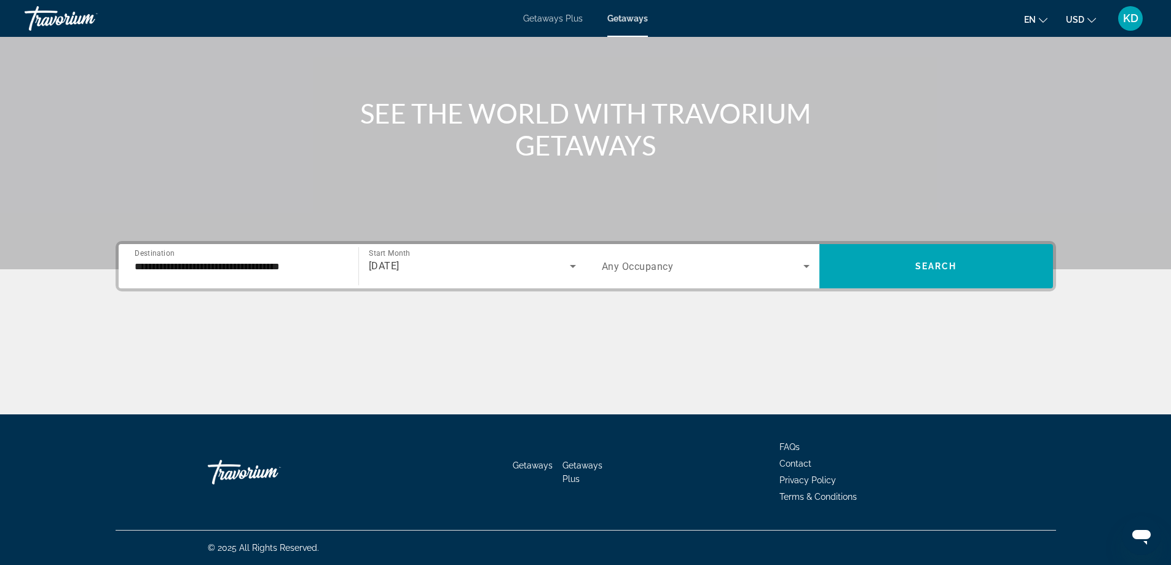
click at [614, 267] on span "Any Occupancy" at bounding box center [638, 267] width 72 height 12
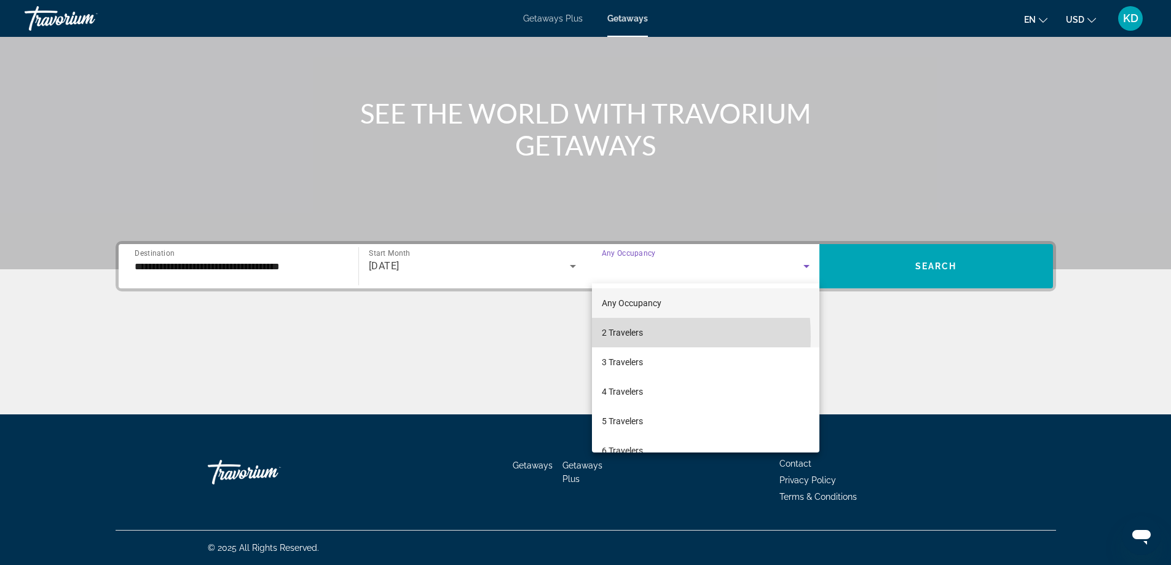
click at [617, 336] on span "2 Travelers" at bounding box center [622, 332] width 41 height 15
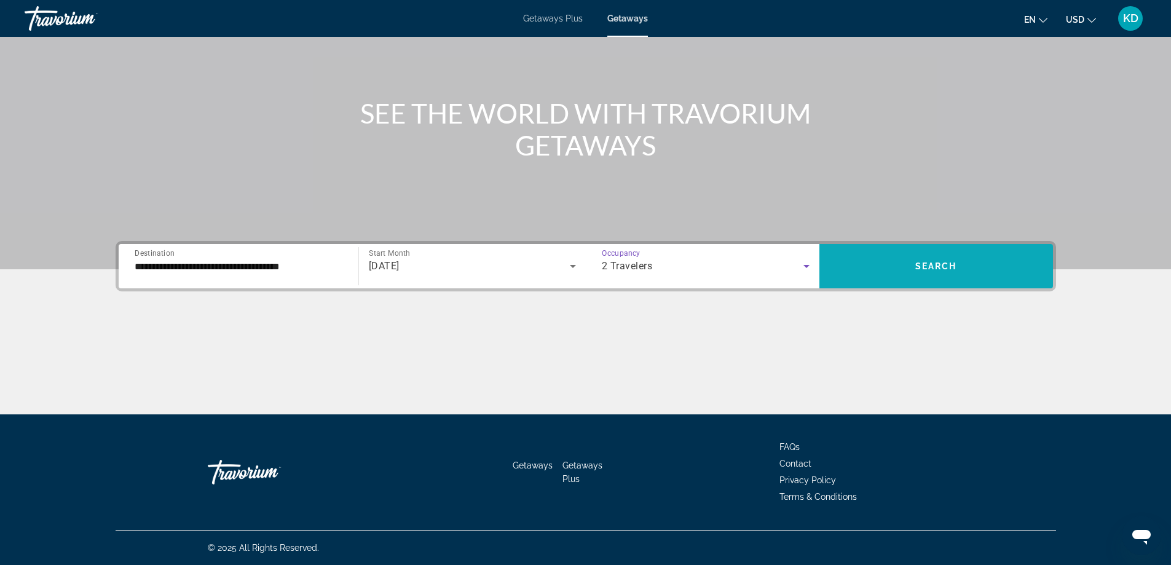
click at [919, 256] on span "Search widget" at bounding box center [936, 266] width 234 height 30
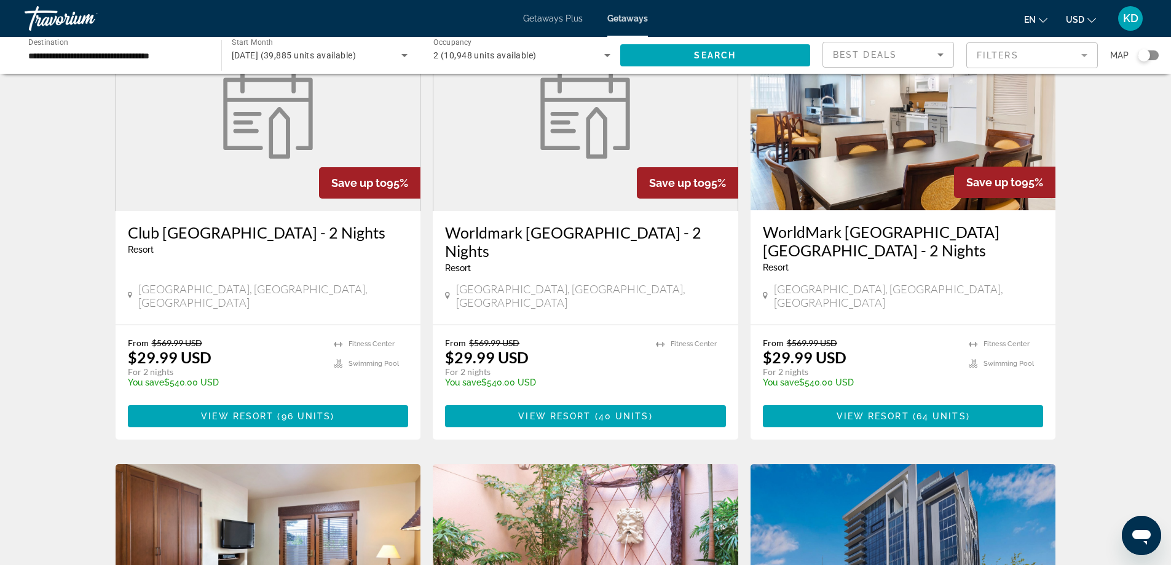
scroll to position [492, 0]
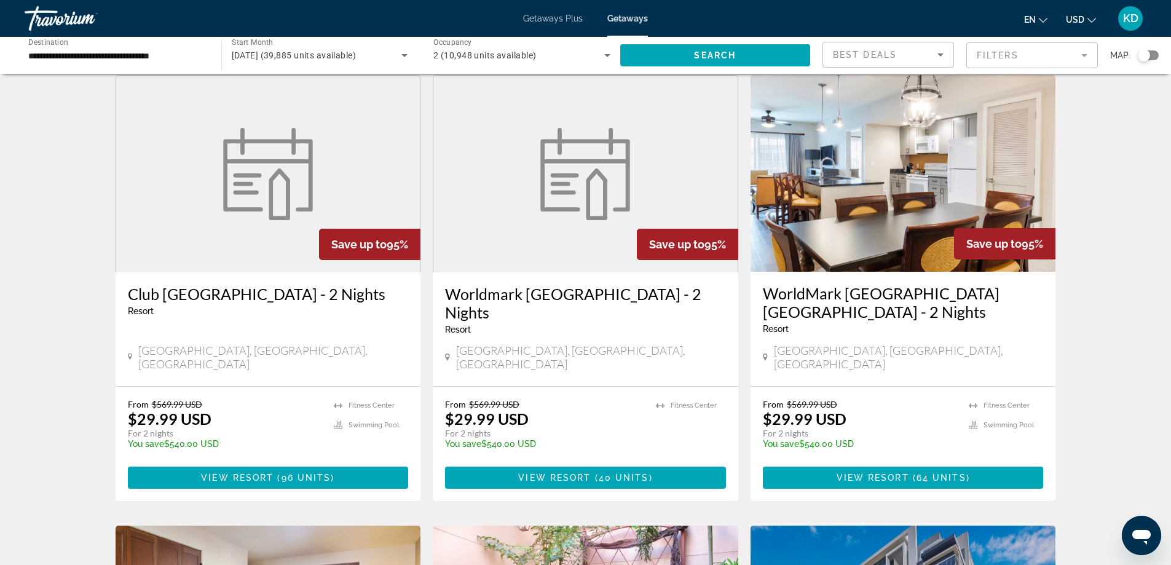
click at [564, 285] on h3 "Worldmark San Diego Balboa Park - 2 Nights" at bounding box center [585, 303] width 281 height 37
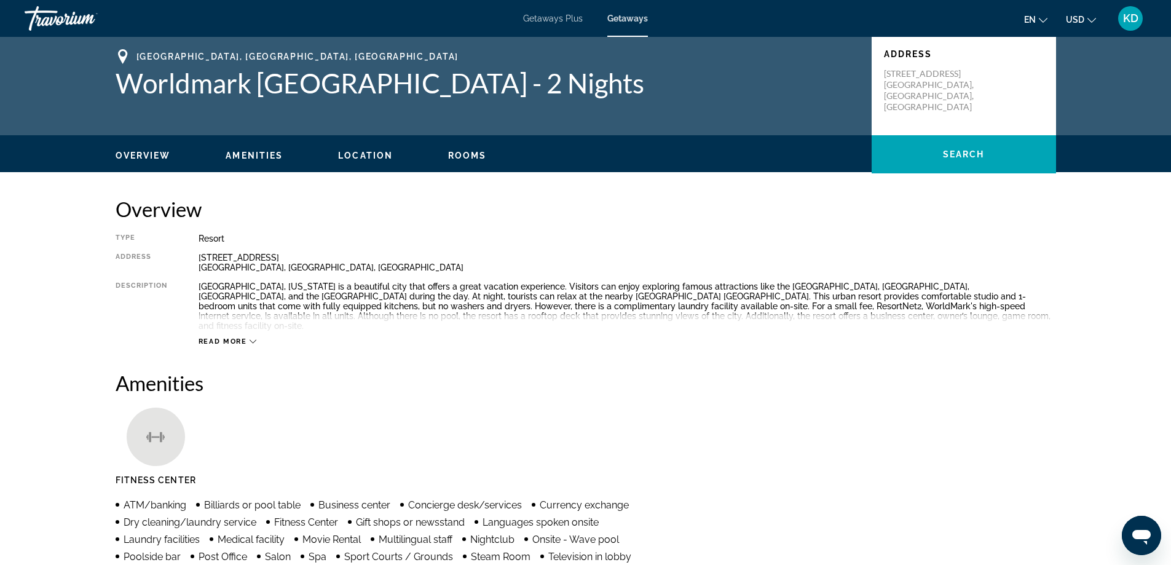
click at [251, 338] on icon "Main content" at bounding box center [253, 341] width 7 height 7
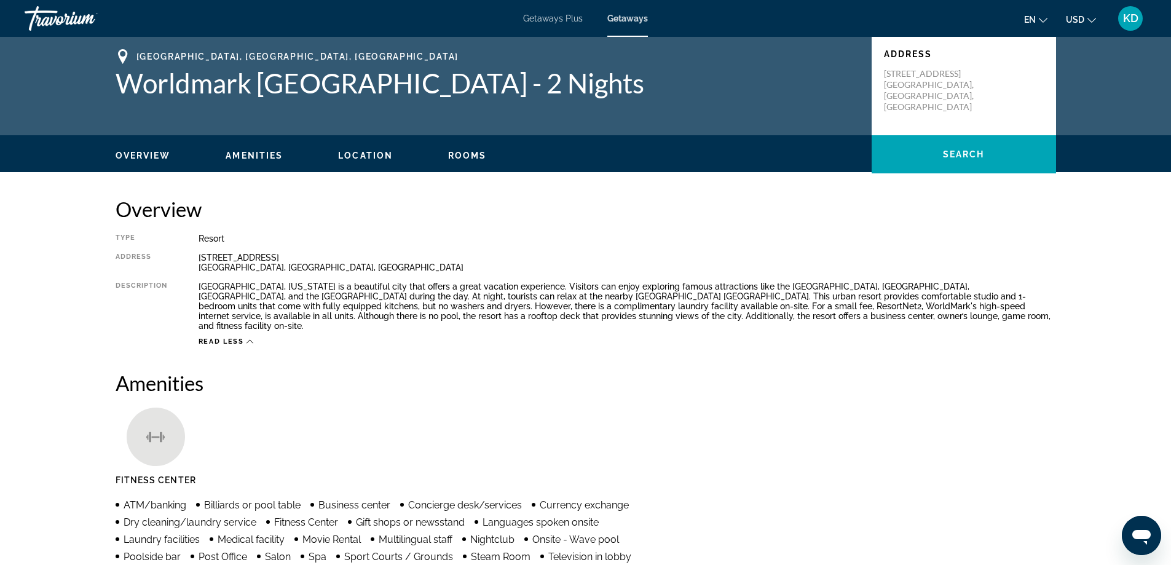
click at [492, 162] on div "Overview Amenities Location Rooms Search" at bounding box center [586, 154] width 990 height 38
click at [470, 152] on span "Rooms" at bounding box center [467, 156] width 39 height 10
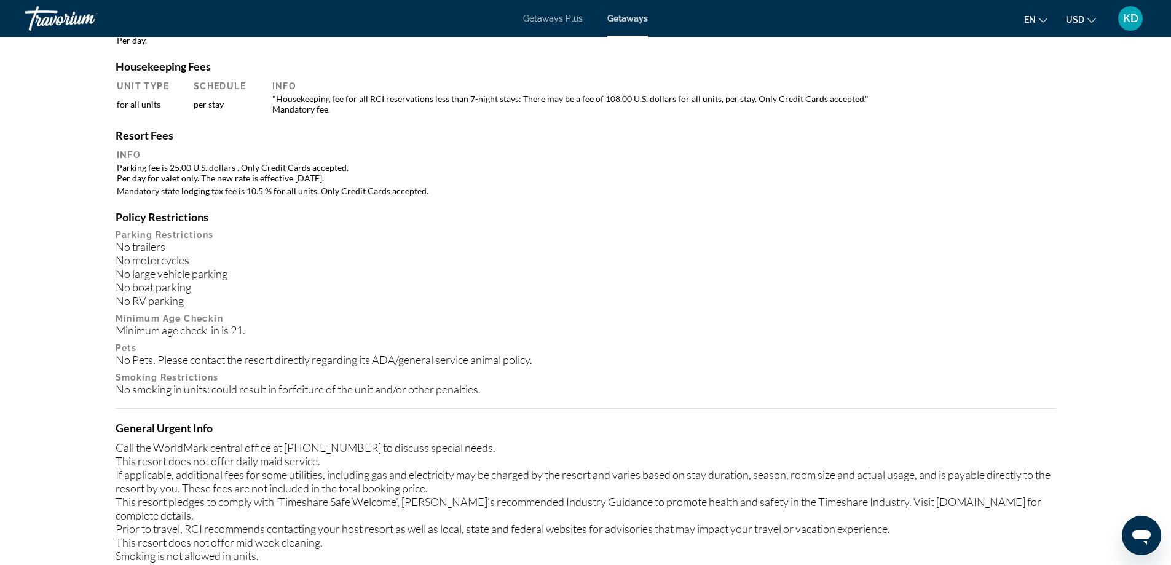
scroll to position [637, 0]
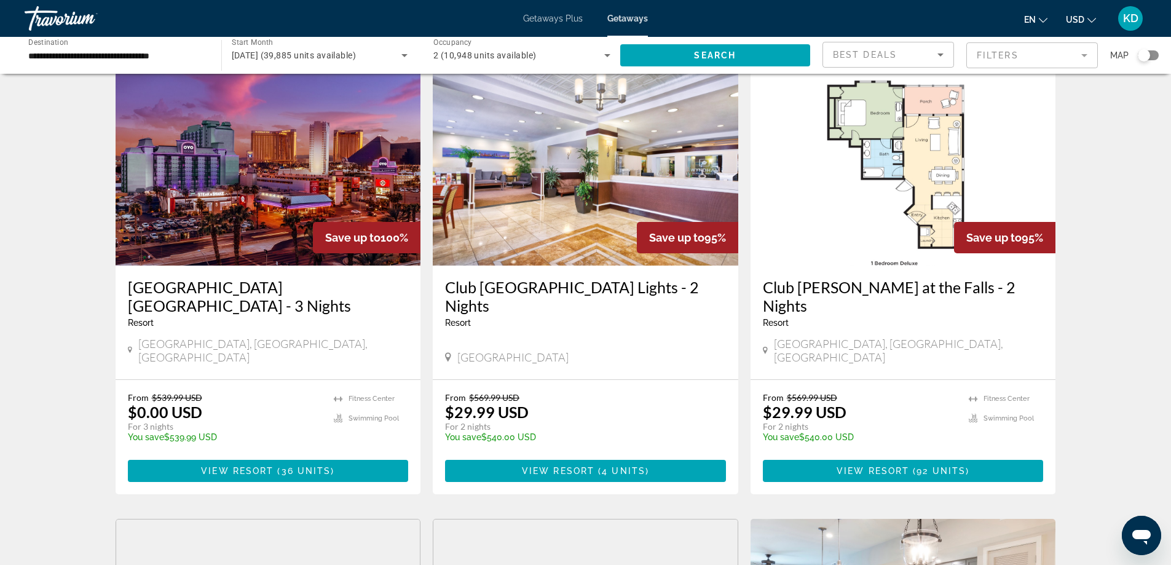
scroll to position [61, 0]
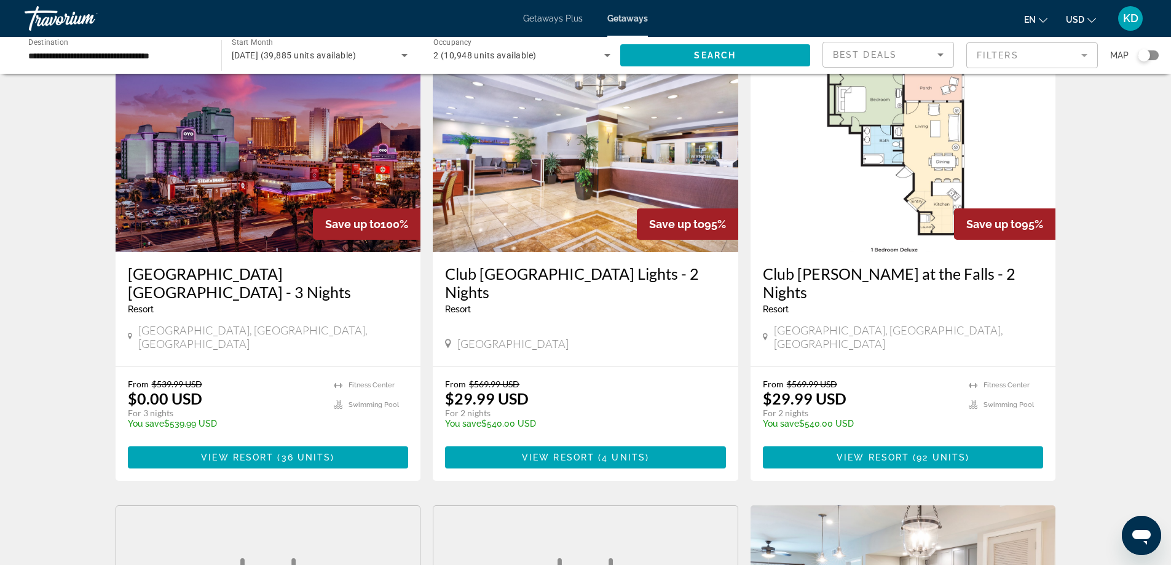
click at [584, 192] on img "Main content" at bounding box center [586, 153] width 306 height 197
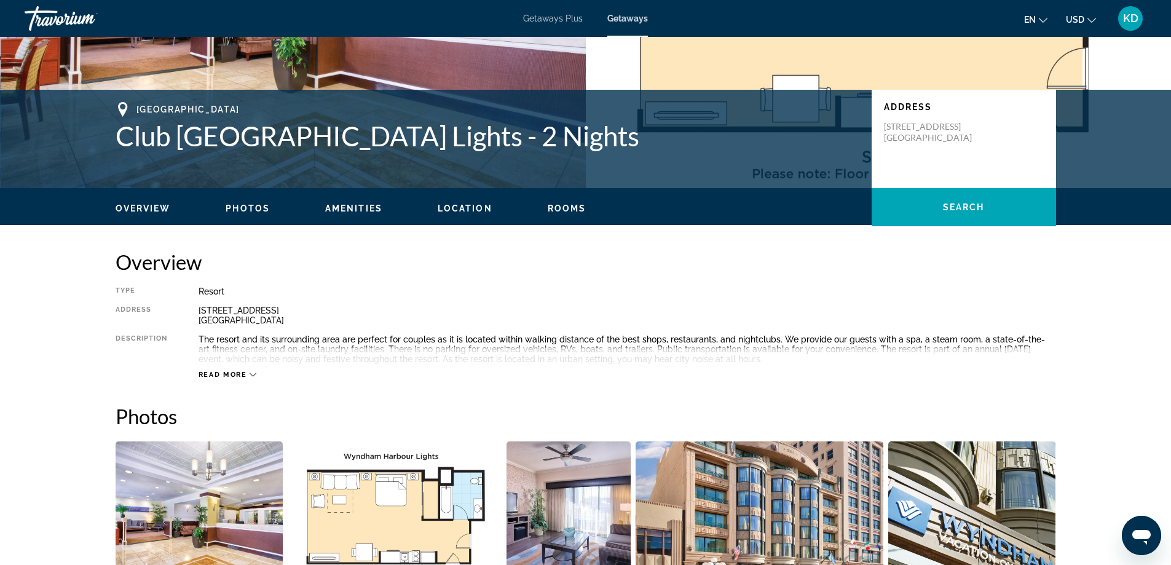
scroll to position [246, 0]
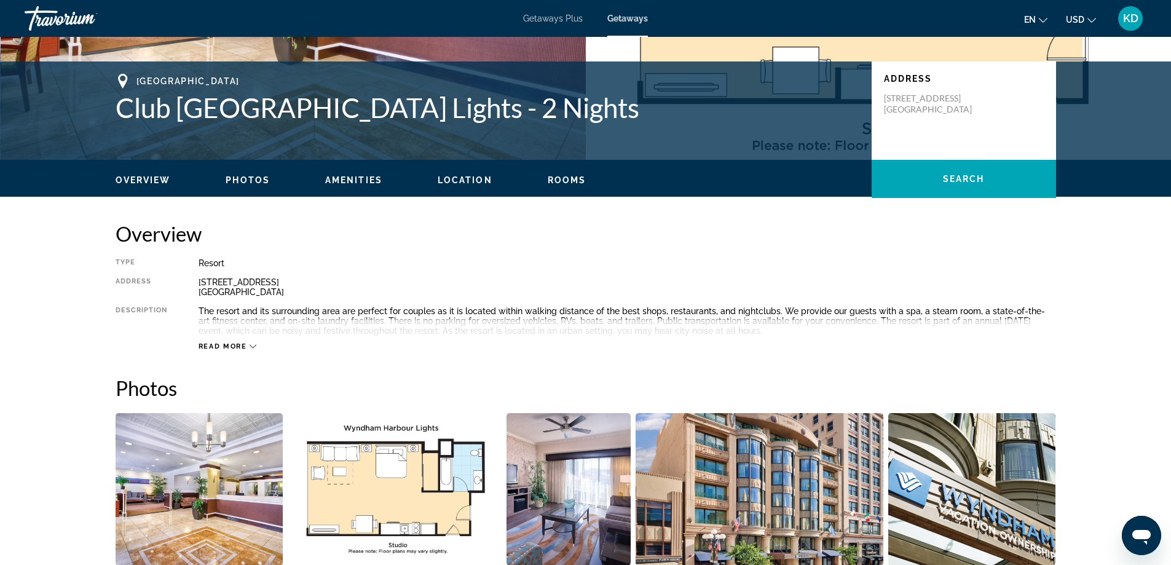
click at [252, 346] on icon "Main content" at bounding box center [253, 346] width 7 height 7
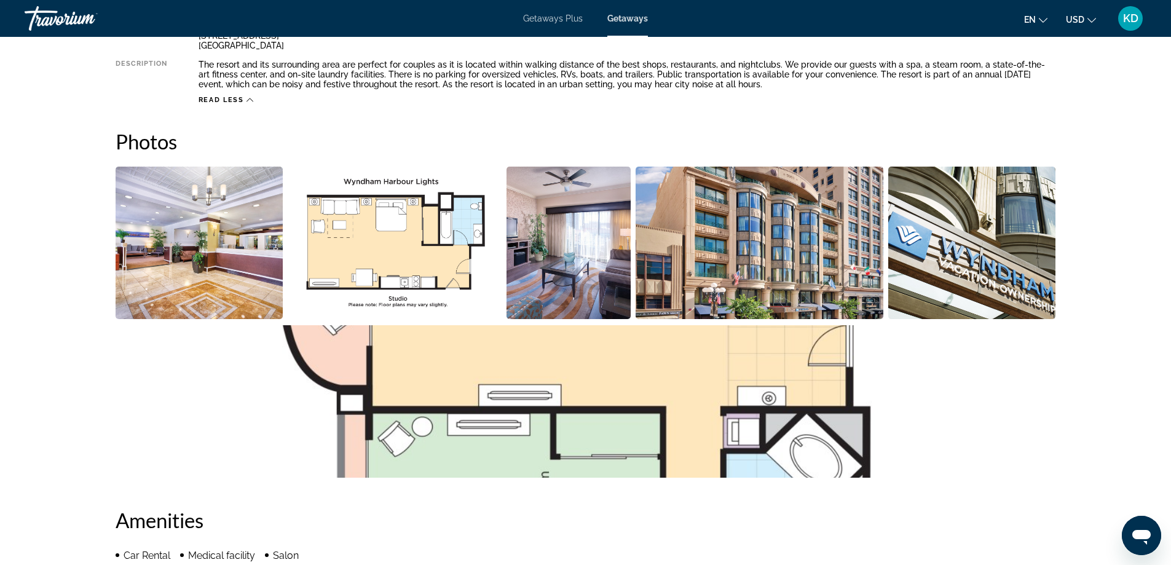
scroll to position [492, 0]
click at [606, 274] on img "Open full-screen image slider" at bounding box center [569, 243] width 125 height 152
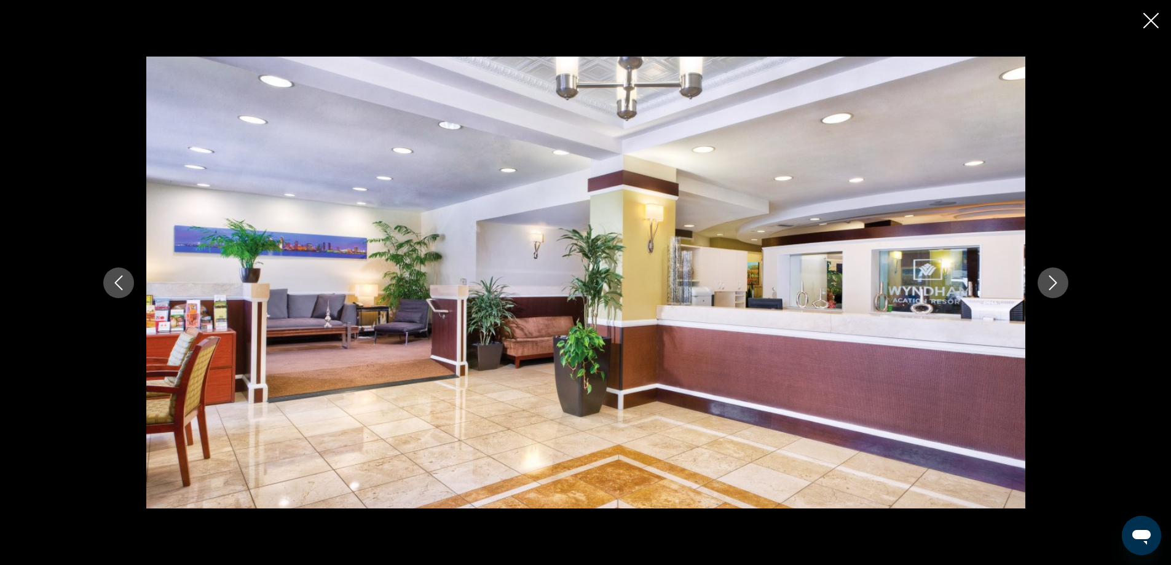
click at [1052, 279] on icon "Next image" at bounding box center [1053, 282] width 15 height 15
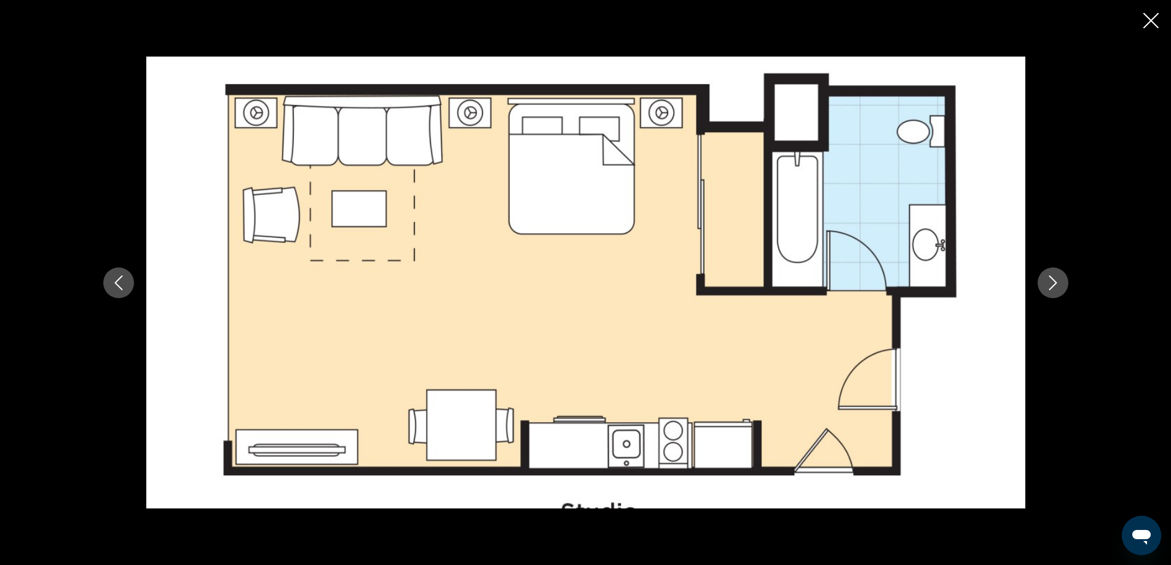
click at [1052, 279] on icon "Next image" at bounding box center [1053, 282] width 15 height 15
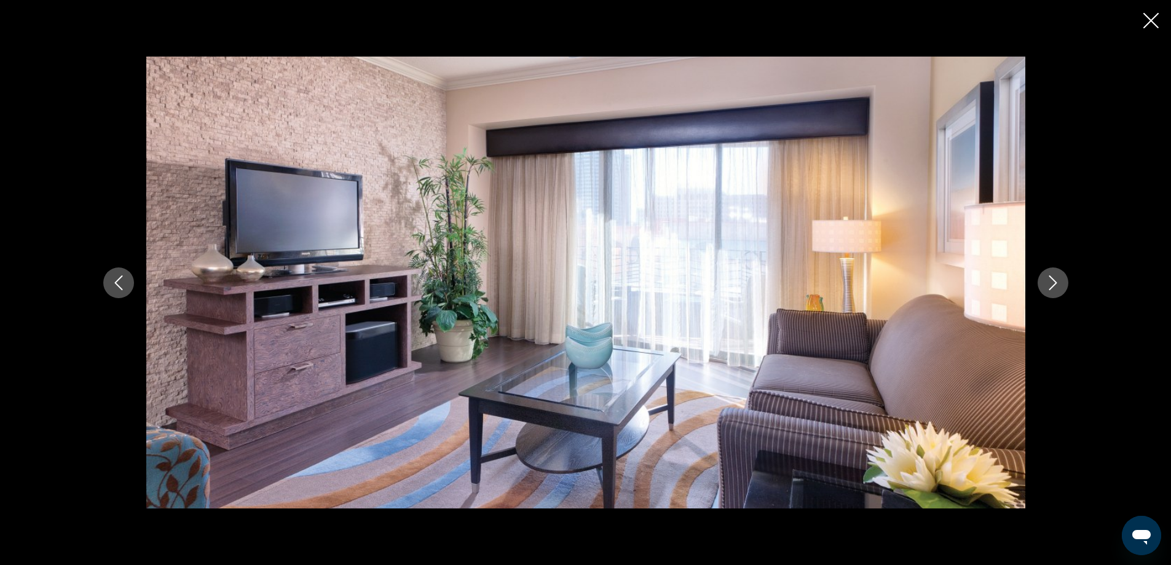
click at [1052, 279] on icon "Next image" at bounding box center [1053, 282] width 15 height 15
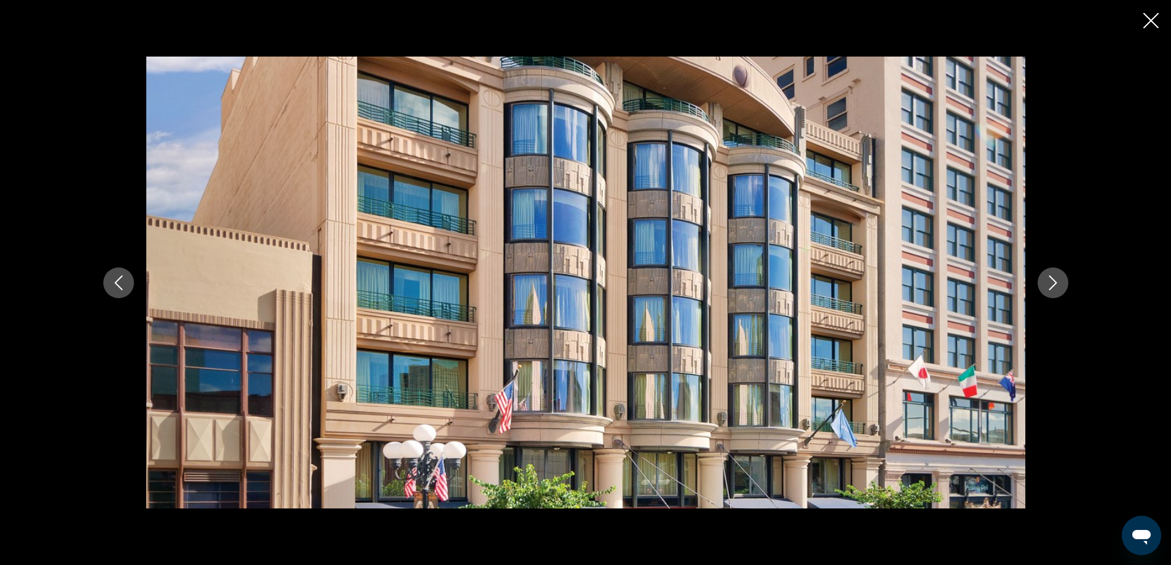
click at [1052, 279] on icon "Next image" at bounding box center [1053, 282] width 15 height 15
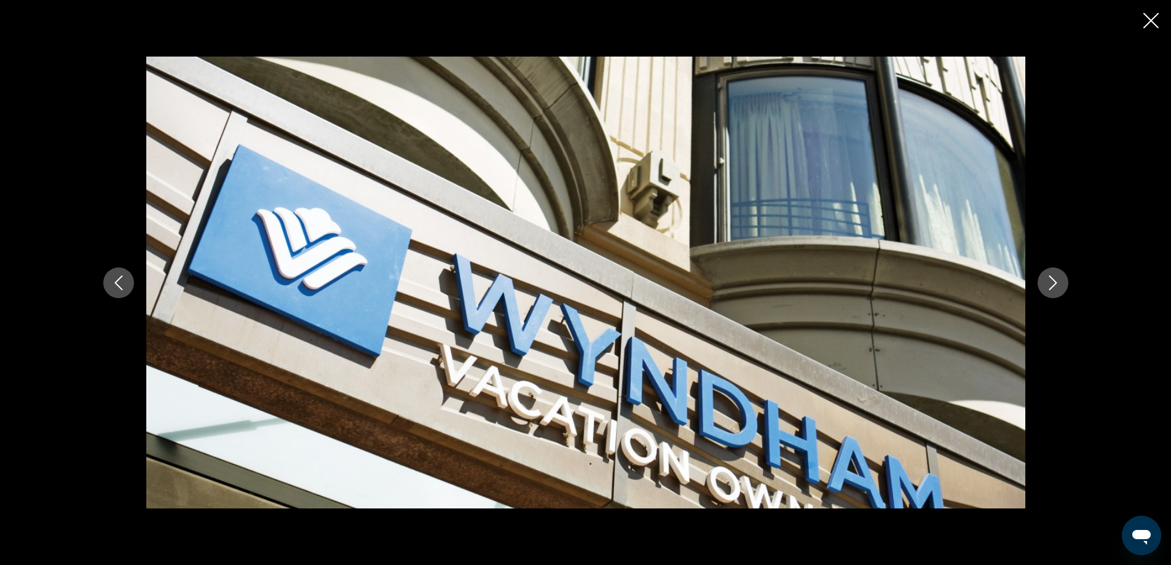
click at [1052, 279] on icon "Next image" at bounding box center [1053, 282] width 15 height 15
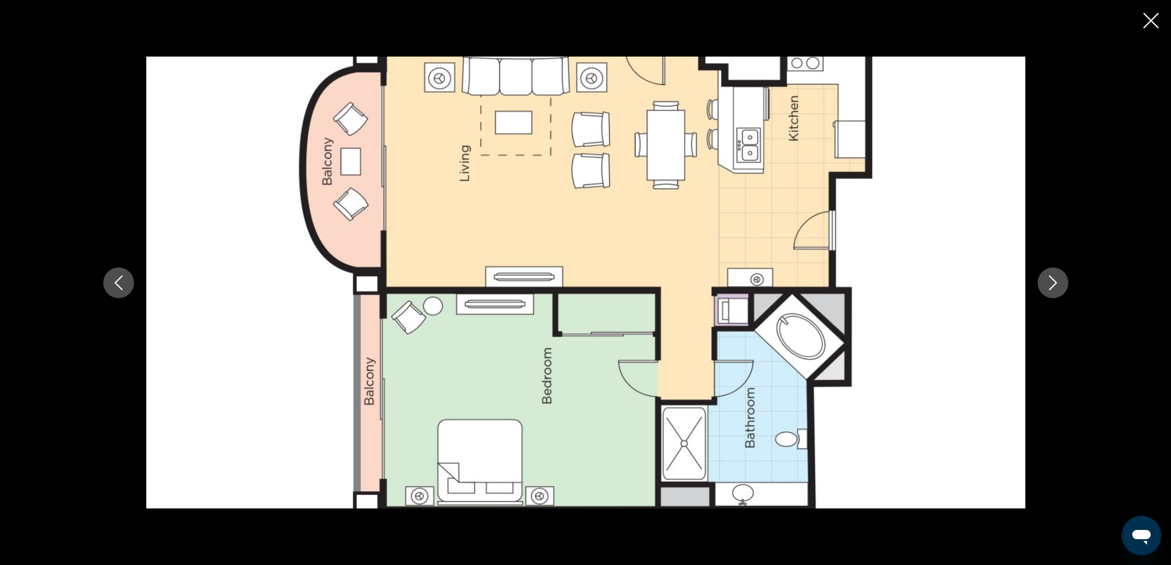
click at [1052, 279] on icon "Next image" at bounding box center [1053, 282] width 15 height 15
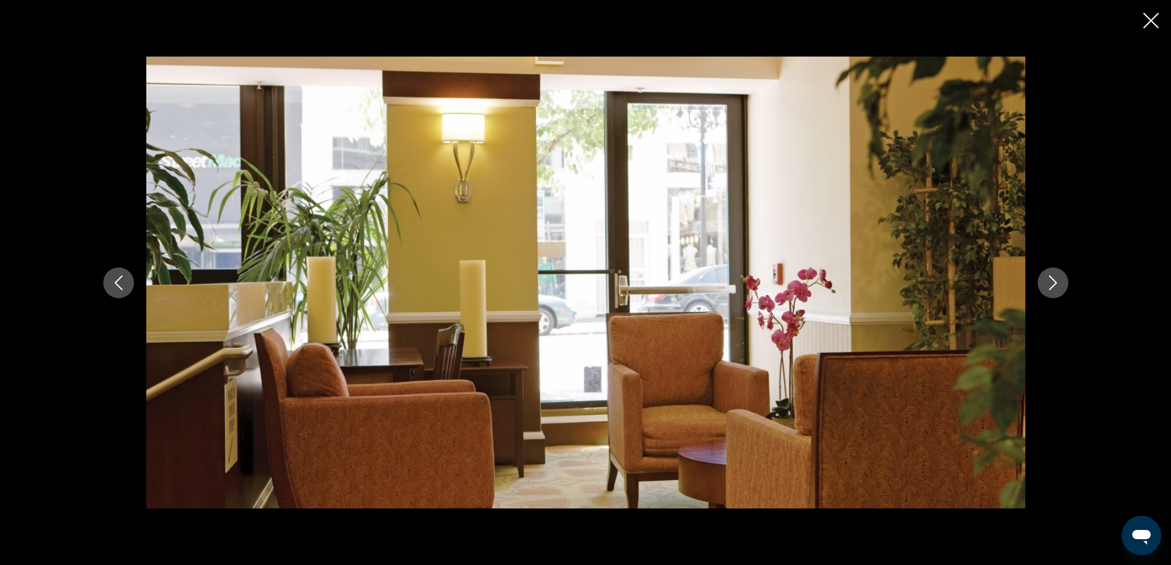
click at [1052, 279] on icon "Next image" at bounding box center [1053, 282] width 15 height 15
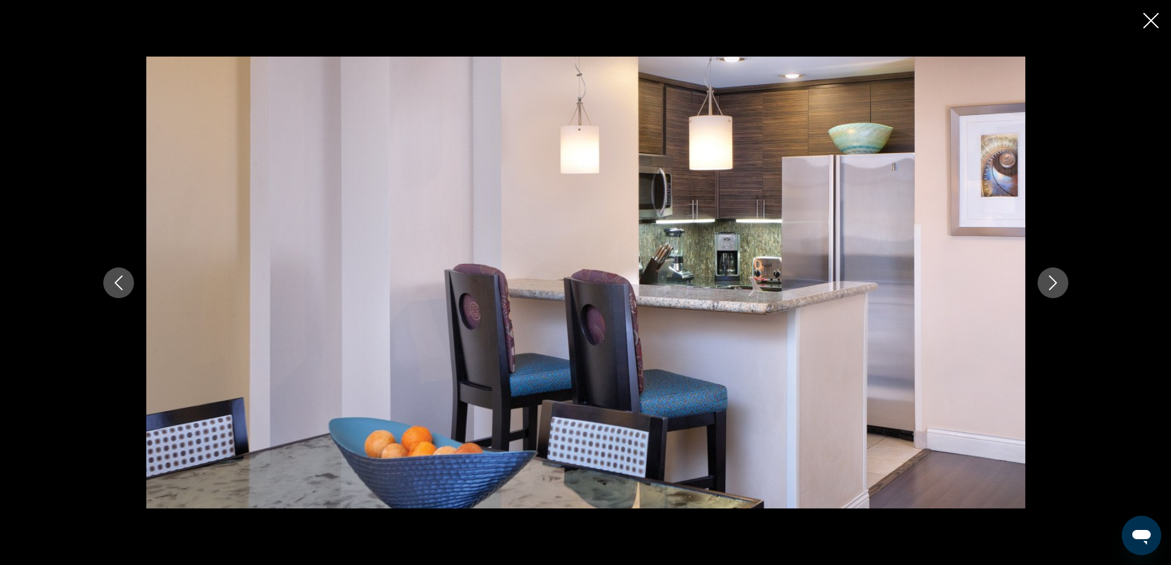
click at [1052, 279] on icon "Next image" at bounding box center [1053, 282] width 15 height 15
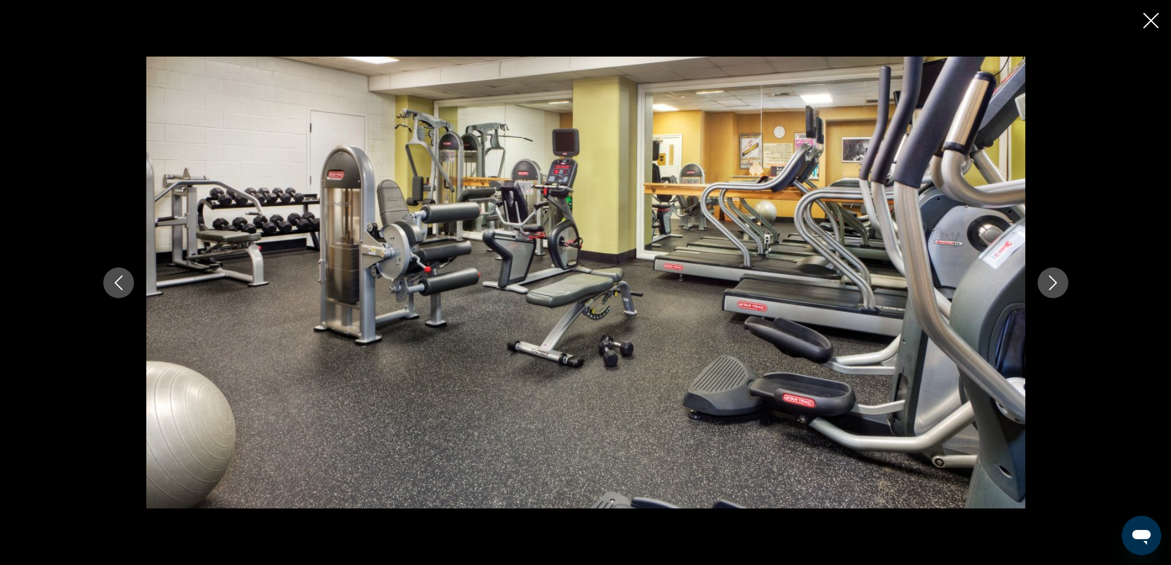
click at [1147, 18] on icon "Close slideshow" at bounding box center [1150, 20] width 15 height 15
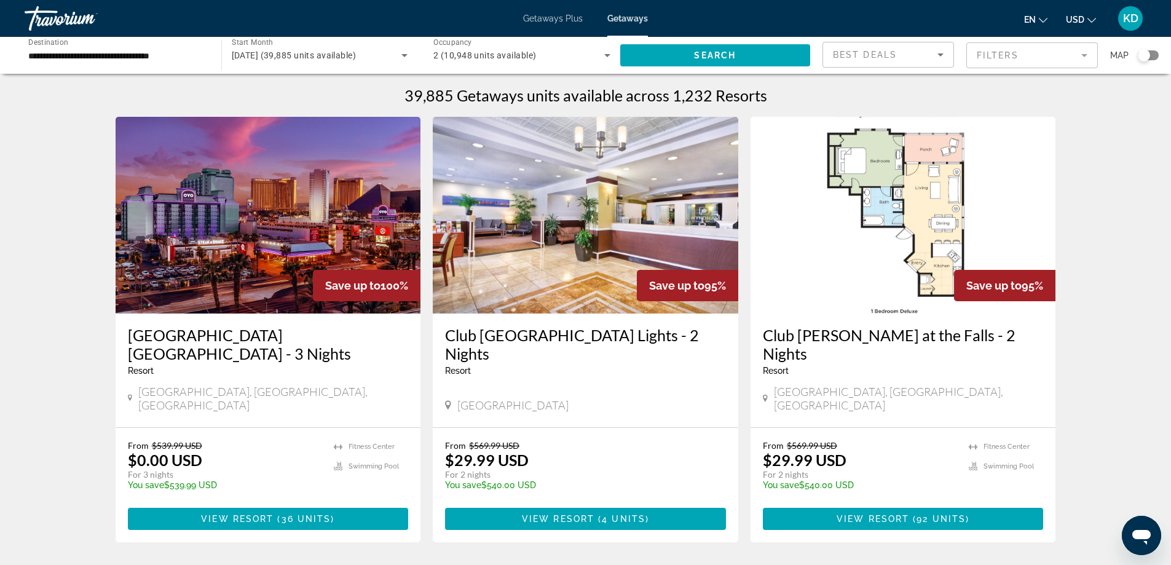
click at [135, 55] on input "**********" at bounding box center [116, 56] width 177 height 15
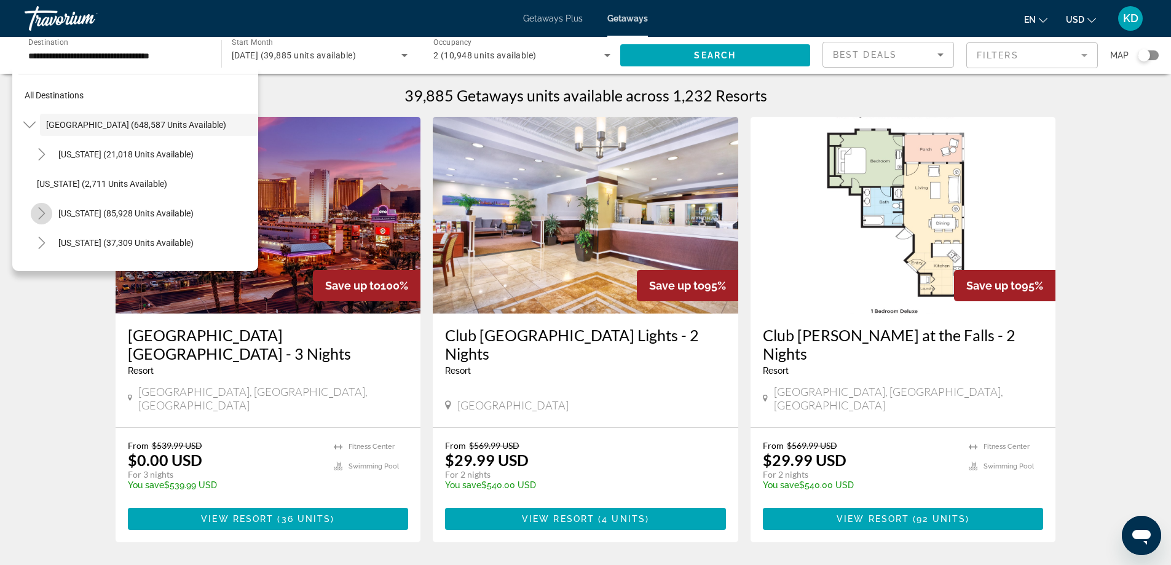
click at [45, 216] on icon "Toggle California (85,928 units available)" at bounding box center [42, 213] width 12 height 12
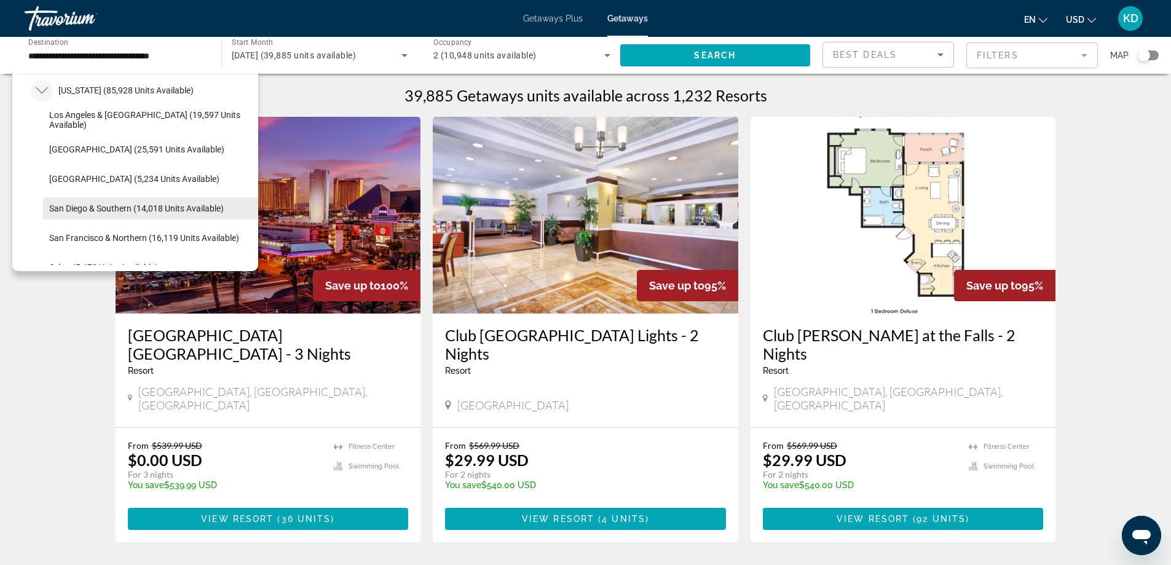
scroll to position [184, 0]
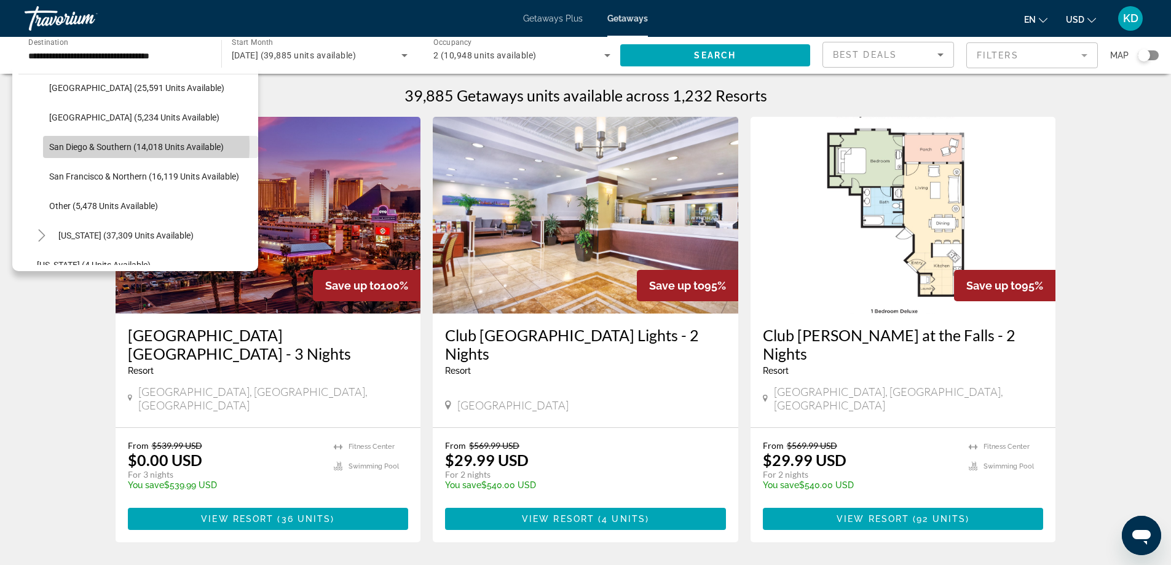
click at [120, 146] on span "San Diego & Southern (14,018 units available)" at bounding box center [136, 147] width 175 height 10
type input "**********"
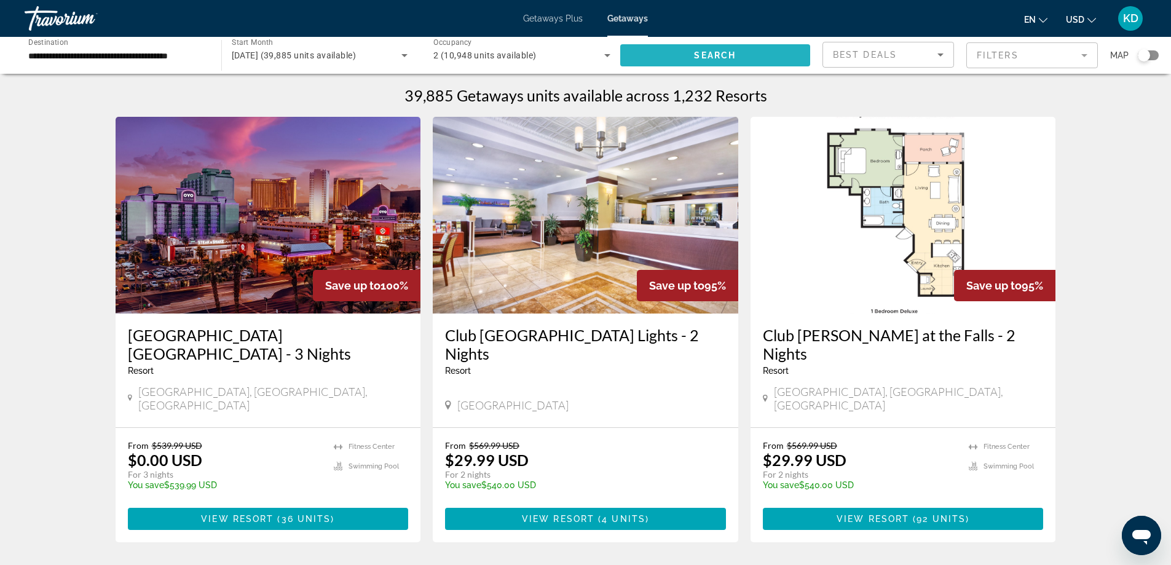
click at [733, 47] on span "Search widget" at bounding box center [715, 56] width 191 height 30
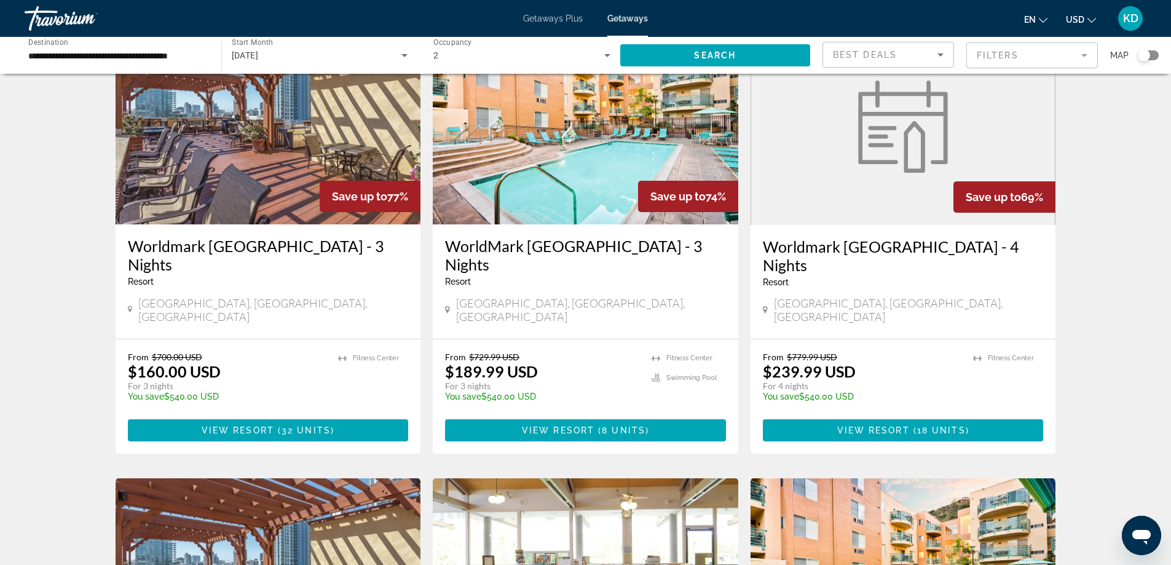
scroll to position [553, 0]
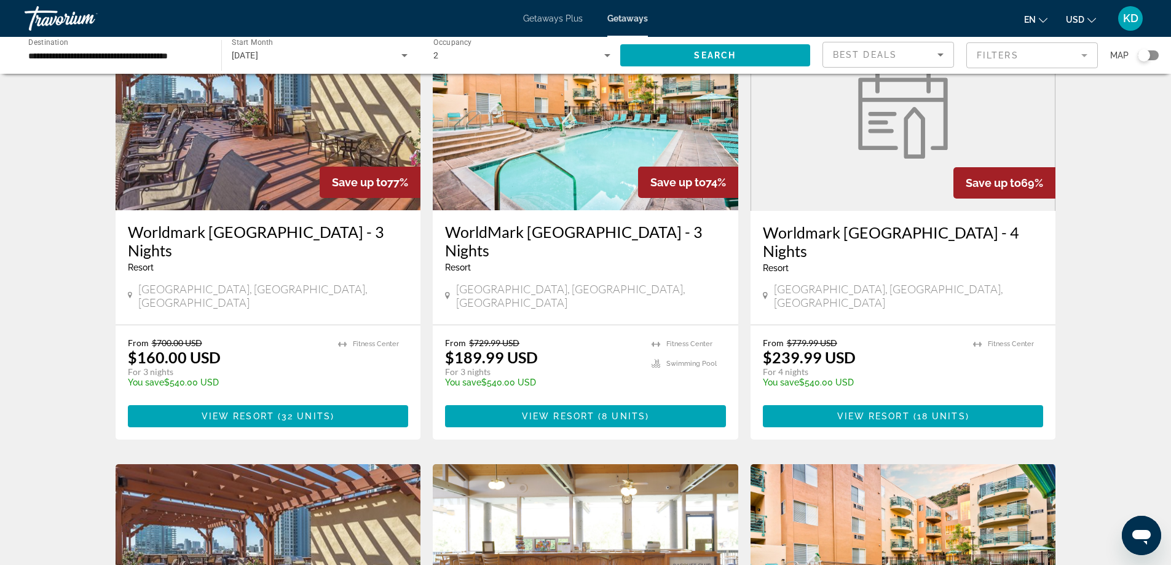
click at [582, 178] on img "Main content" at bounding box center [586, 112] width 306 height 197
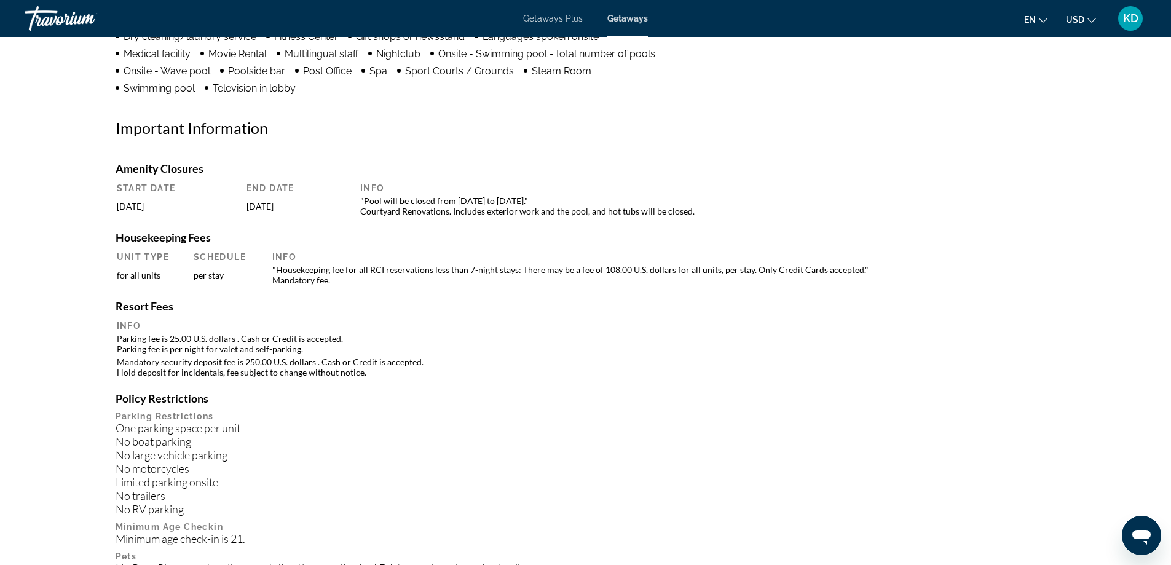
scroll to position [1049, 0]
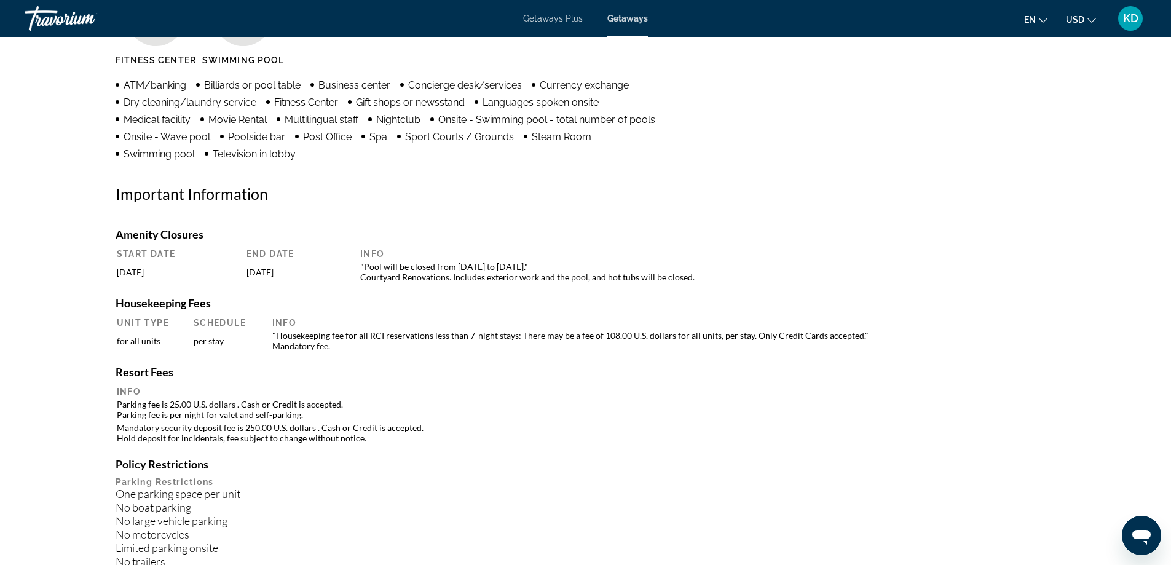
click at [565, 20] on span "Getaways Plus" at bounding box center [553, 19] width 60 height 10
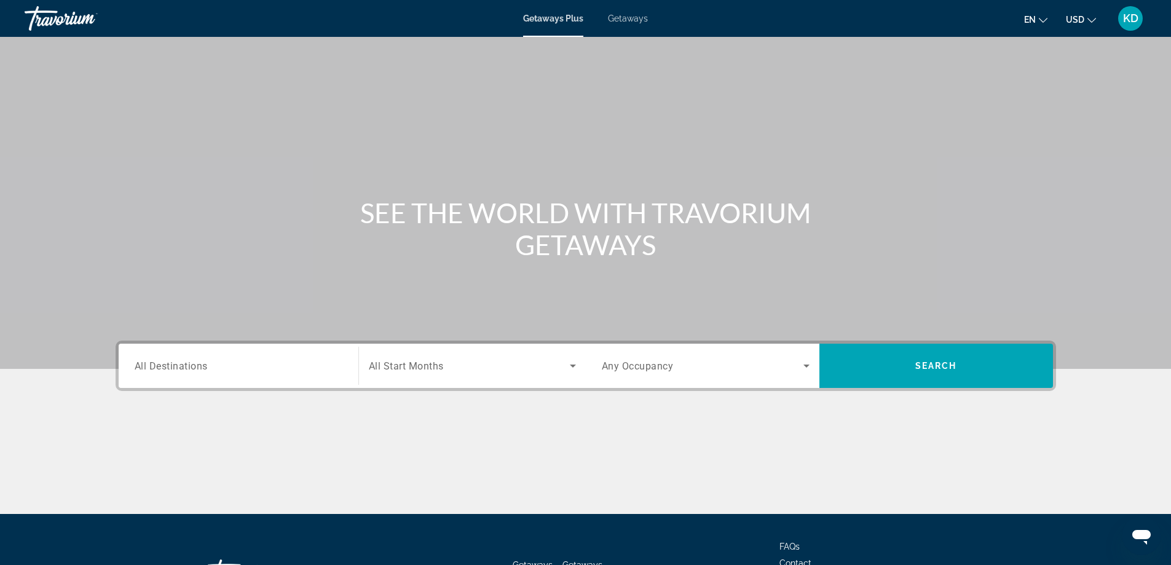
click at [245, 370] on input "Destination All Destinations" at bounding box center [239, 366] width 208 height 15
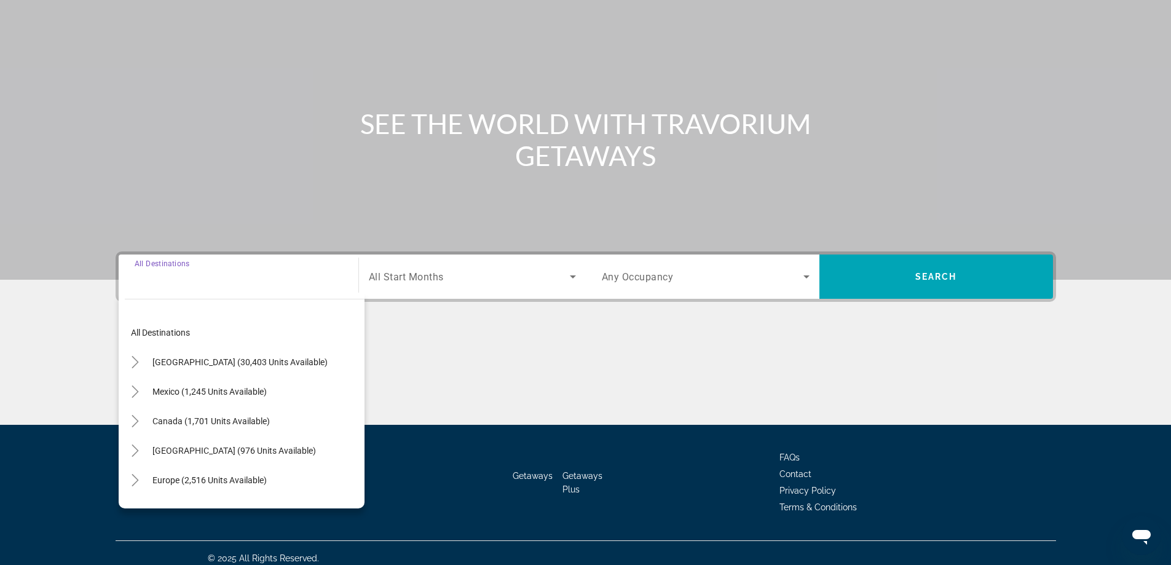
scroll to position [100, 0]
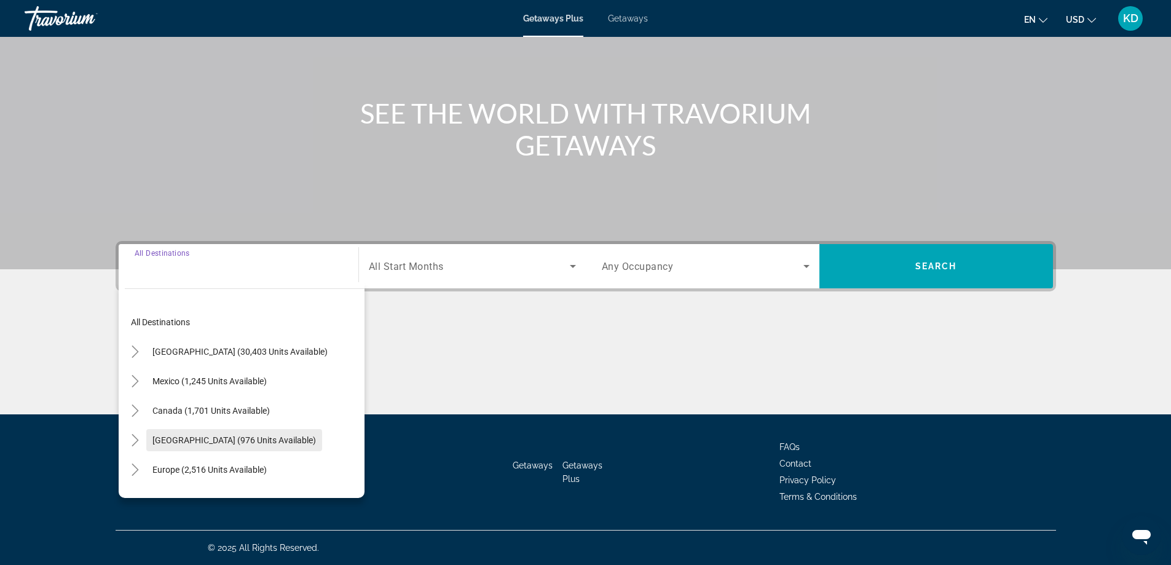
click at [255, 441] on span "Caribbean & Atlantic Islands (976 units available)" at bounding box center [234, 440] width 164 height 10
type input "**********"
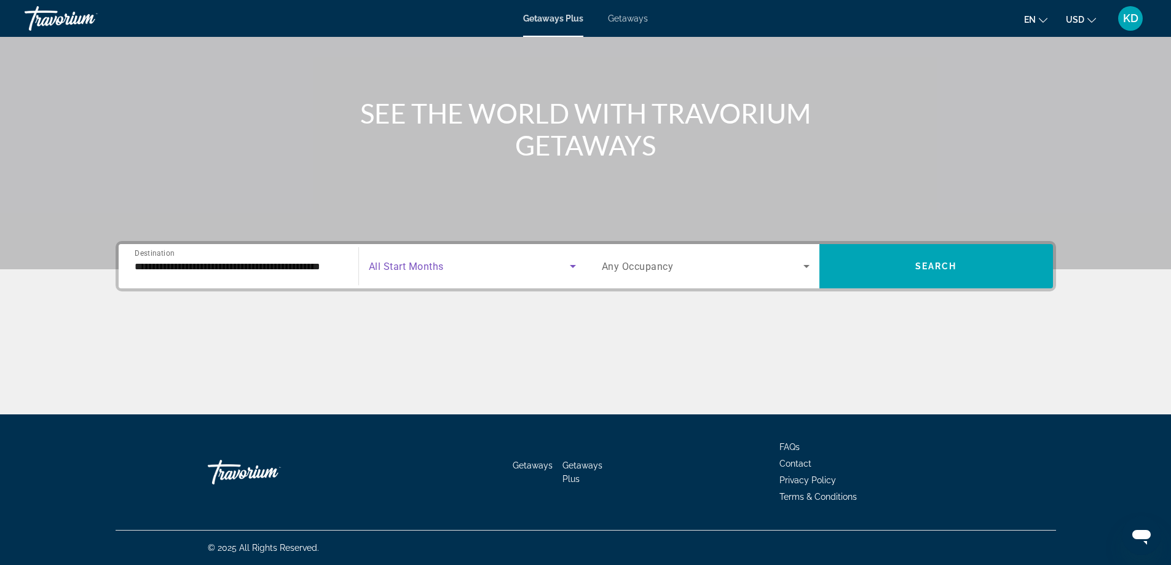
click at [537, 263] on span "Search widget" at bounding box center [469, 266] width 201 height 15
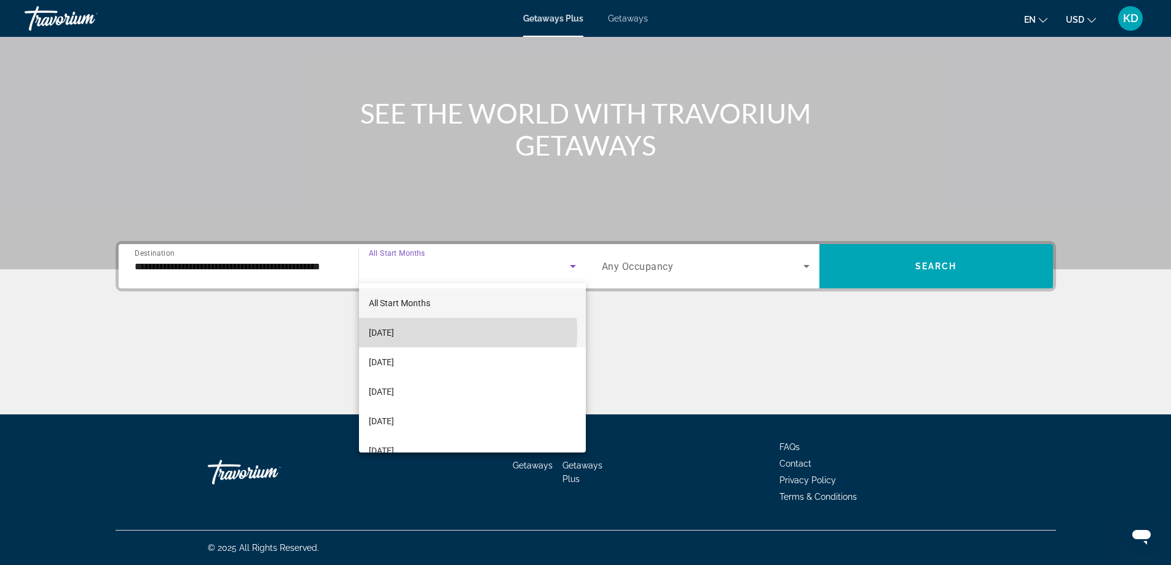
click at [433, 332] on mat-option "September 2025" at bounding box center [472, 333] width 227 height 30
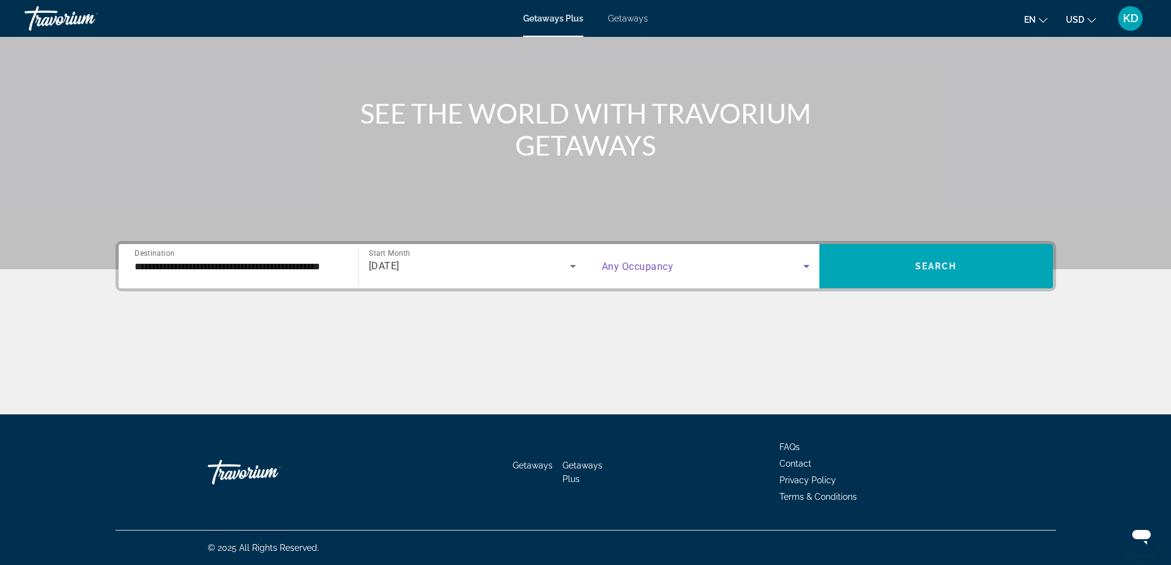
click at [675, 272] on span "Search widget" at bounding box center [703, 266] width 202 height 15
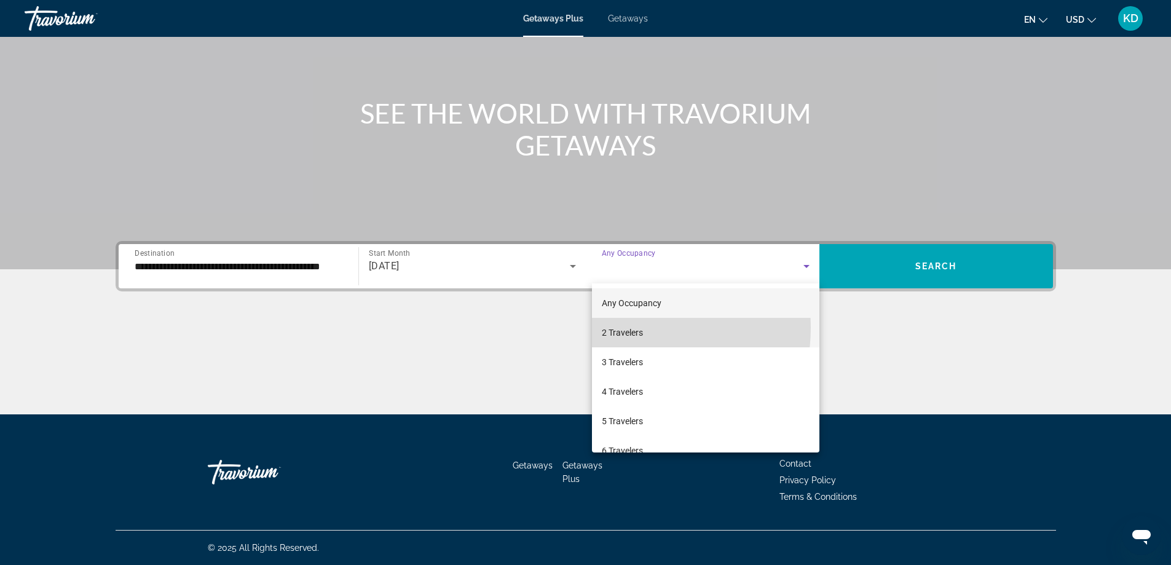
click at [624, 328] on span "2 Travelers" at bounding box center [622, 332] width 41 height 15
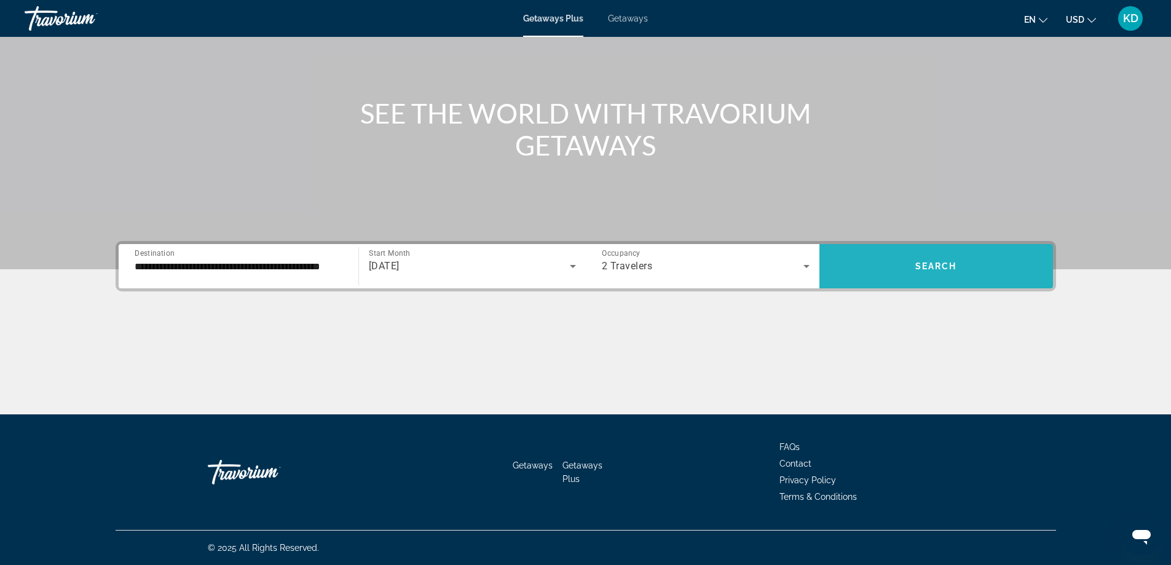
click at [947, 267] on span "Search" at bounding box center [936, 266] width 42 height 10
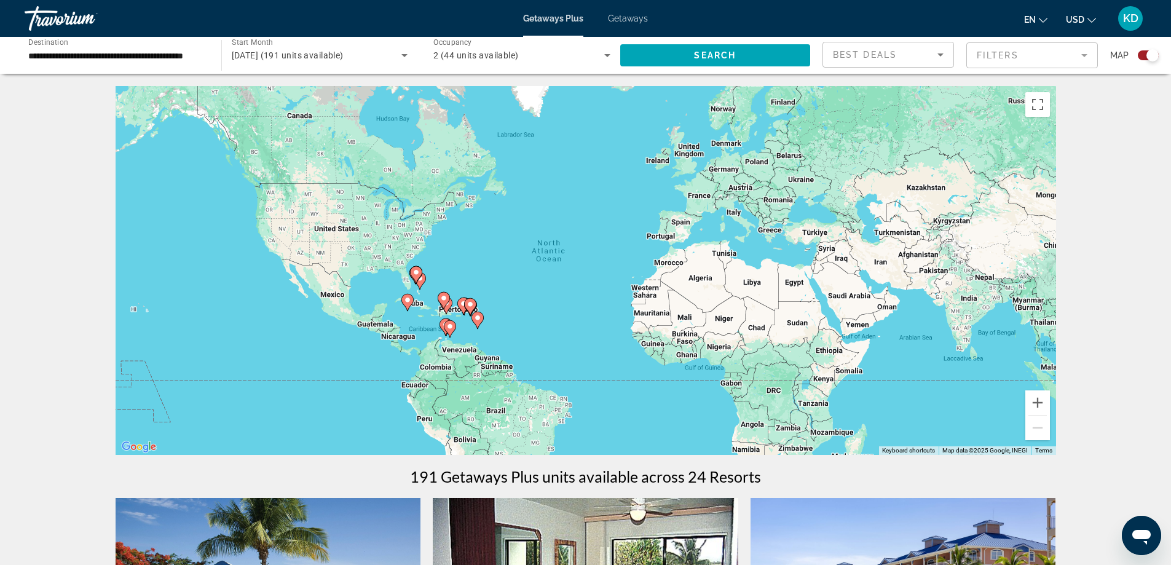
click at [344, 52] on span "September 2025 (191 units available)" at bounding box center [288, 55] width 112 height 10
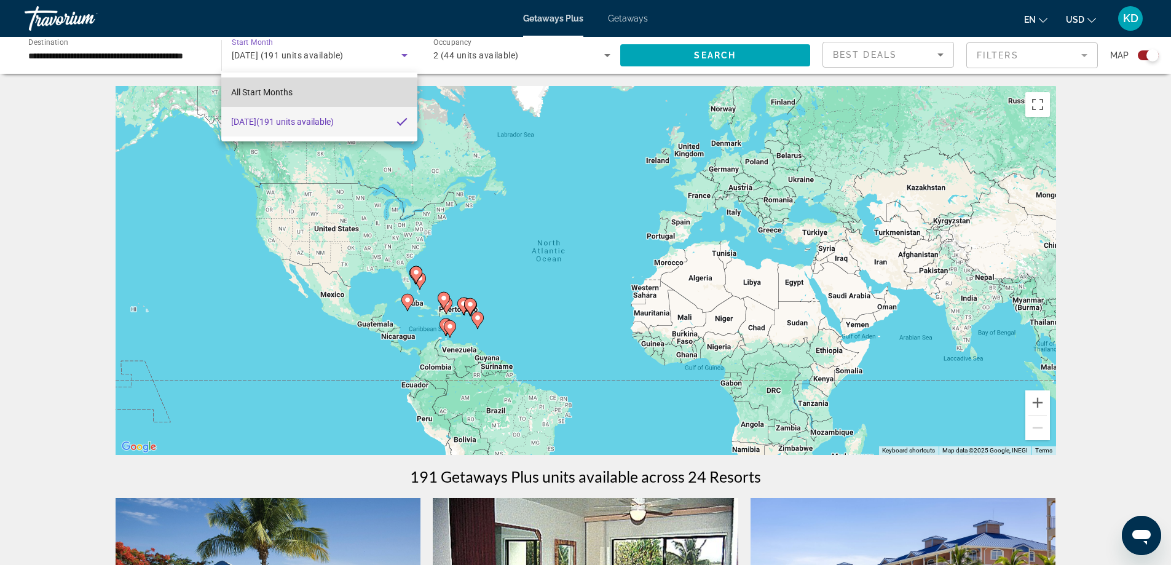
click at [295, 93] on mat-option "All Start Months" at bounding box center [318, 92] width 195 height 30
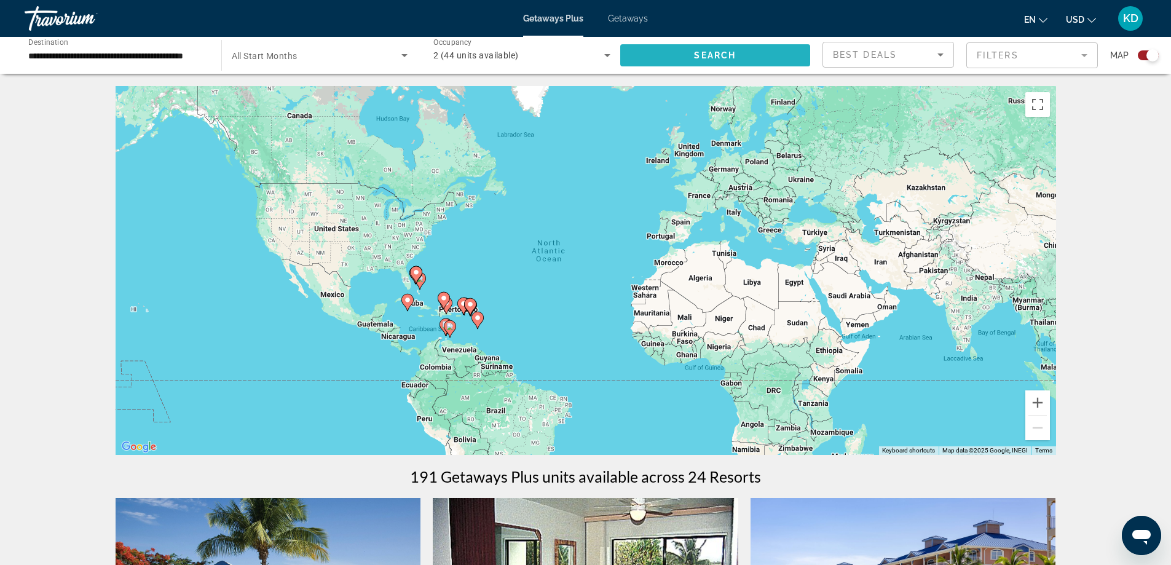
click at [683, 55] on span "Search widget" at bounding box center [715, 56] width 191 height 30
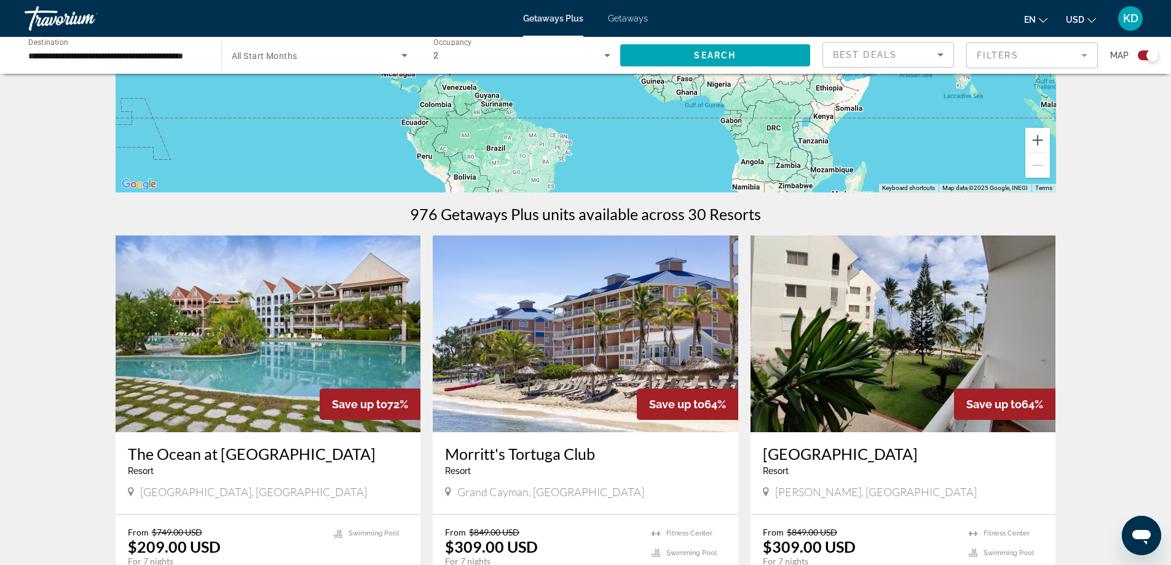
scroll to position [286, 0]
